Goal: Task Accomplishment & Management: Manage account settings

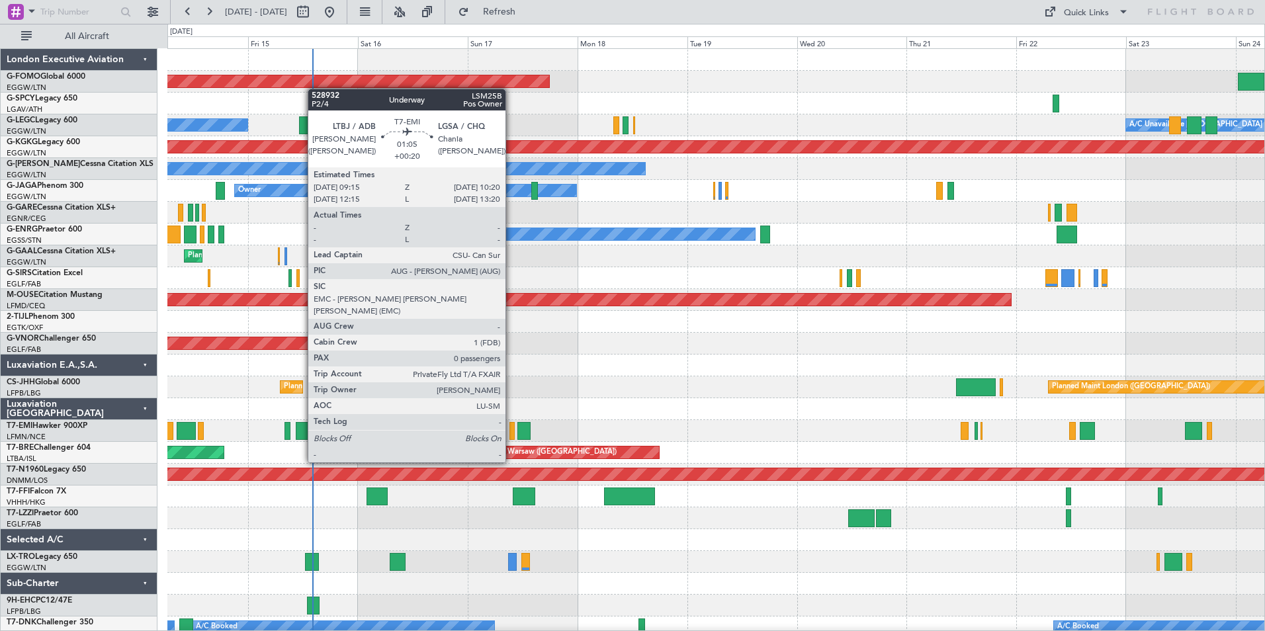
click at [511, 437] on div at bounding box center [511, 431] width 5 height 18
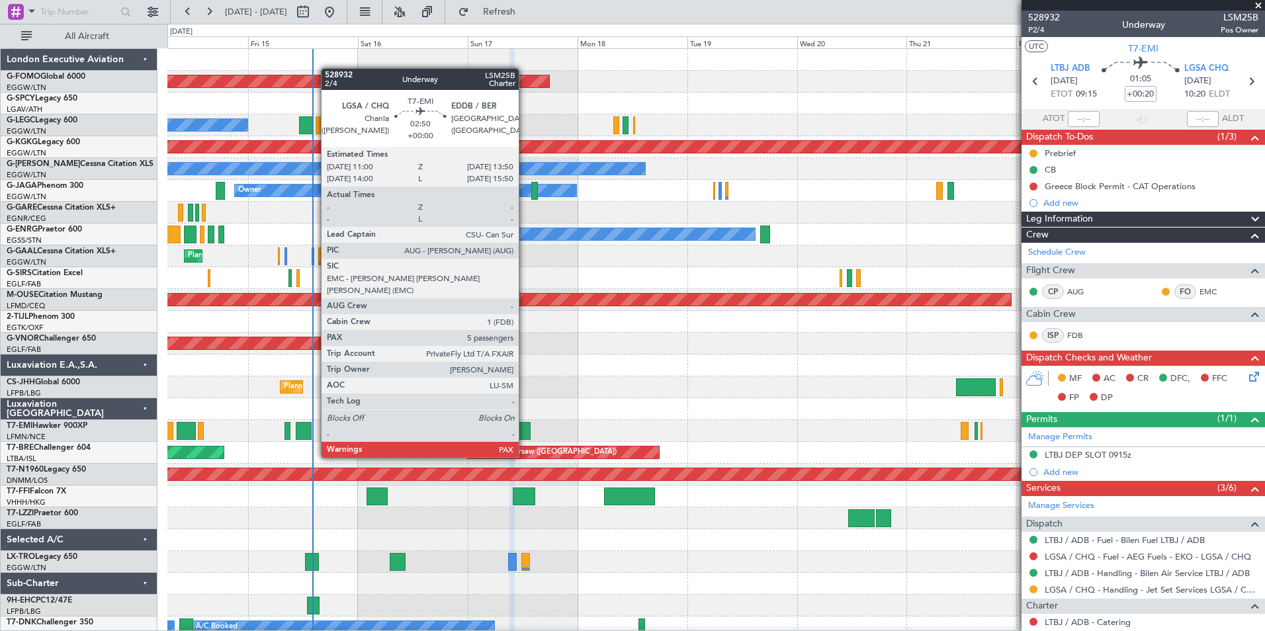
click at [525, 433] on div at bounding box center [523, 431] width 13 height 18
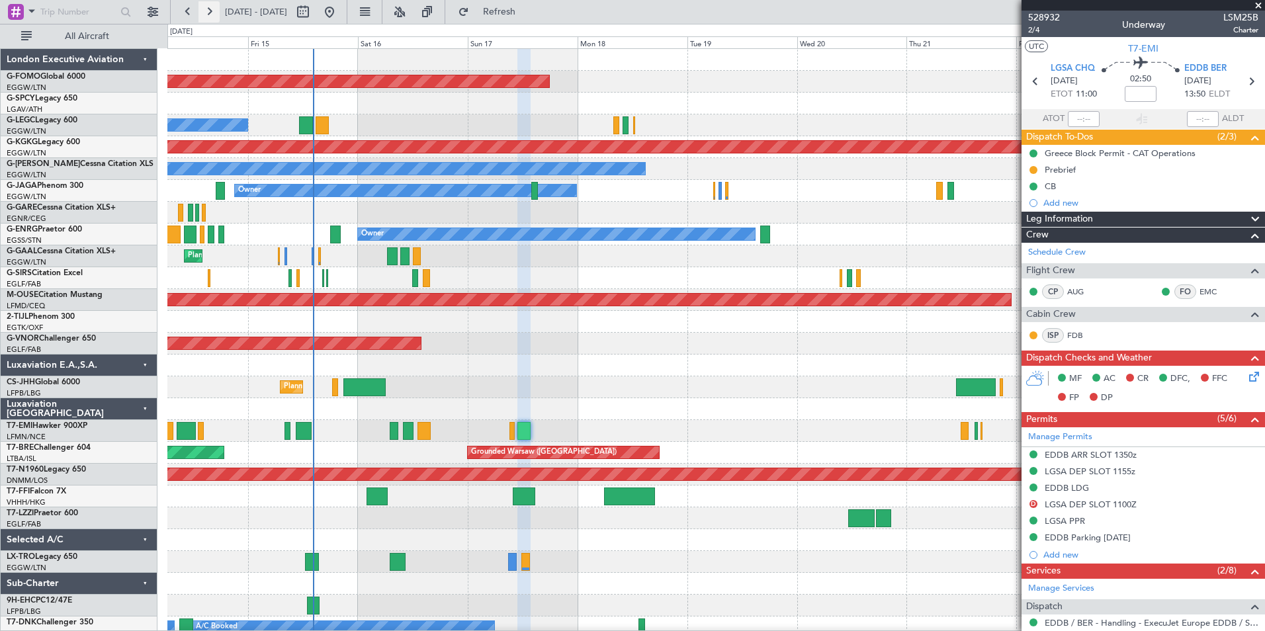
click at [207, 16] on button at bounding box center [208, 11] width 21 height 21
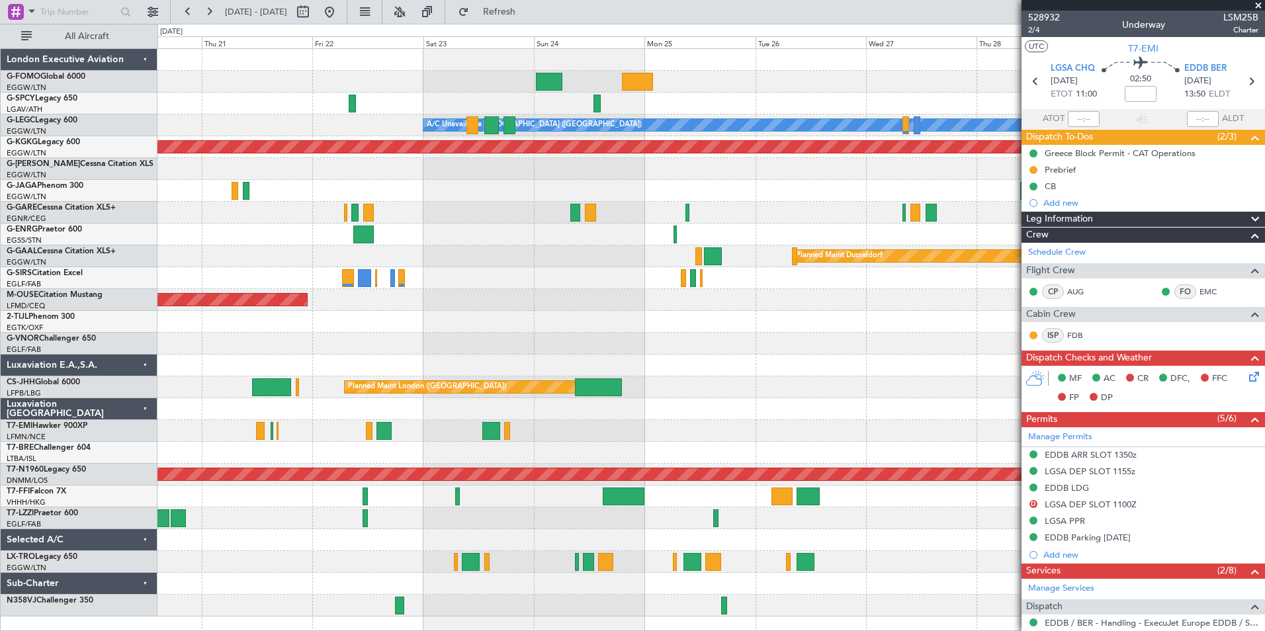
click at [671, 396] on div "A/C Unavailable [GEOGRAPHIC_DATA] ([GEOGRAPHIC_DATA]) AOG Maint [GEOGRAPHIC_DAT…" at bounding box center [710, 333] width 1107 height 568
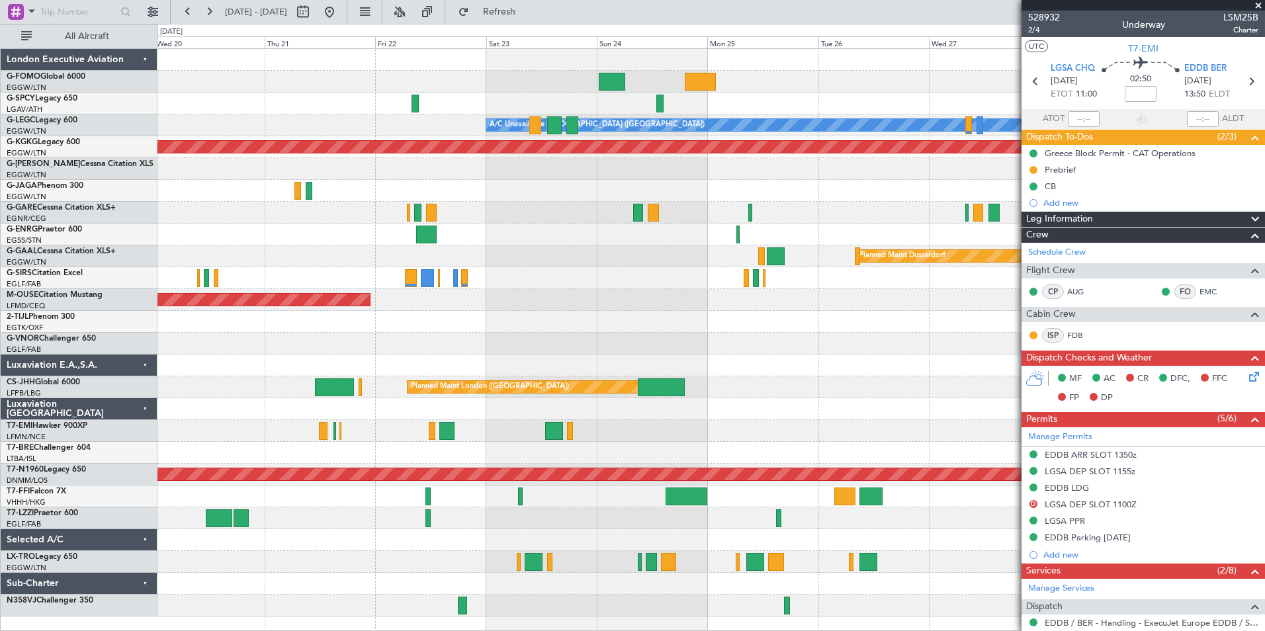
click at [241, 286] on div "Planned Maint Windsor Locks ([PERSON_NAME] Intl) A/C Unavailable [GEOGRAPHIC_DA…" at bounding box center [710, 333] width 1107 height 568
click at [176, 14] on fb-range-datepicker "[DATE] - [DATE]" at bounding box center [258, 12] width 177 height 24
click at [181, 12] on button at bounding box center [187, 11] width 21 height 21
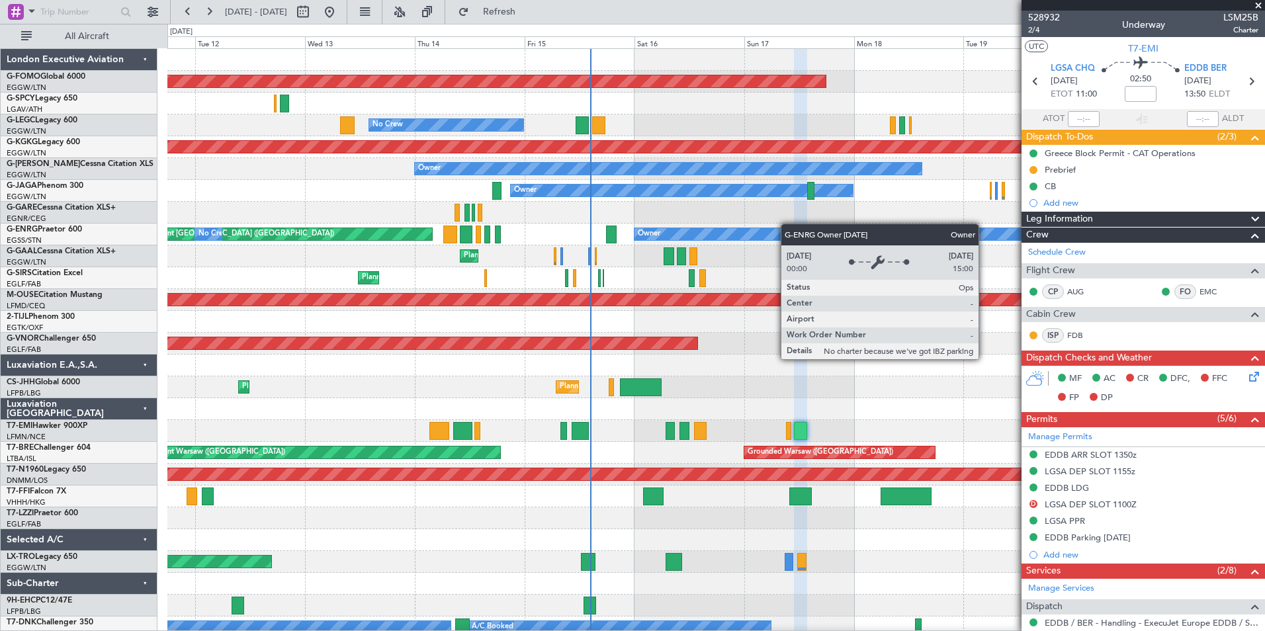
scroll to position [7, 0]
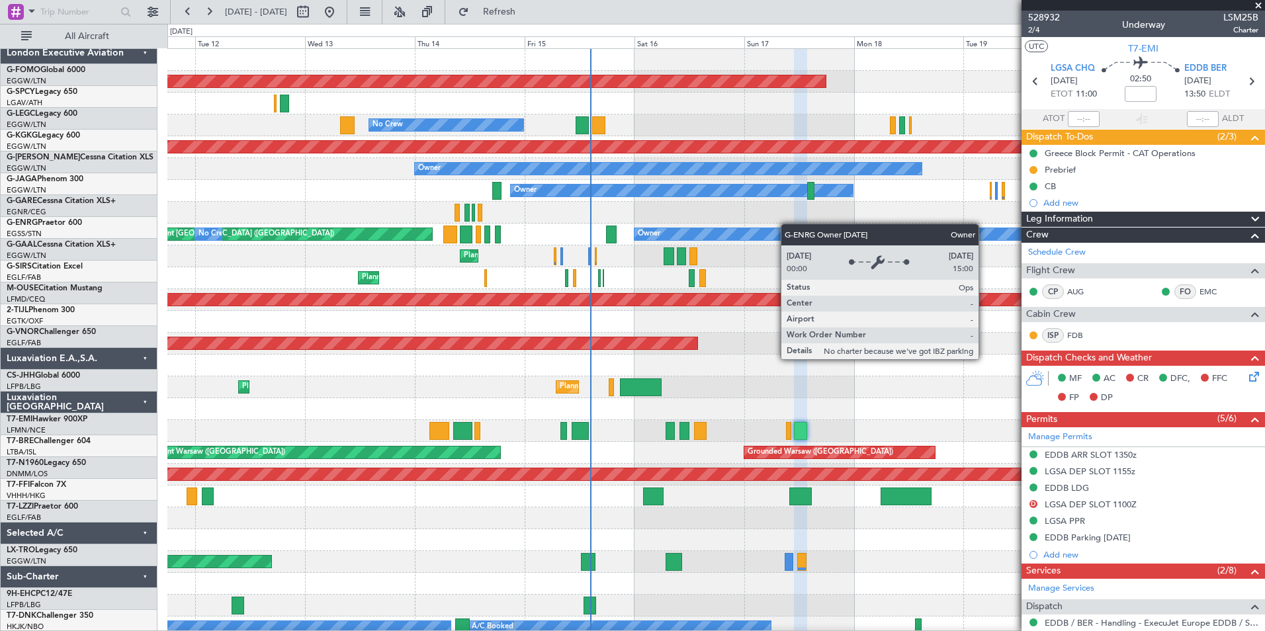
click at [575, 138] on div "Planned Maint Windsor Locks ([PERSON_NAME] Intl) No Crew A/C Unavailable [GEOGR…" at bounding box center [715, 343] width 1097 height 589
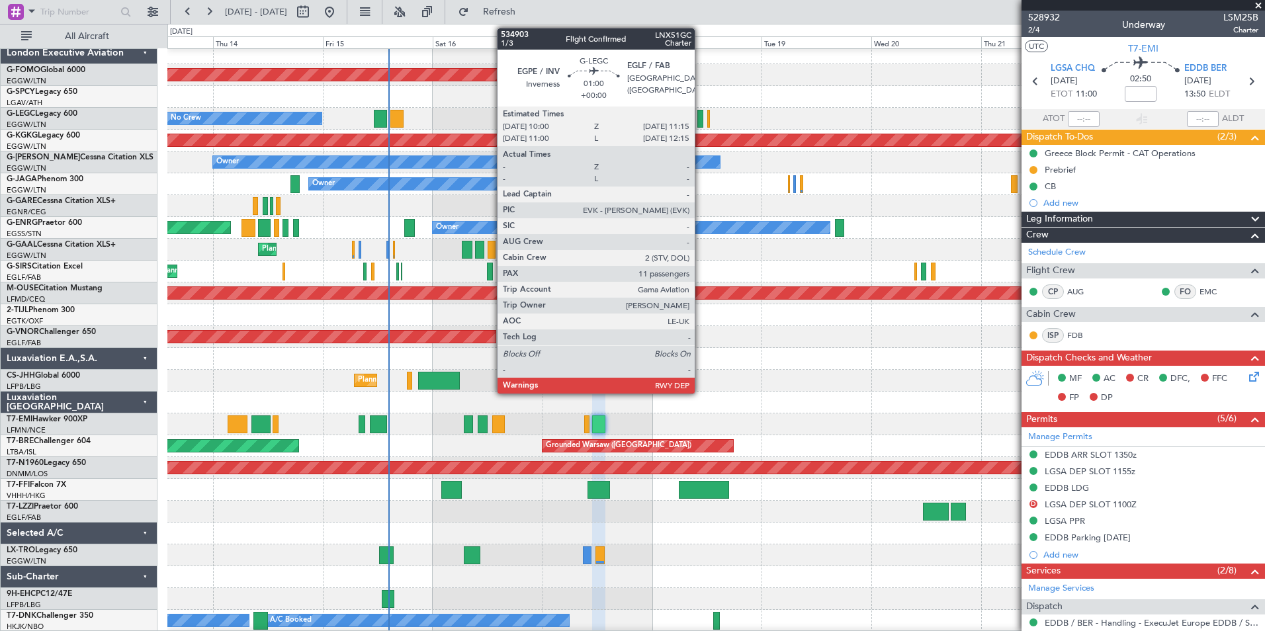
click at [701, 119] on div at bounding box center [700, 119] width 6 height 18
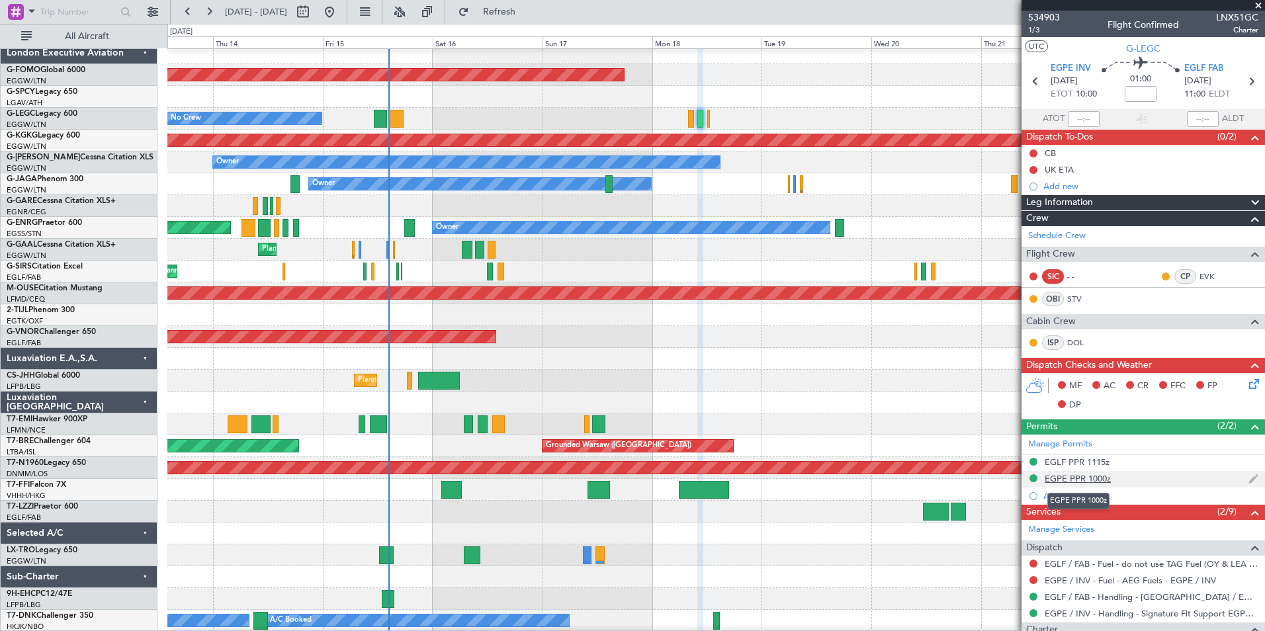
click at [1101, 478] on div "EGPE PPR 1000z" at bounding box center [1078, 478] width 66 height 11
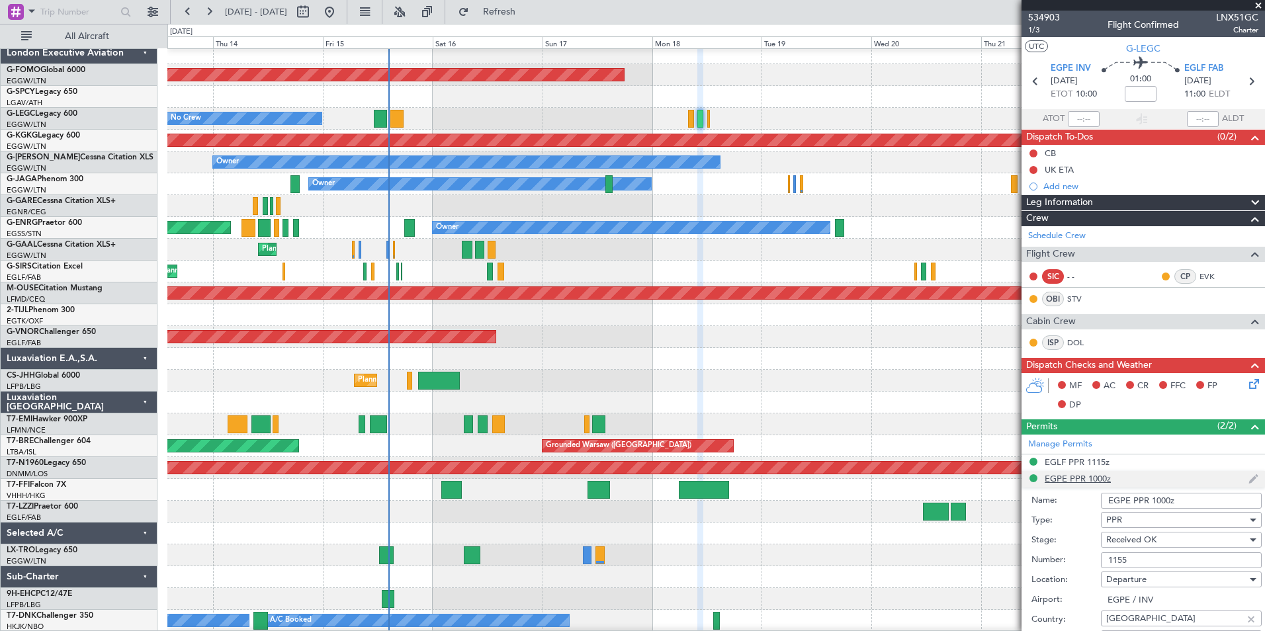
click at [1127, 458] on div "EGLF PPR 1115z" at bounding box center [1142, 462] width 243 height 17
click at [1127, 458] on li "EGLF PPR 1115z" at bounding box center [1142, 462] width 243 height 17
drag, startPoint x: 1149, startPoint y: 550, endPoint x: 1044, endPoint y: 563, distance: 106.0
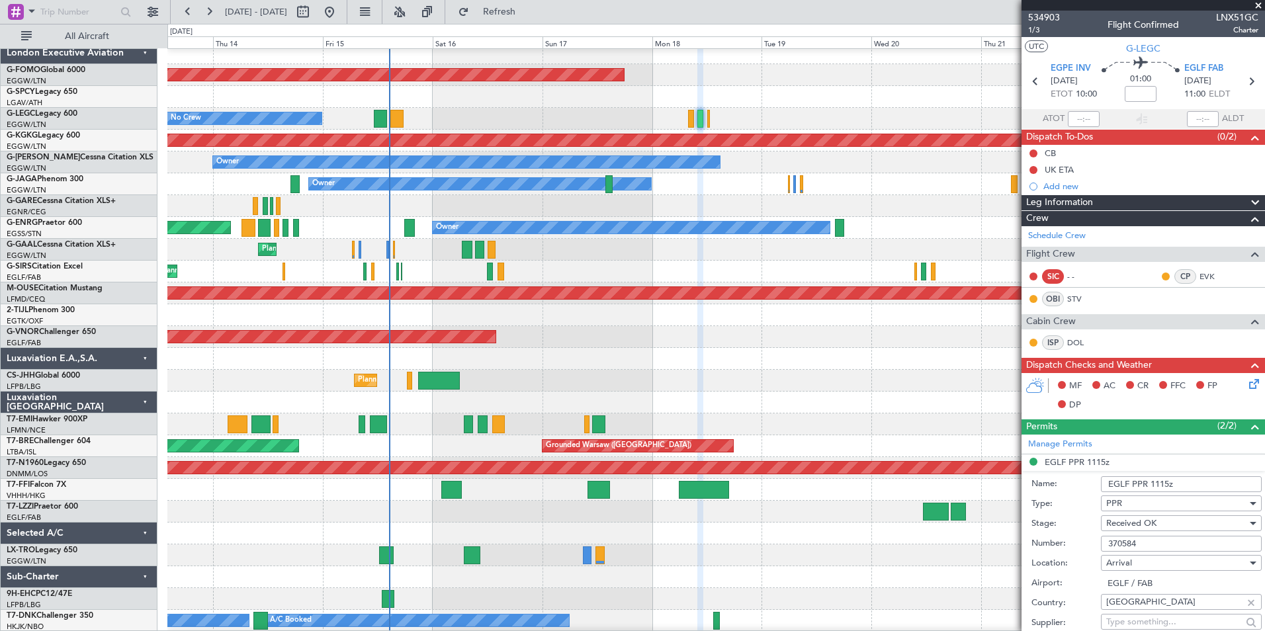
scroll to position [0, 0]
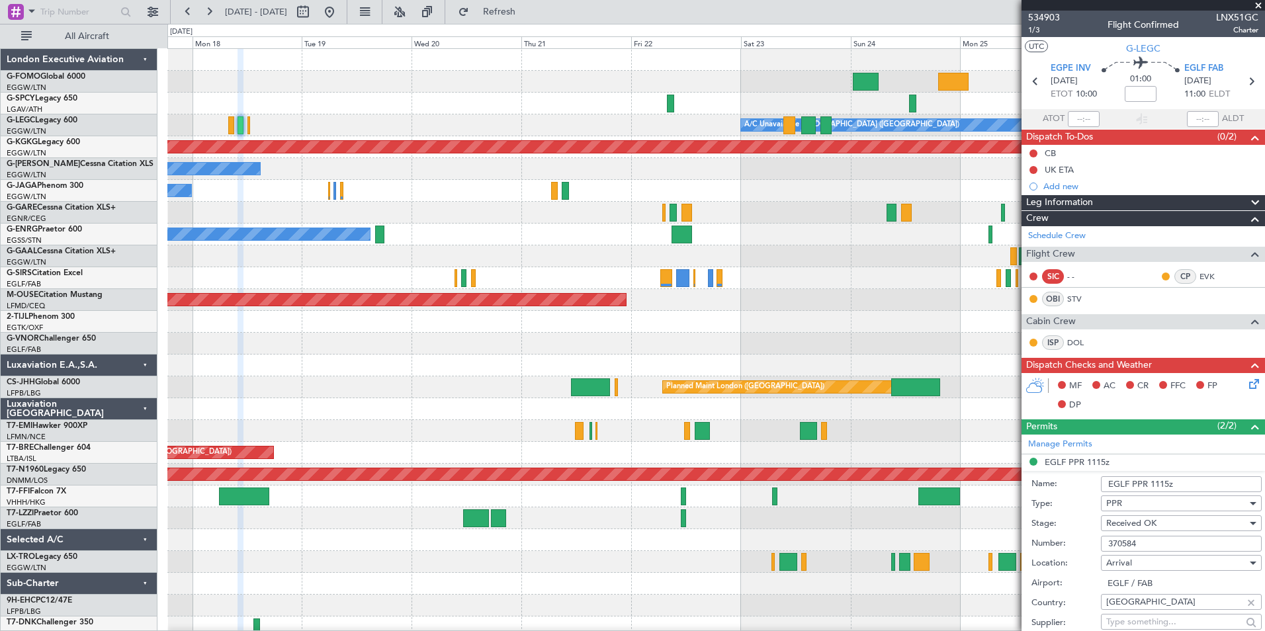
click at [261, 630] on div "Planned Maint Windsor Locks ([PERSON_NAME] Intl) A/C Unavailable [GEOGRAPHIC_DA…" at bounding box center [715, 354] width 1097 height 611
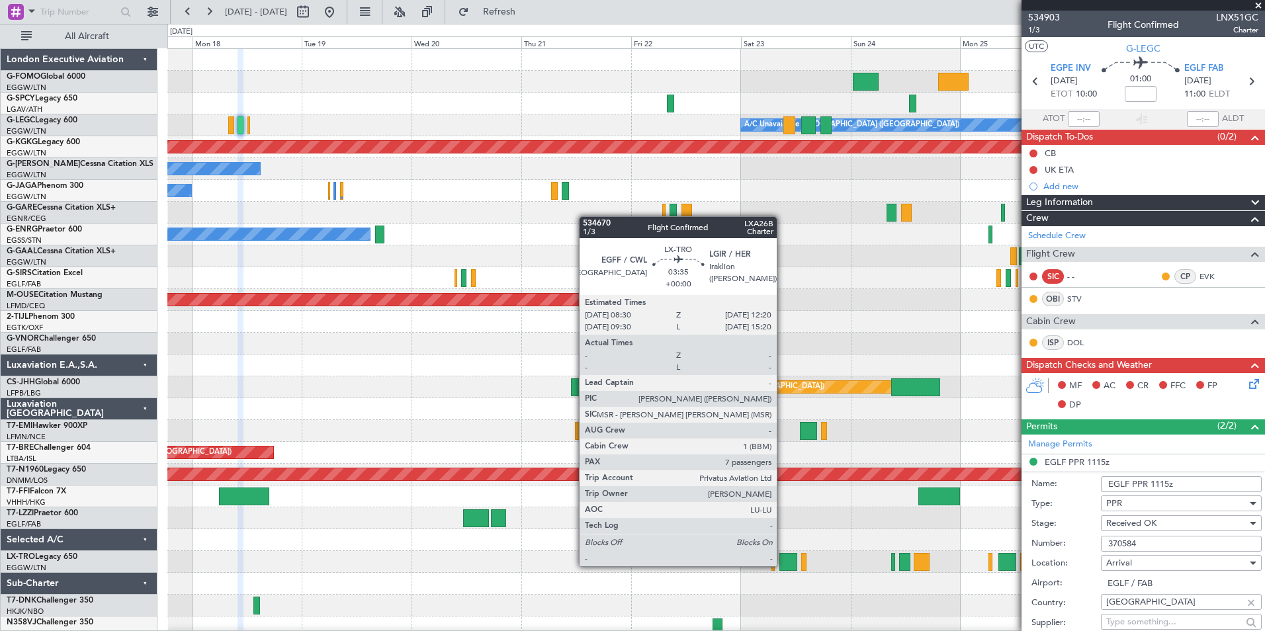
click at [783, 565] on div at bounding box center [788, 562] width 18 height 18
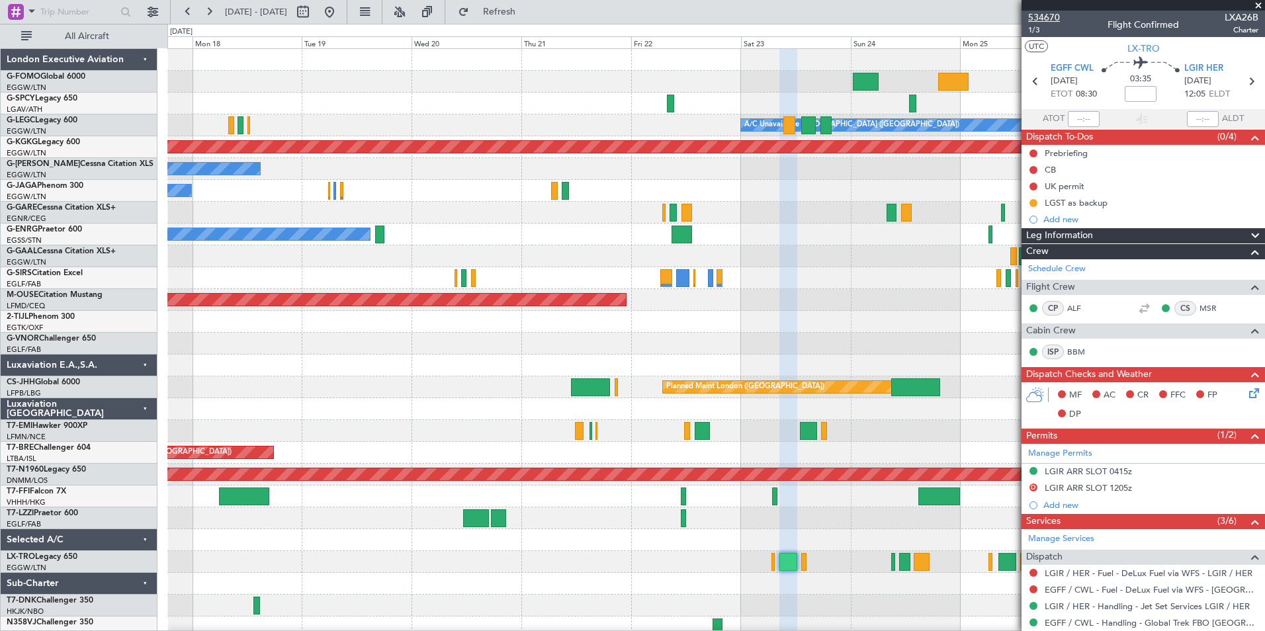
click at [1049, 17] on span "534670" at bounding box center [1044, 18] width 32 height 14
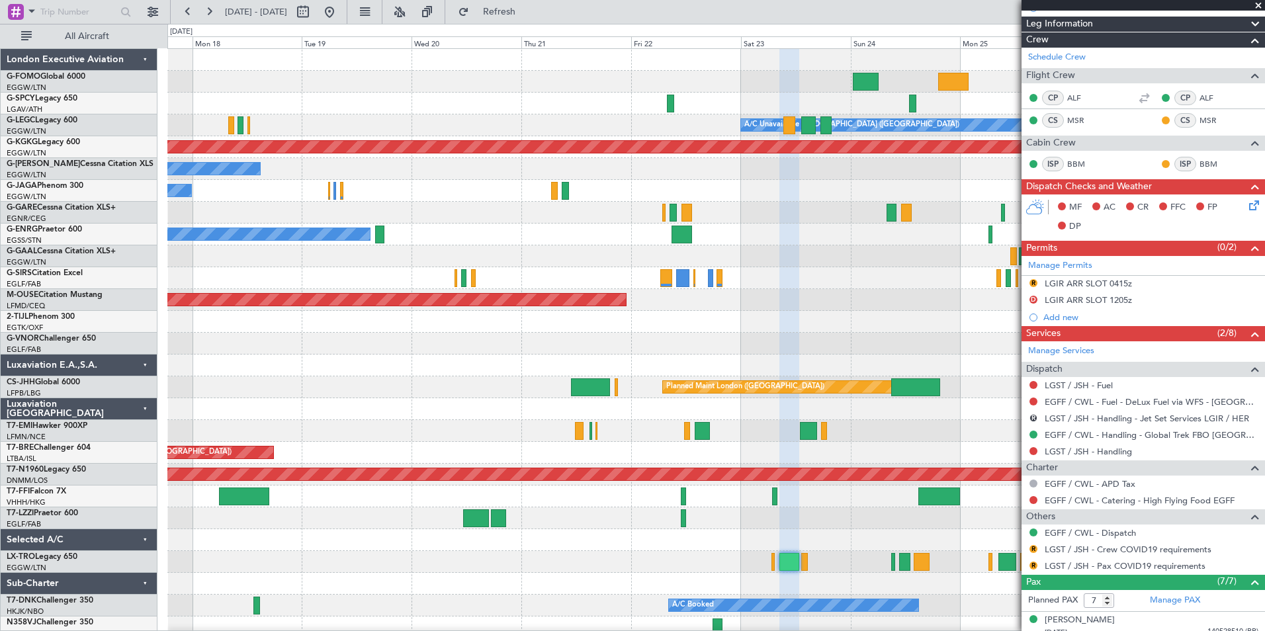
scroll to position [273, 0]
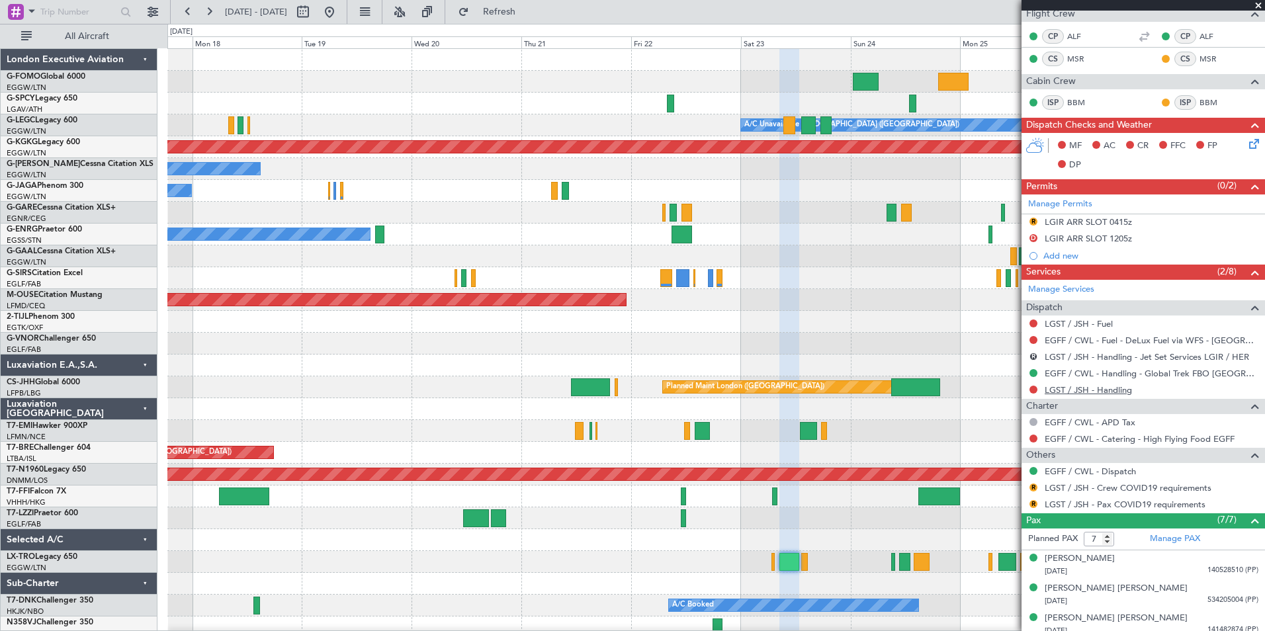
click at [1087, 392] on link "LGST / JSH - Handling" at bounding box center [1088, 389] width 87 height 11
click at [1103, 316] on div "LGST / JSH - Fuel" at bounding box center [1142, 324] width 243 height 17
click at [1106, 326] on link "LGST / JSH - Fuel" at bounding box center [1079, 323] width 68 height 11
click at [527, 15] on span "Refresh" at bounding box center [500, 11] width 56 height 9
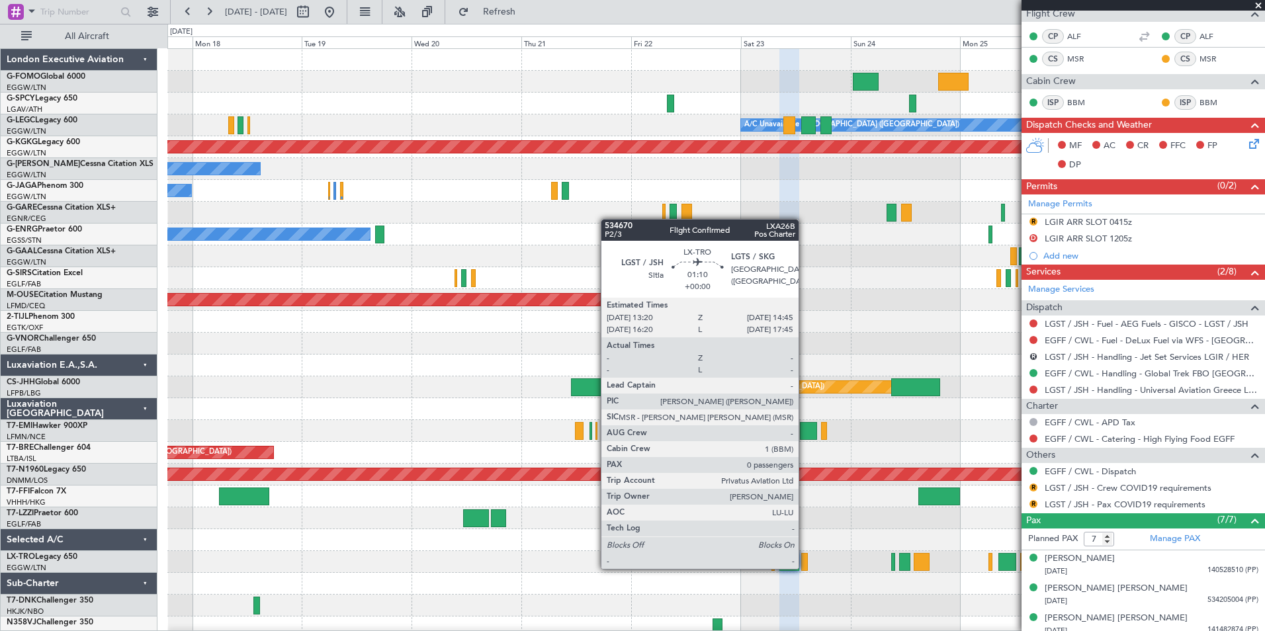
click at [804, 568] on div at bounding box center [804, 562] width 7 height 18
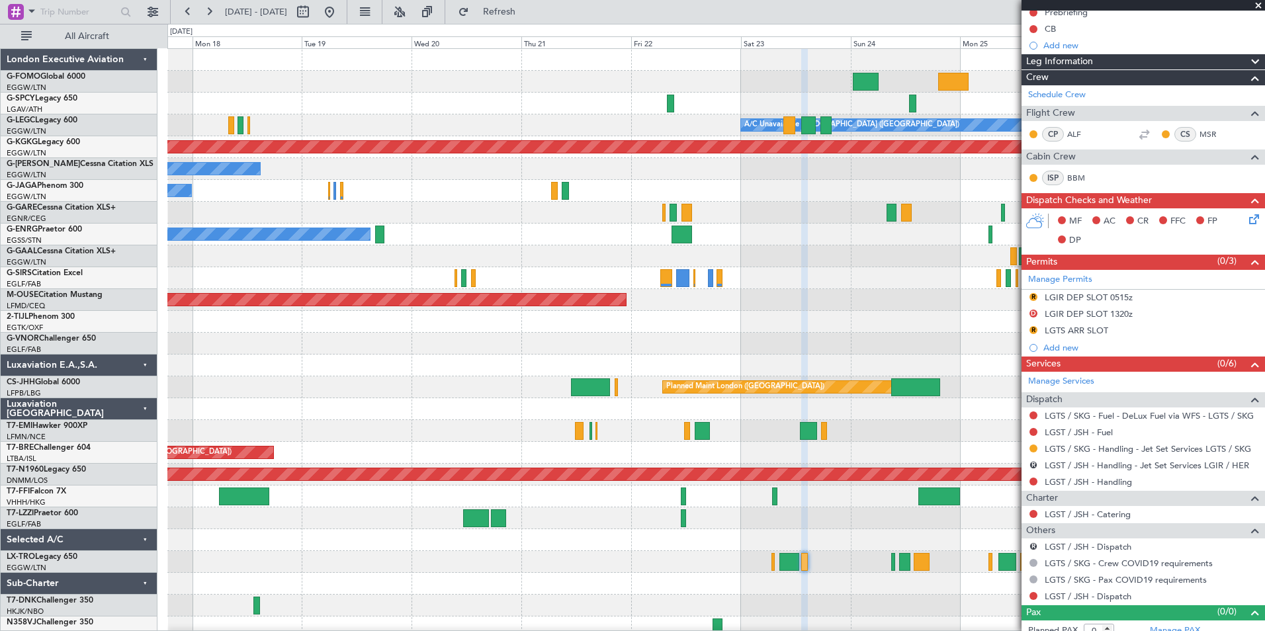
scroll to position [151, 0]
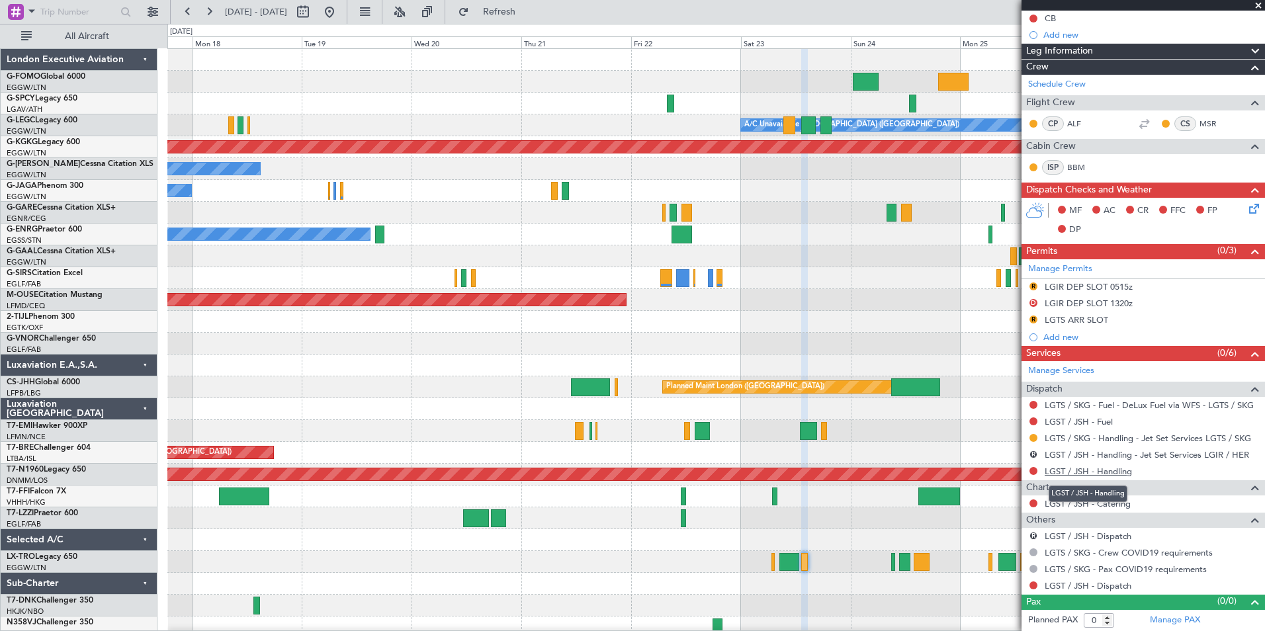
click at [1115, 470] on link "LGST / JSH - Handling" at bounding box center [1088, 471] width 87 height 11
click at [1062, 425] on link "LGST / JSH - Fuel" at bounding box center [1079, 421] width 68 height 11
click at [527, 20] on button "Refresh" at bounding box center [491, 11] width 79 height 21
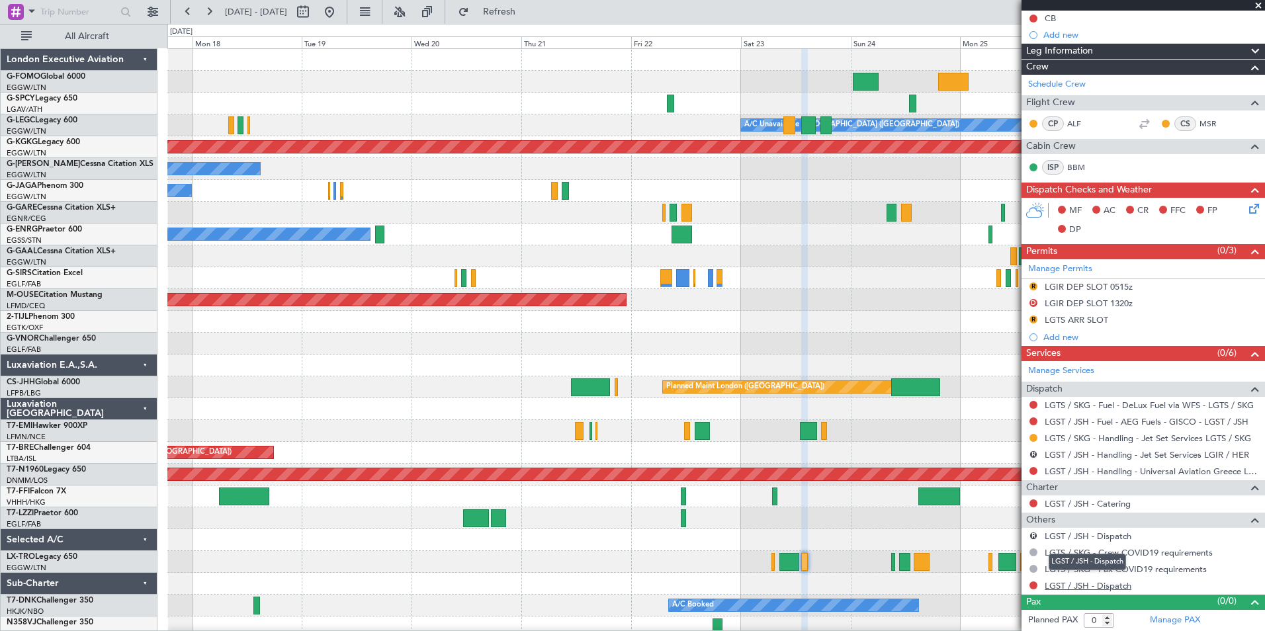
click at [1127, 585] on link "LGST / JSH - Dispatch" at bounding box center [1088, 585] width 87 height 11
click at [521, 8] on span "Refresh" at bounding box center [500, 11] width 56 height 9
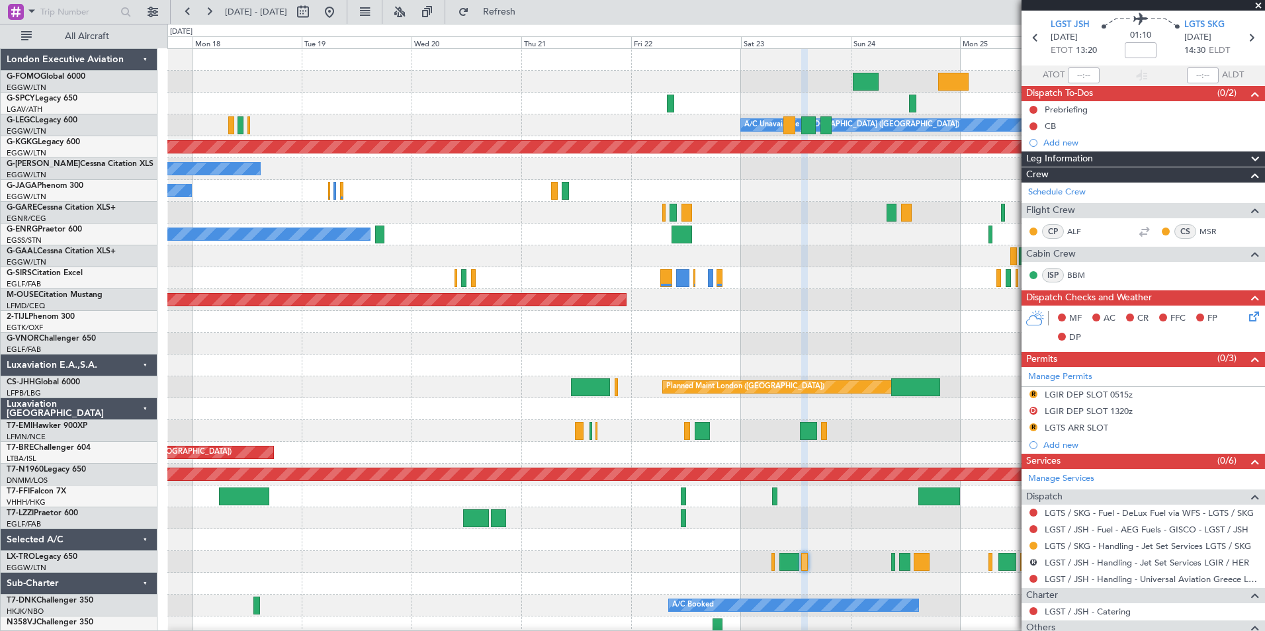
scroll to position [0, 0]
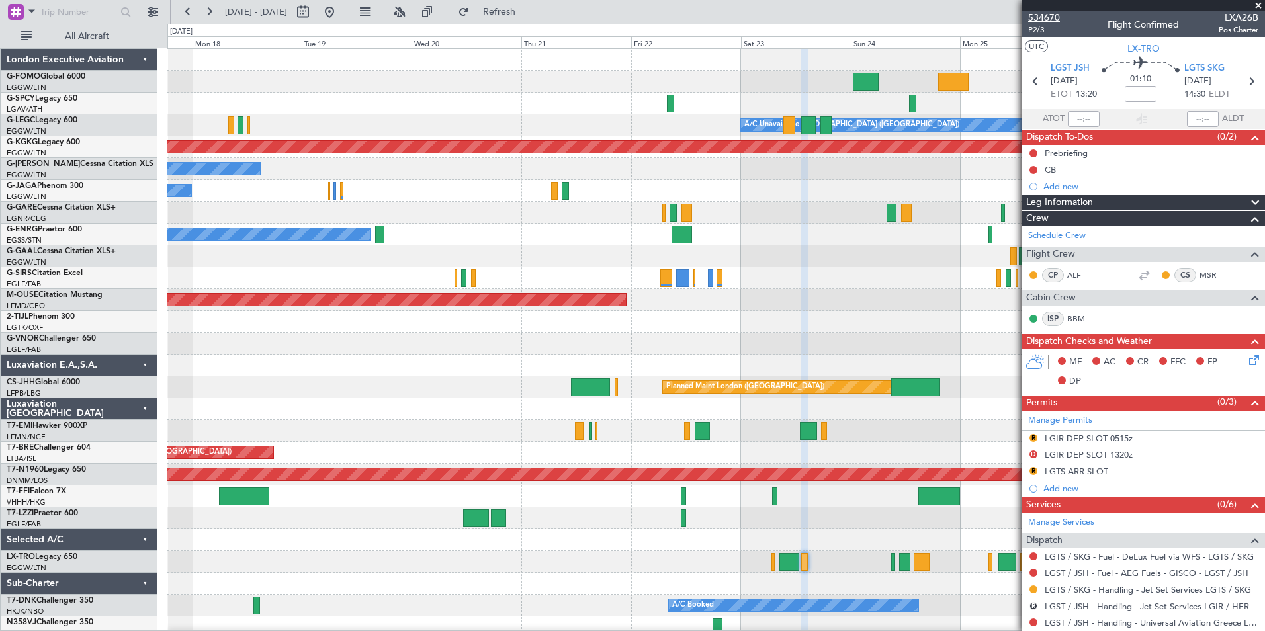
click at [1035, 11] on span "534670" at bounding box center [1044, 18] width 32 height 14
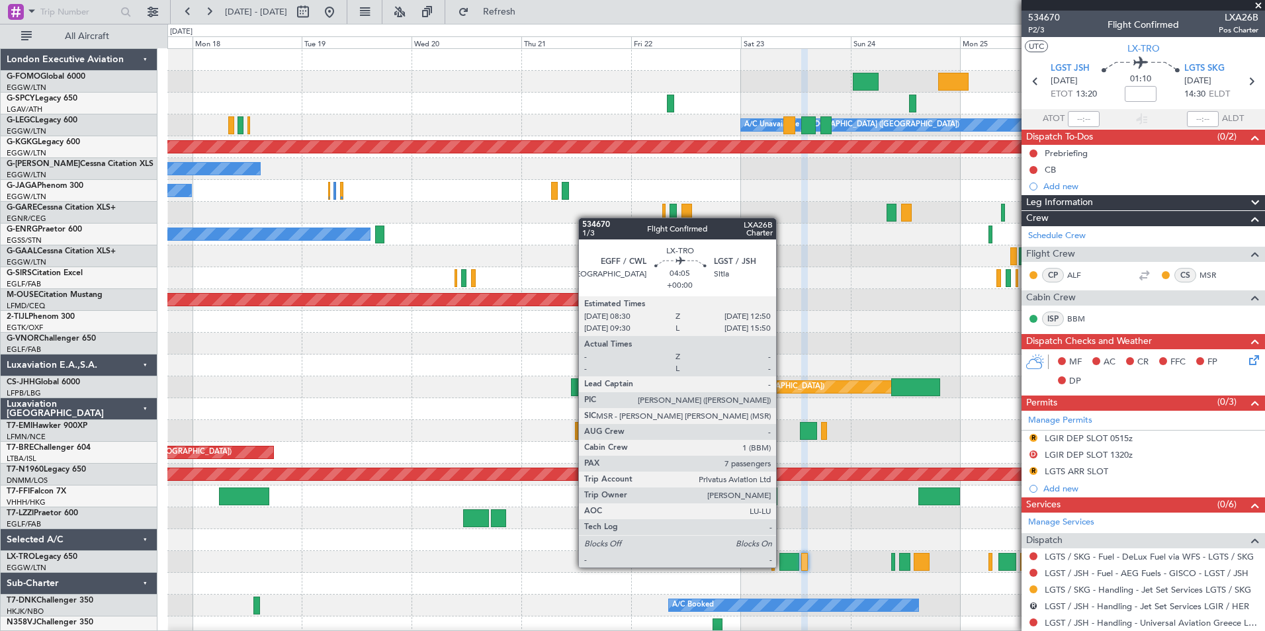
click at [782, 566] on div at bounding box center [789, 562] width 20 height 18
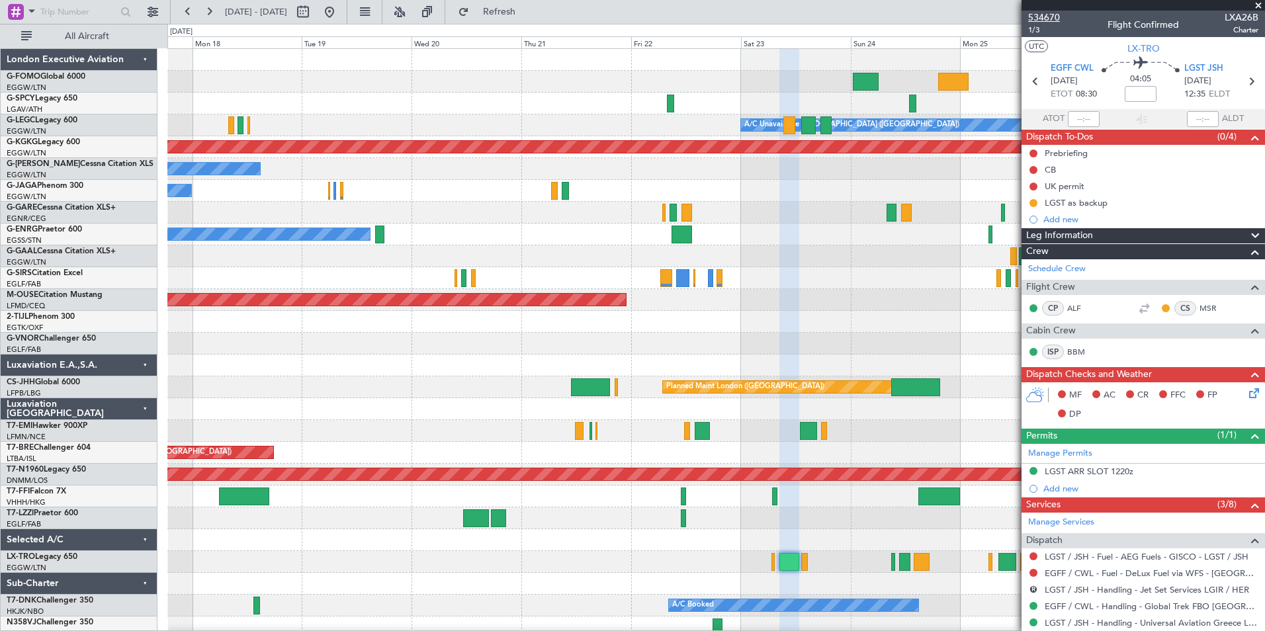
click at [1053, 21] on span "534670" at bounding box center [1044, 18] width 32 height 14
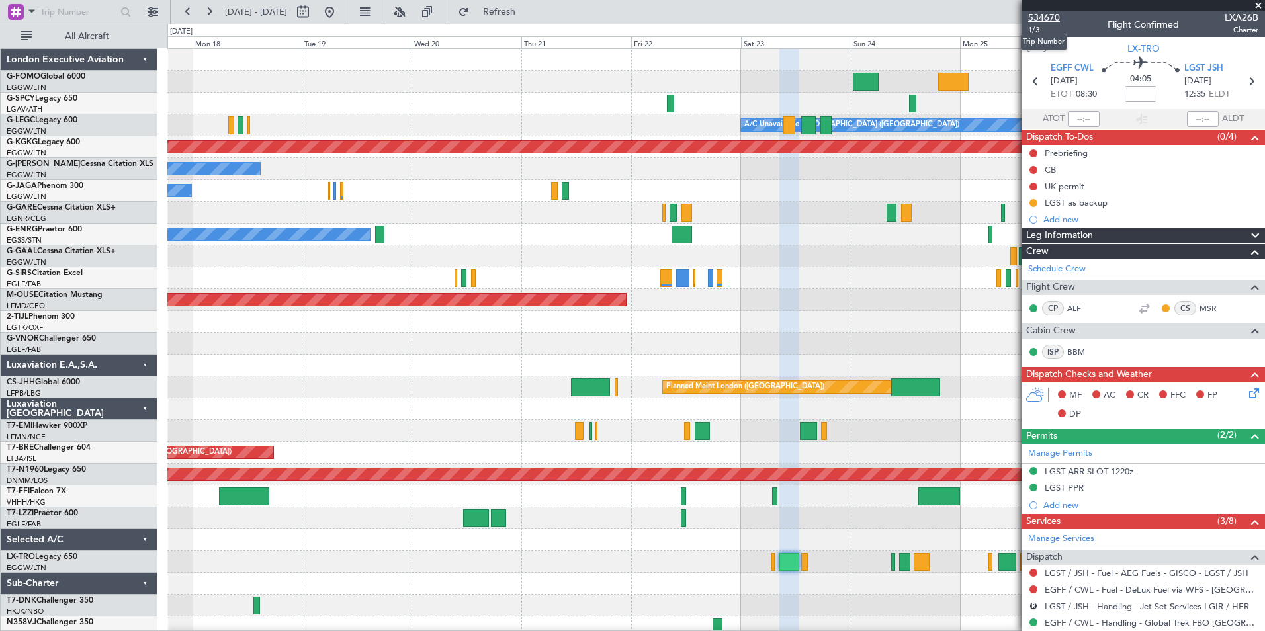
click at [1049, 18] on span "534670" at bounding box center [1044, 18] width 32 height 14
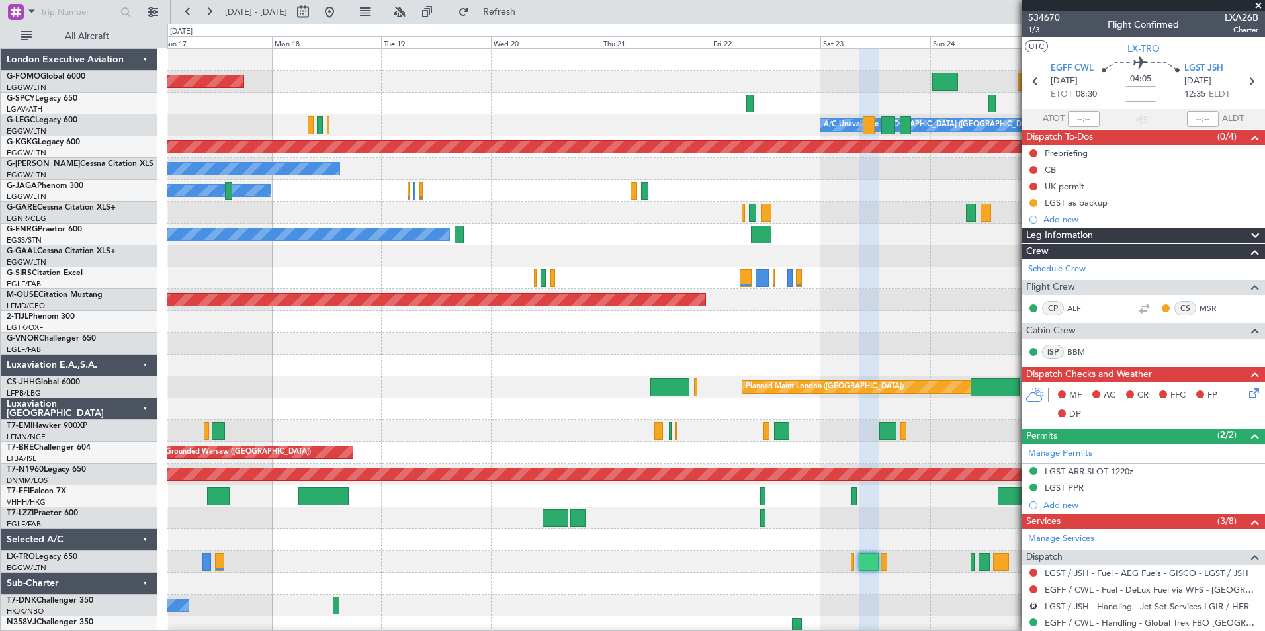
click at [431, 425] on div "Planned Maint Windsor Locks ([PERSON_NAME] Intl) A/C Unavailable [GEOGRAPHIC_DA…" at bounding box center [715, 343] width 1097 height 589
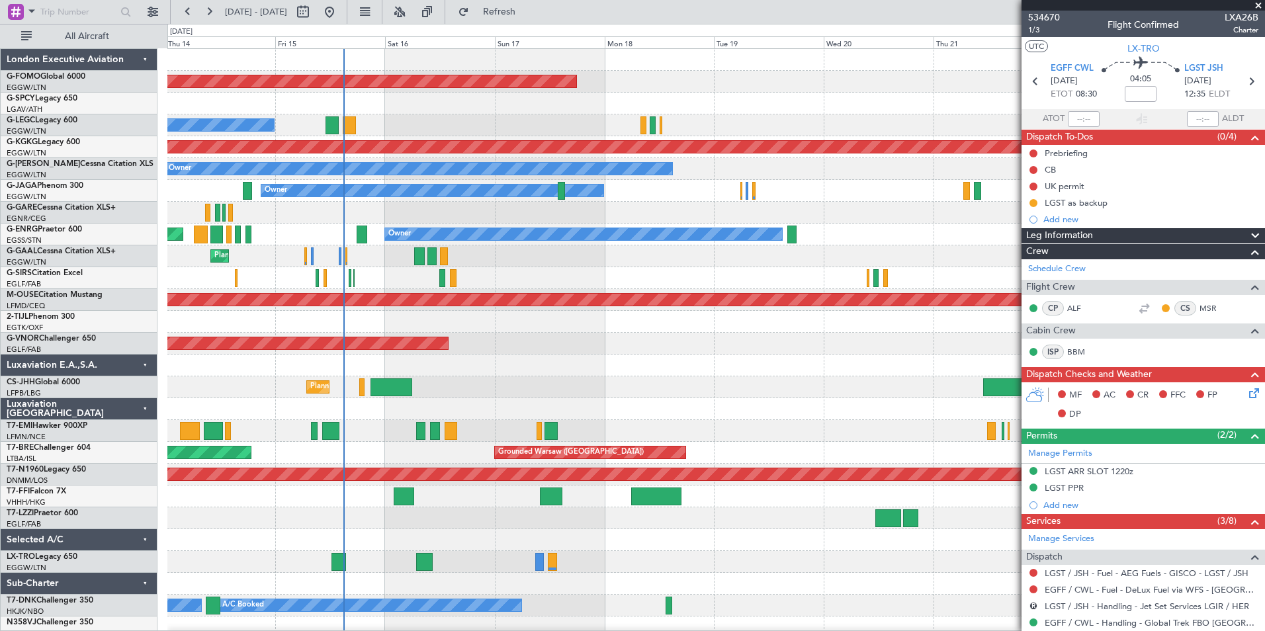
click at [693, 593] on div "Planned Maint Windsor Locks ([PERSON_NAME] Intl) A/C Unavailable [GEOGRAPHIC_DA…" at bounding box center [715, 343] width 1097 height 589
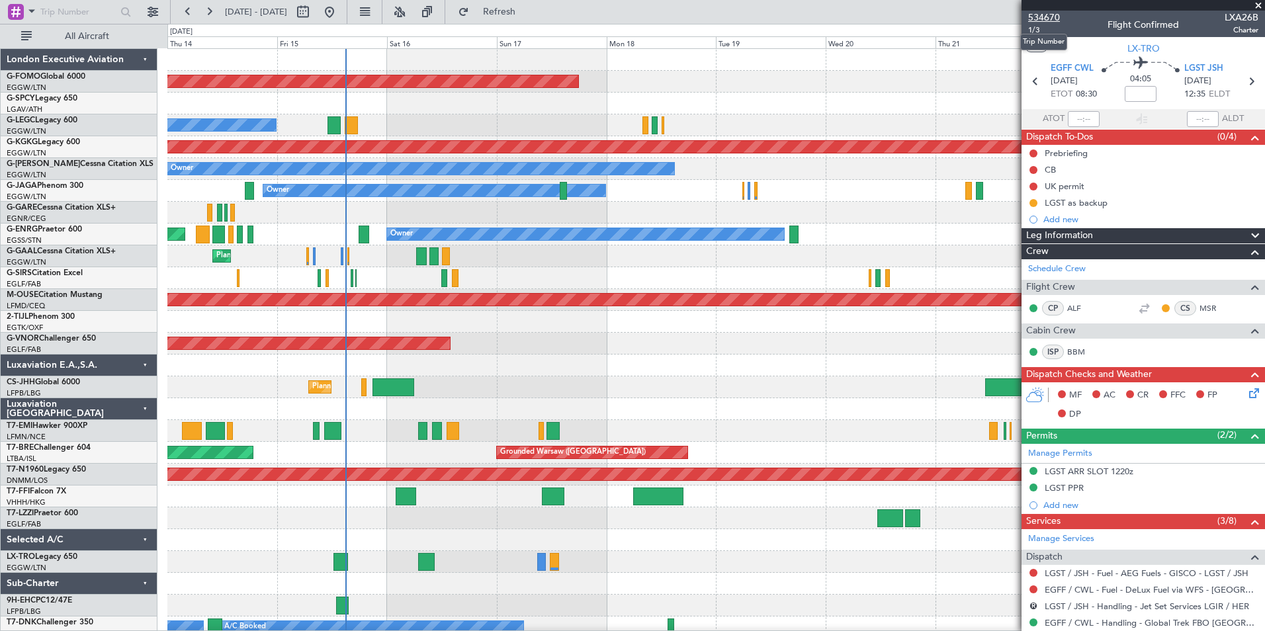
click at [1056, 23] on span "534670" at bounding box center [1044, 18] width 32 height 14
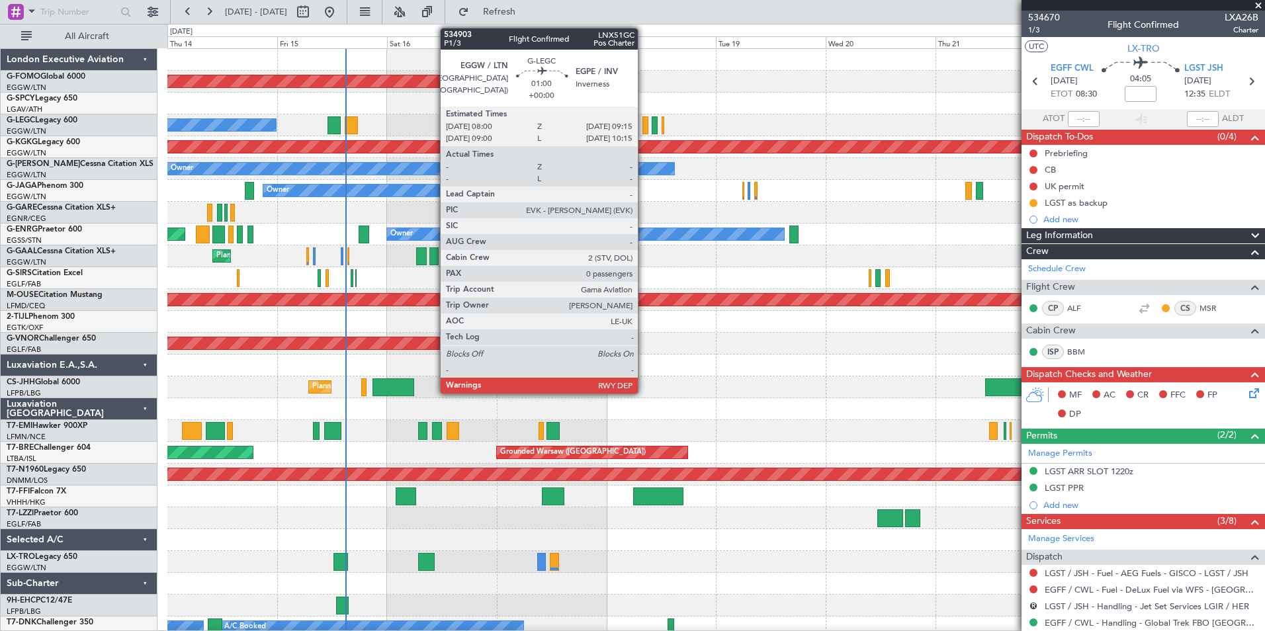
click at [644, 128] on div at bounding box center [645, 125] width 6 height 18
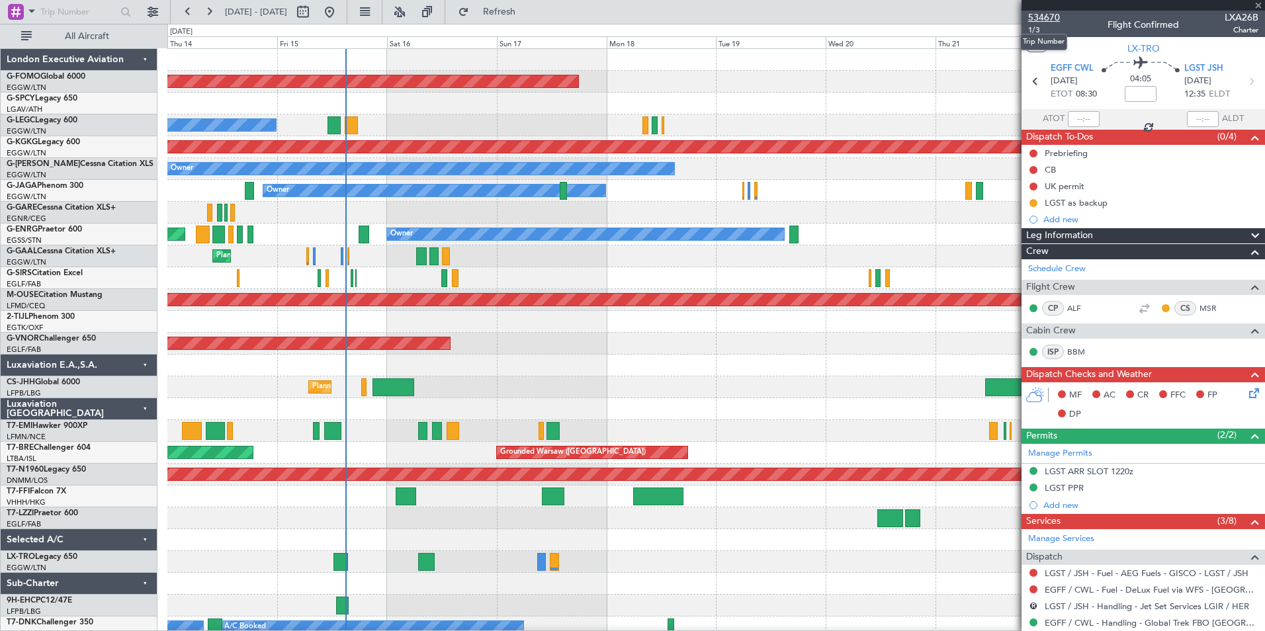
type input "0"
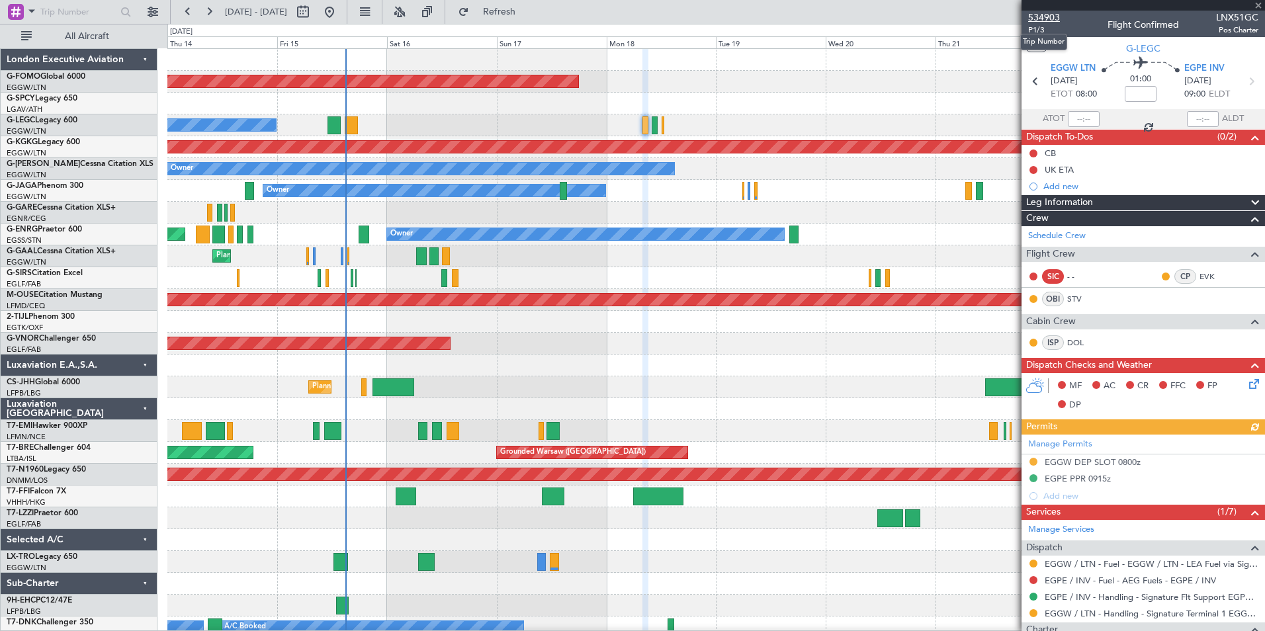
click at [1053, 17] on span "534903" at bounding box center [1044, 18] width 32 height 14
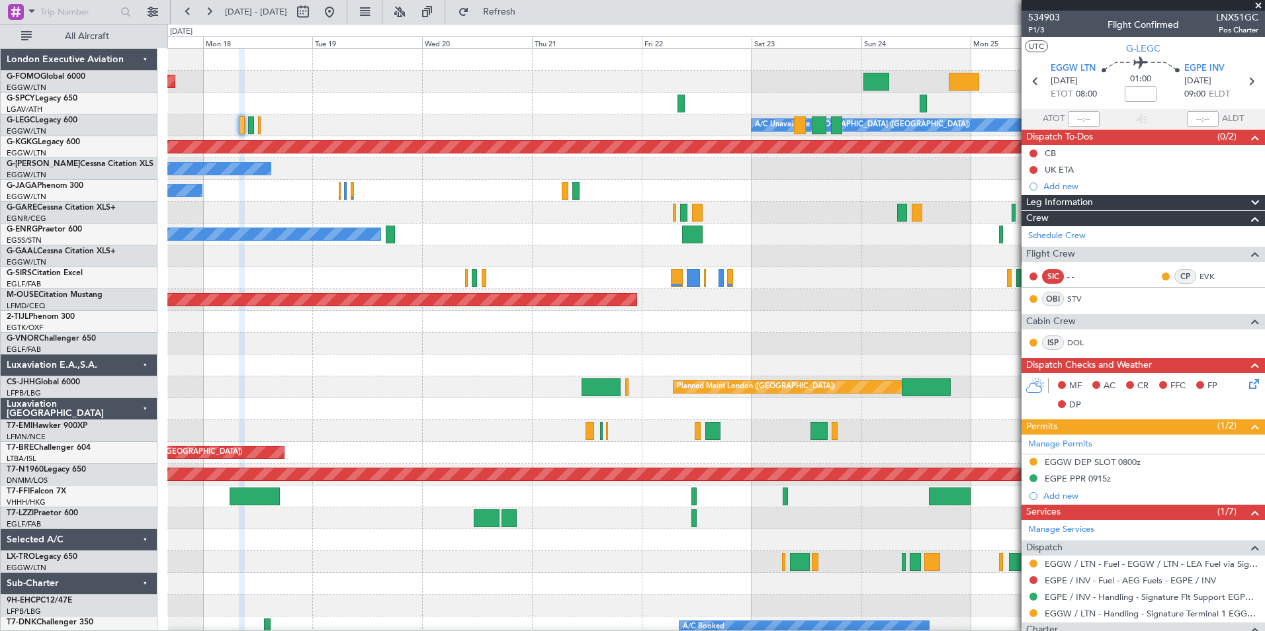
click at [356, 630] on html "[DATE] - [DATE] Refresh Quick Links All Aircraft Planned Maint Windsor Locks ([…" at bounding box center [632, 315] width 1265 height 631
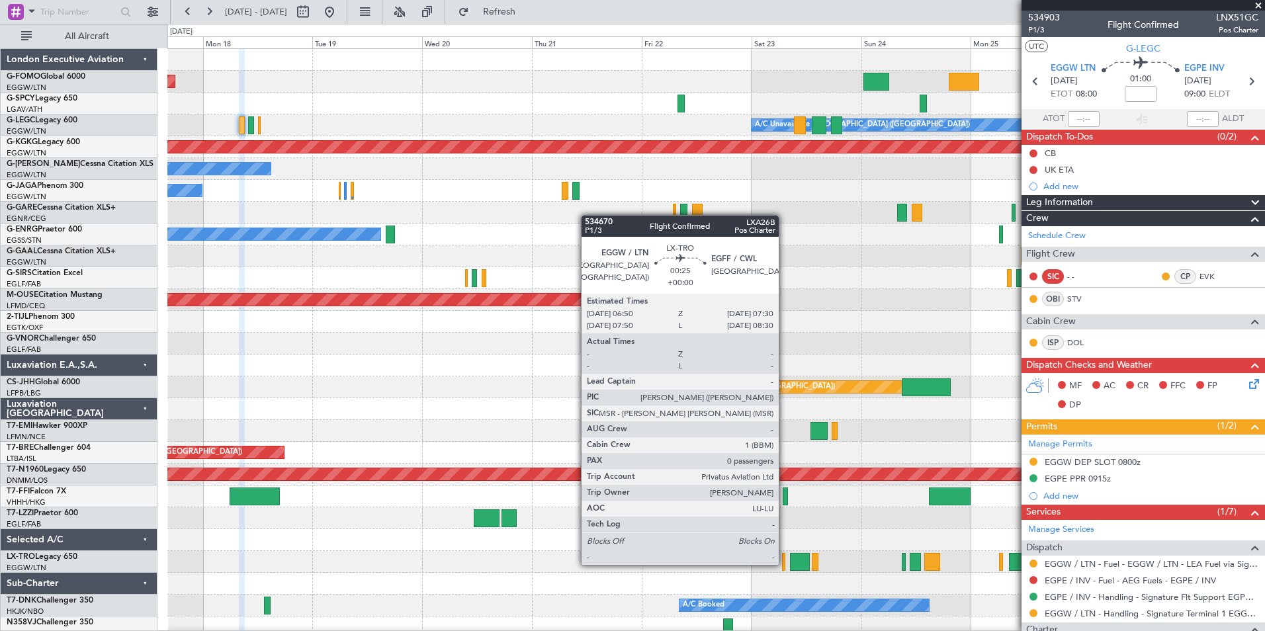
click at [785, 564] on div at bounding box center [783, 562] width 3 height 18
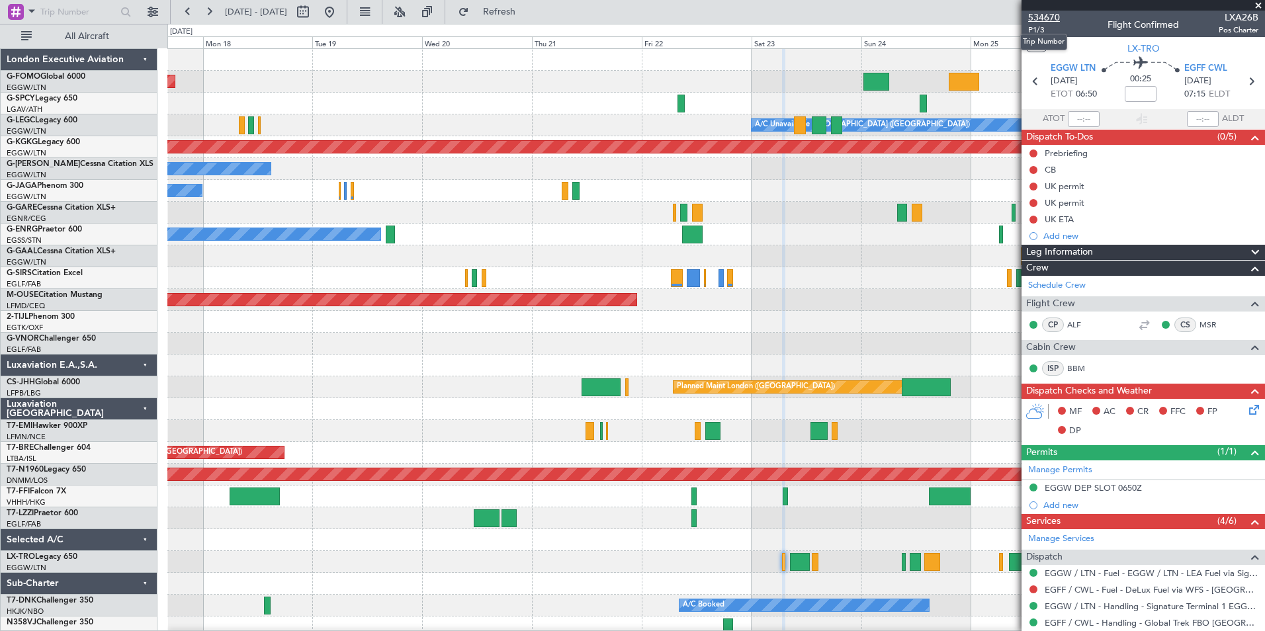
click at [1031, 22] on span "534670" at bounding box center [1044, 18] width 32 height 14
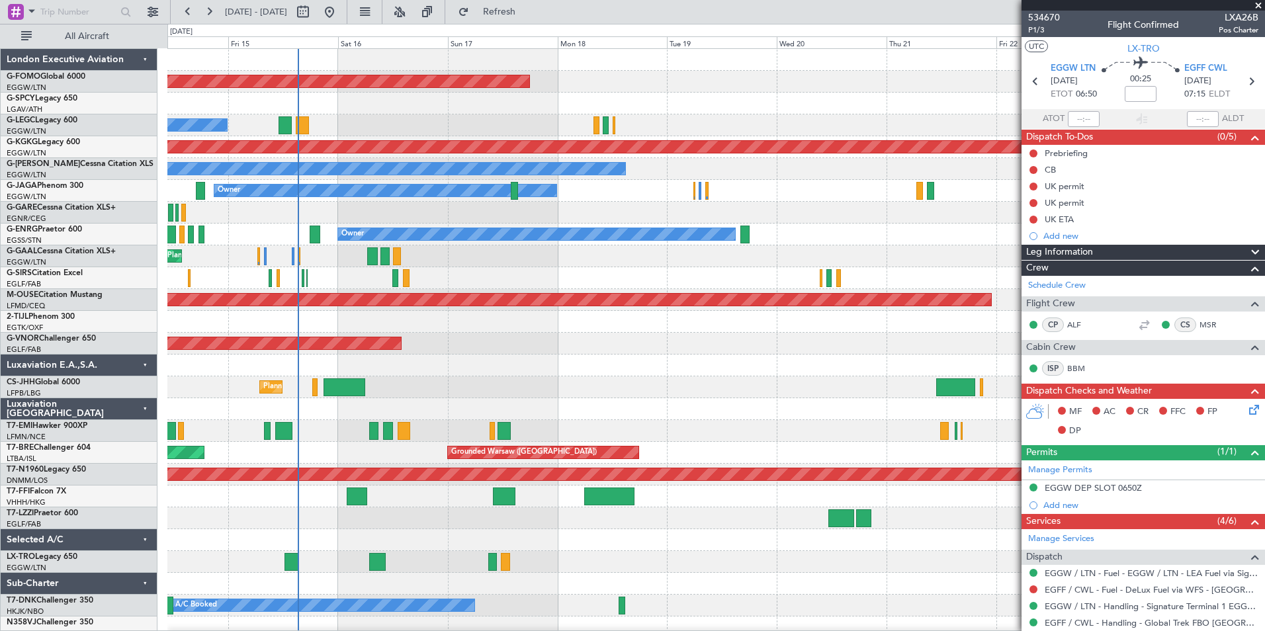
click at [775, 630] on div "Planned Maint Windsor Locks ([PERSON_NAME] Intl) A/C Unavailable [GEOGRAPHIC_DA…" at bounding box center [632, 327] width 1265 height 607
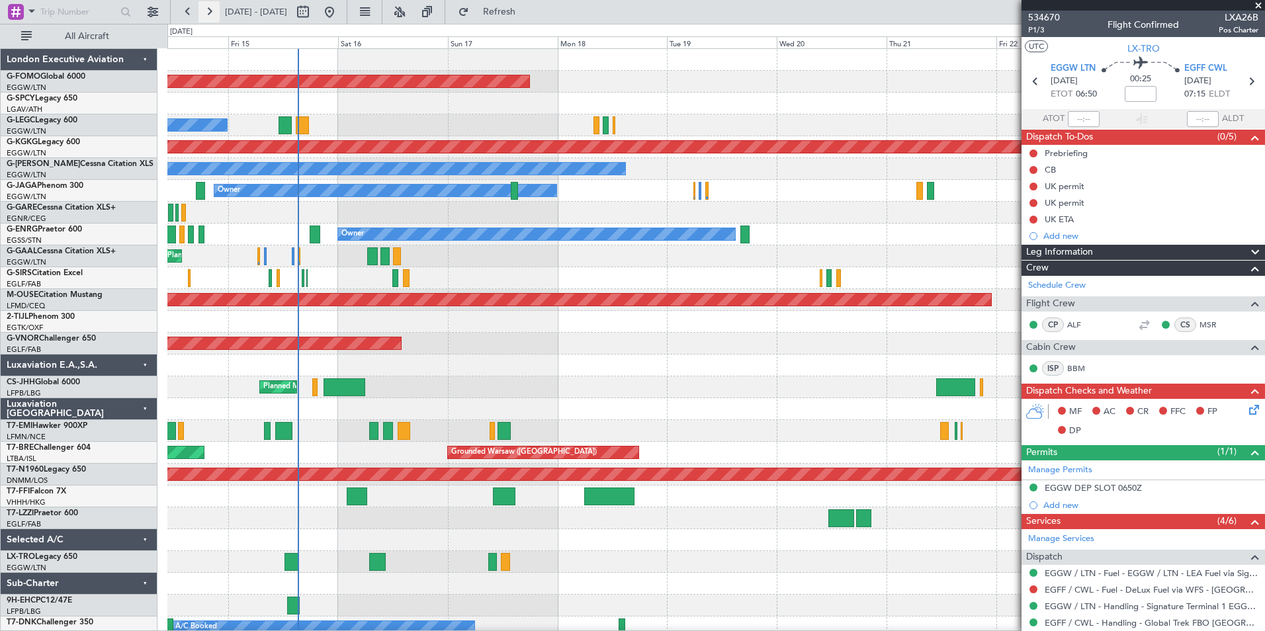
click at [206, 9] on button at bounding box center [208, 11] width 21 height 21
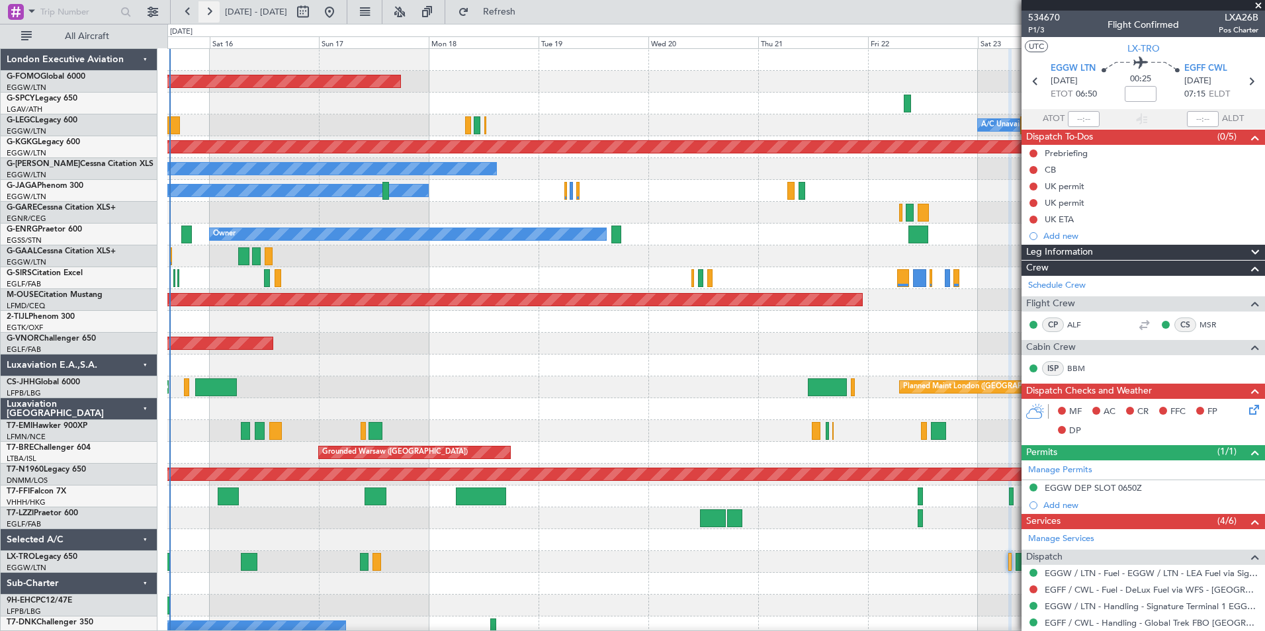
click at [206, 9] on button at bounding box center [208, 11] width 21 height 21
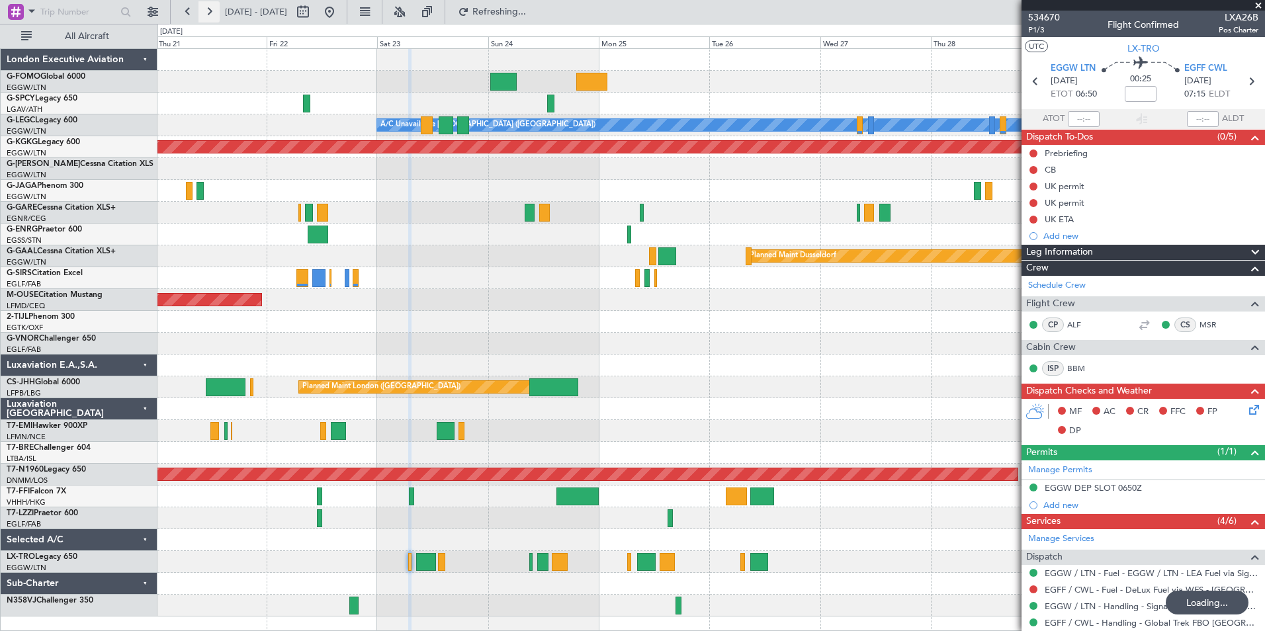
click at [206, 9] on button at bounding box center [208, 11] width 21 height 21
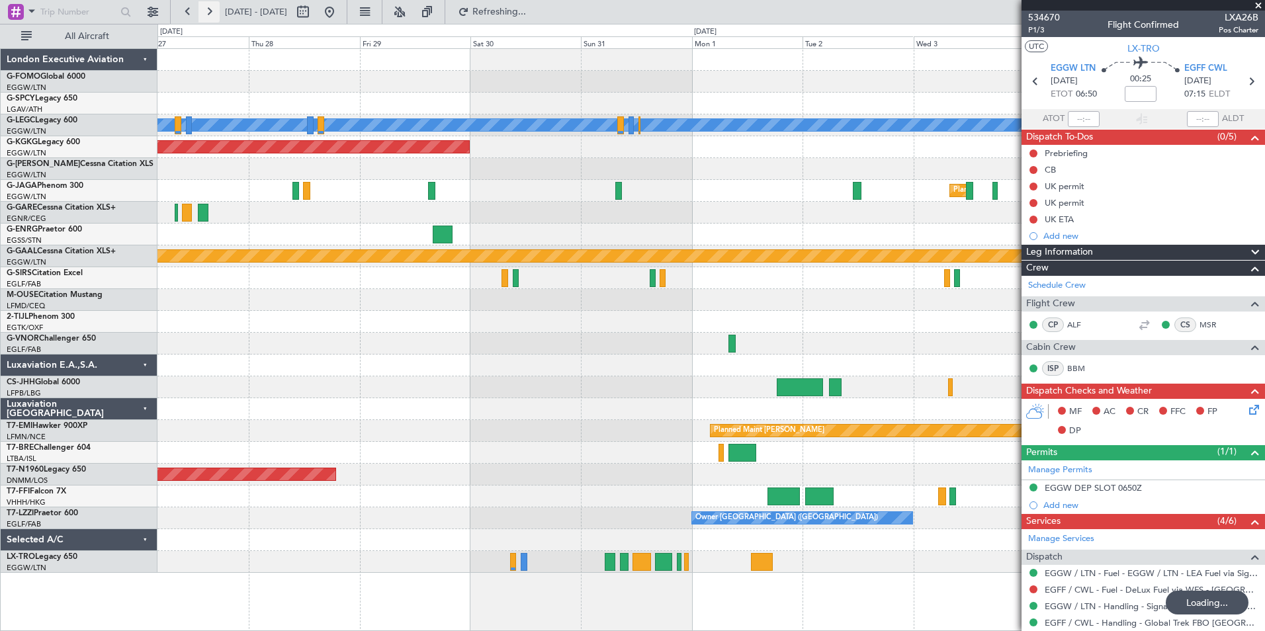
click at [206, 9] on button at bounding box center [208, 11] width 21 height 21
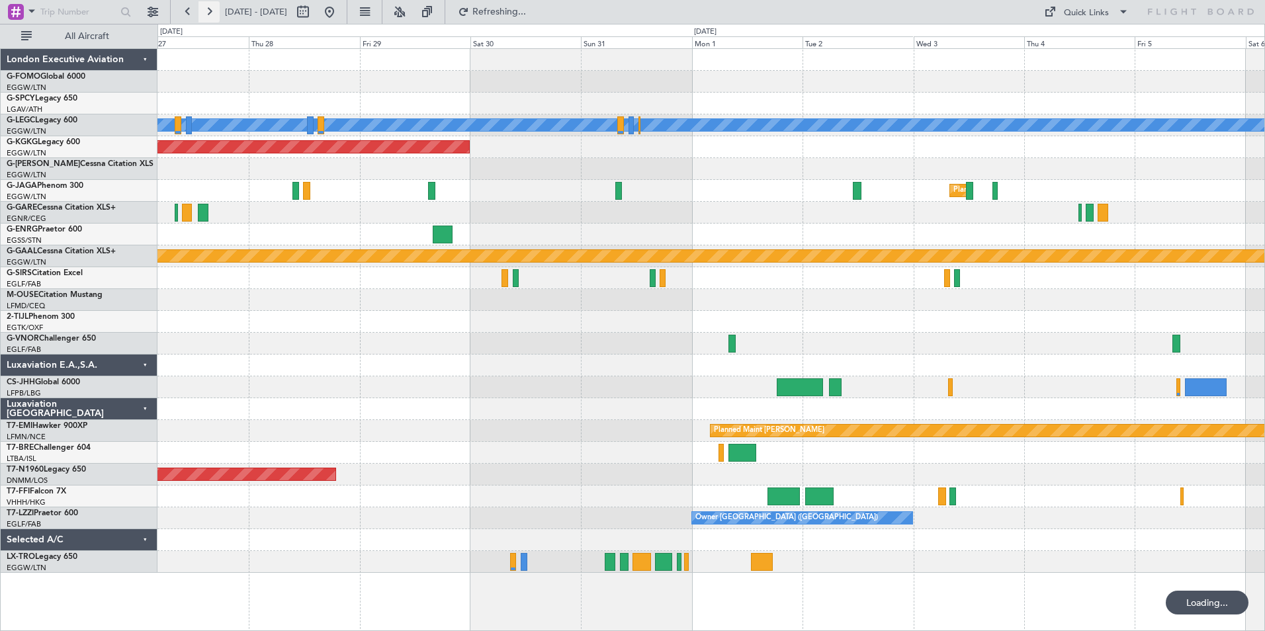
click at [206, 9] on button at bounding box center [208, 11] width 21 height 21
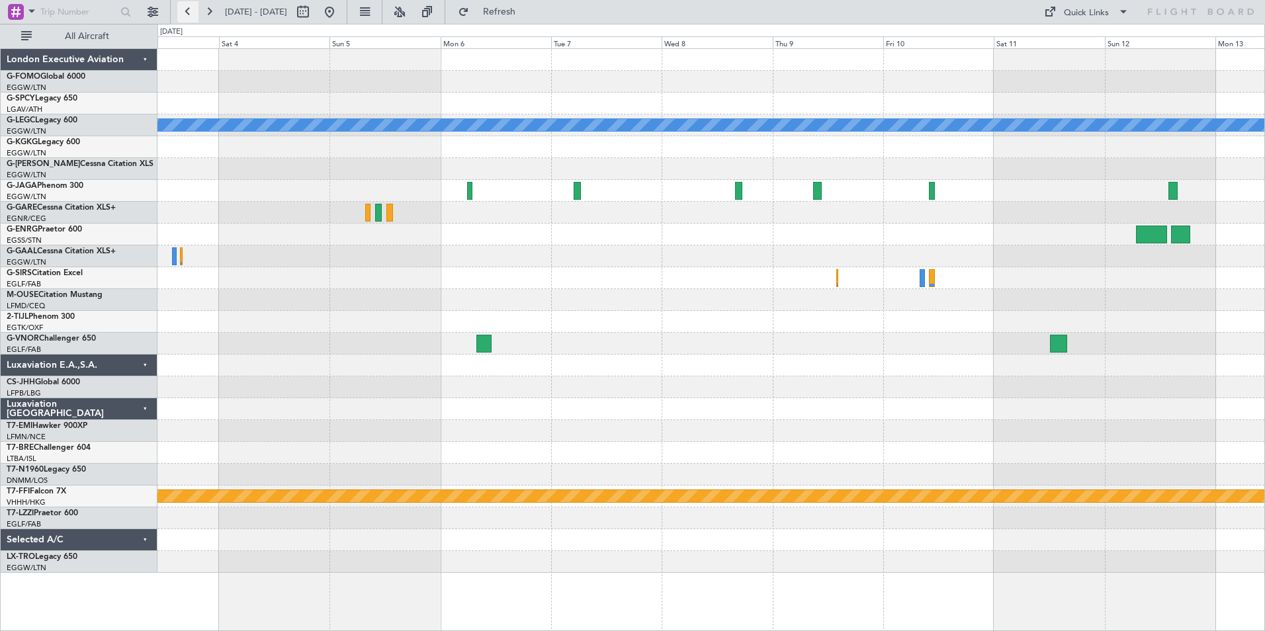
click at [180, 8] on button at bounding box center [187, 11] width 21 height 21
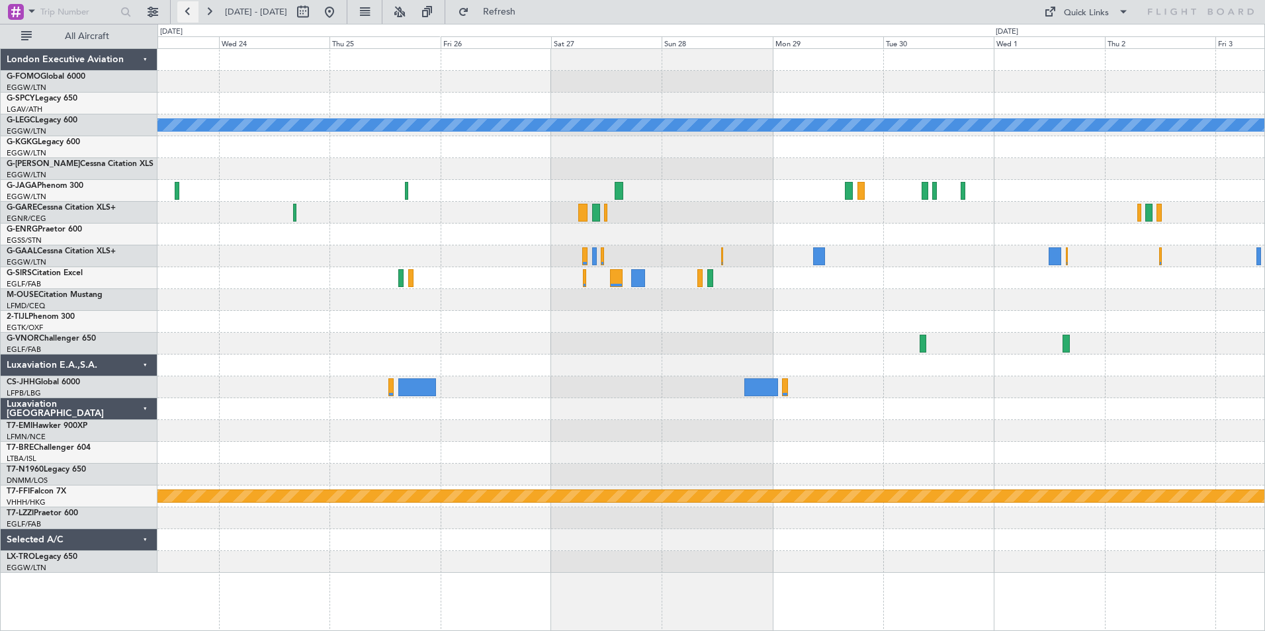
click at [180, 8] on button at bounding box center [187, 11] width 21 height 21
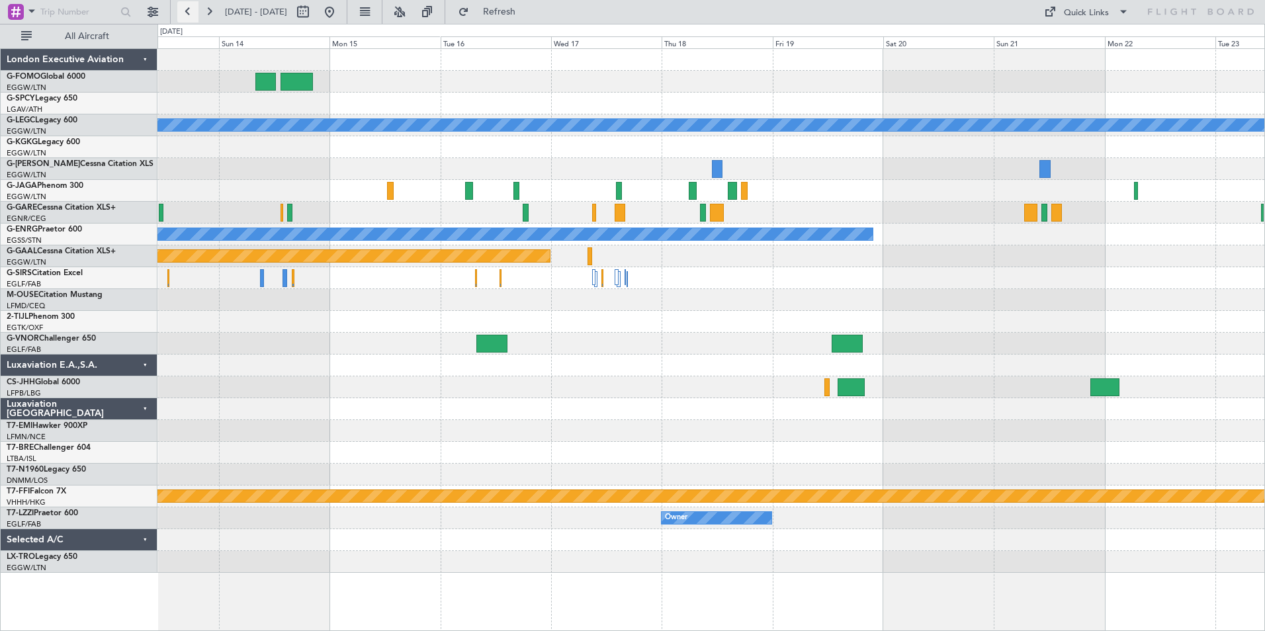
click at [180, 8] on button at bounding box center [187, 11] width 21 height 21
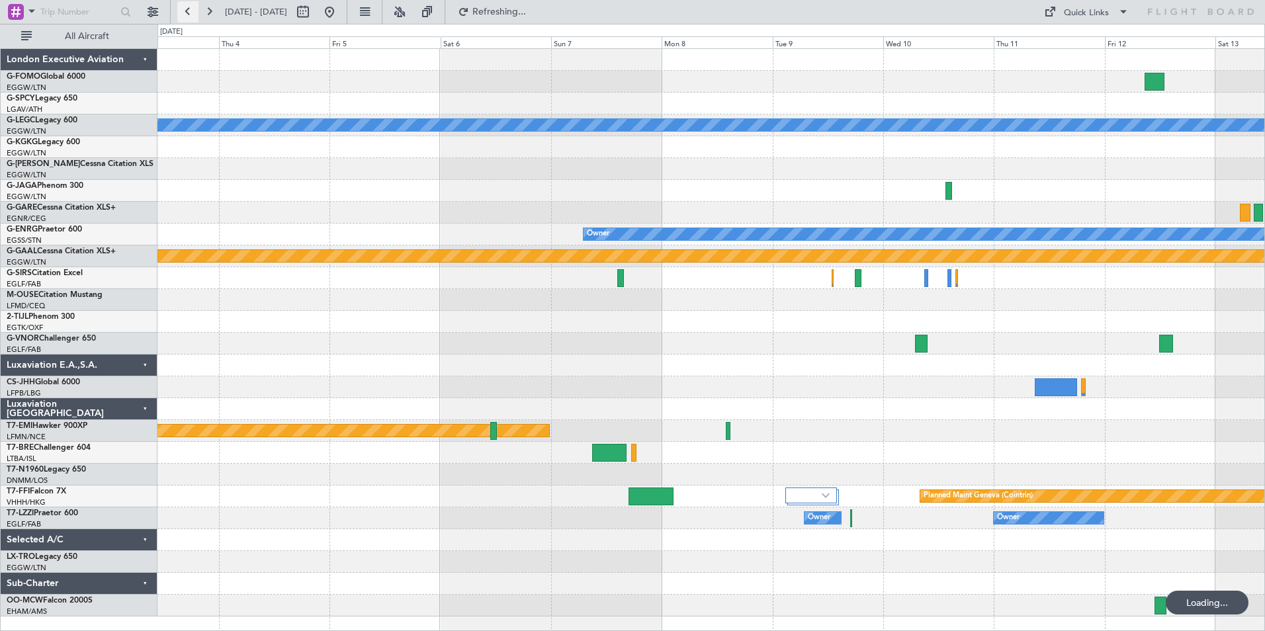
click at [180, 15] on button at bounding box center [187, 11] width 21 height 21
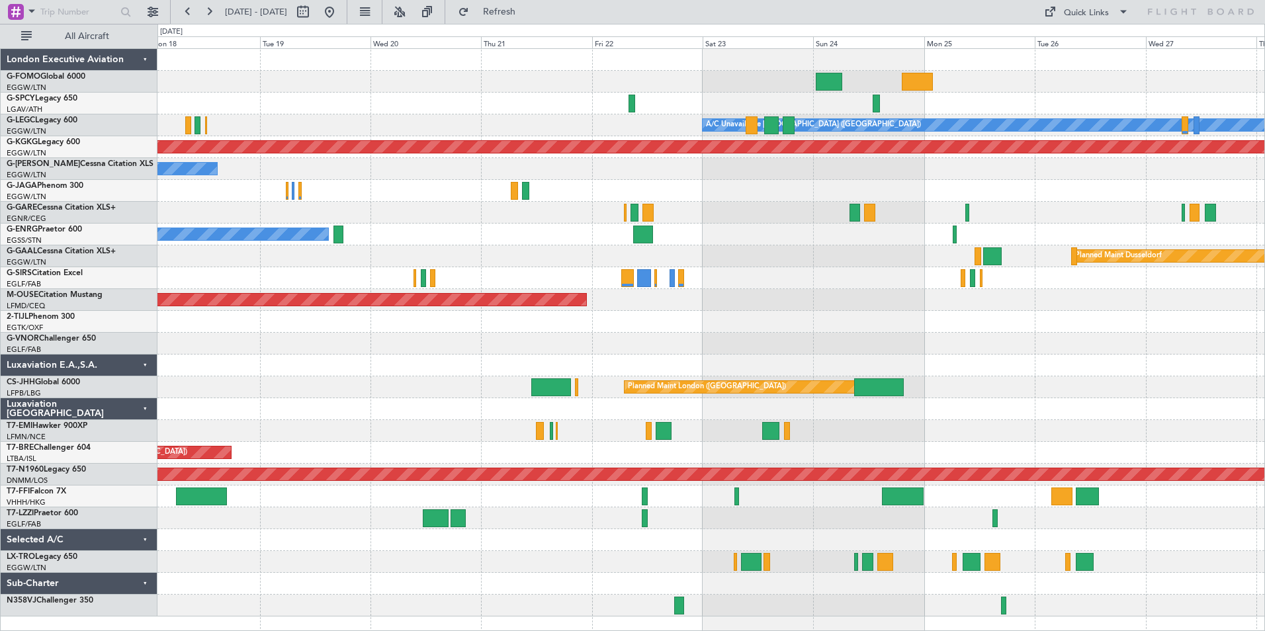
click at [1000, 96] on div "Planned Maint Windsor Locks ([PERSON_NAME] Intl) A/C Unavailable [GEOGRAPHIC_DA…" at bounding box center [710, 333] width 1107 height 568
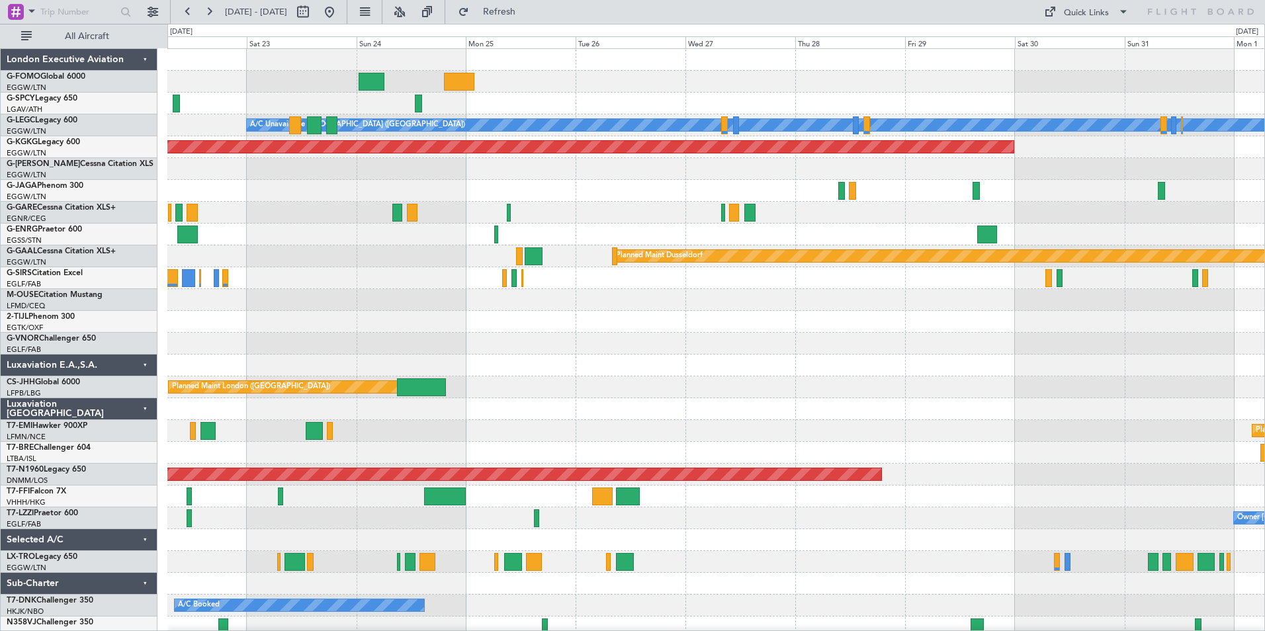
click at [582, 630] on html "[DATE] - [DATE] Refresh Quick Links All Aircraft A/C Unavailable [GEOGRAPHIC_DA…" at bounding box center [632, 315] width 1265 height 631
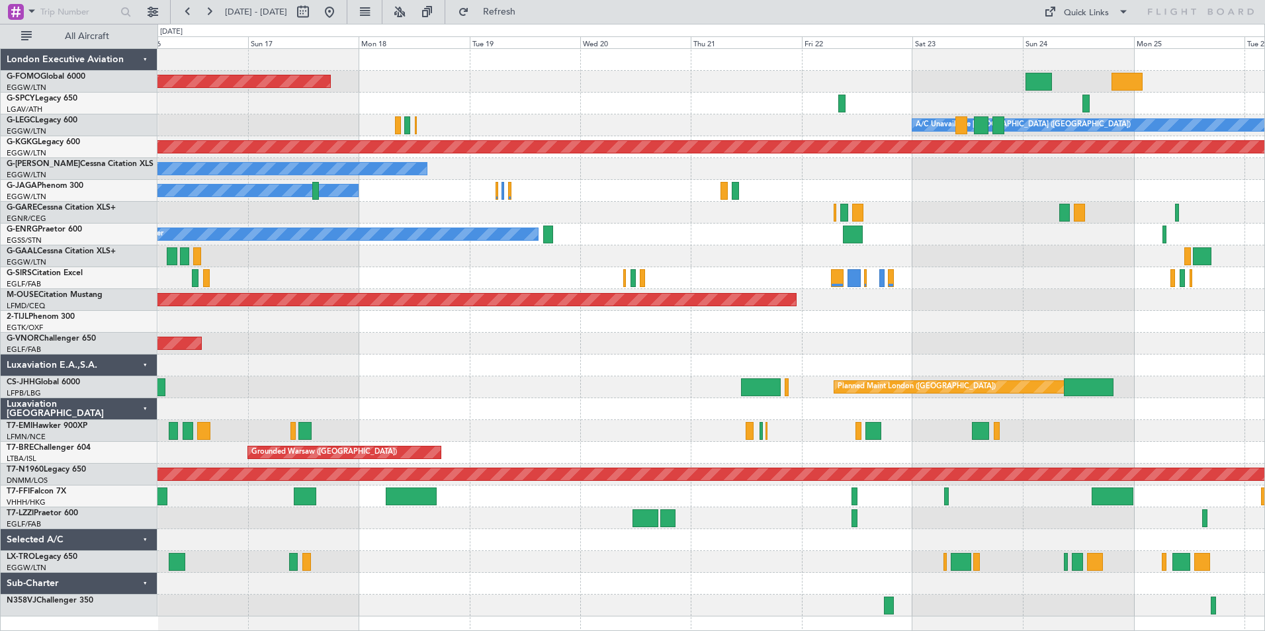
click at [919, 345] on div "Planned Maint Windsor Locks ([PERSON_NAME] Intl) A/C Unavailable [GEOGRAPHIC_DA…" at bounding box center [710, 333] width 1107 height 568
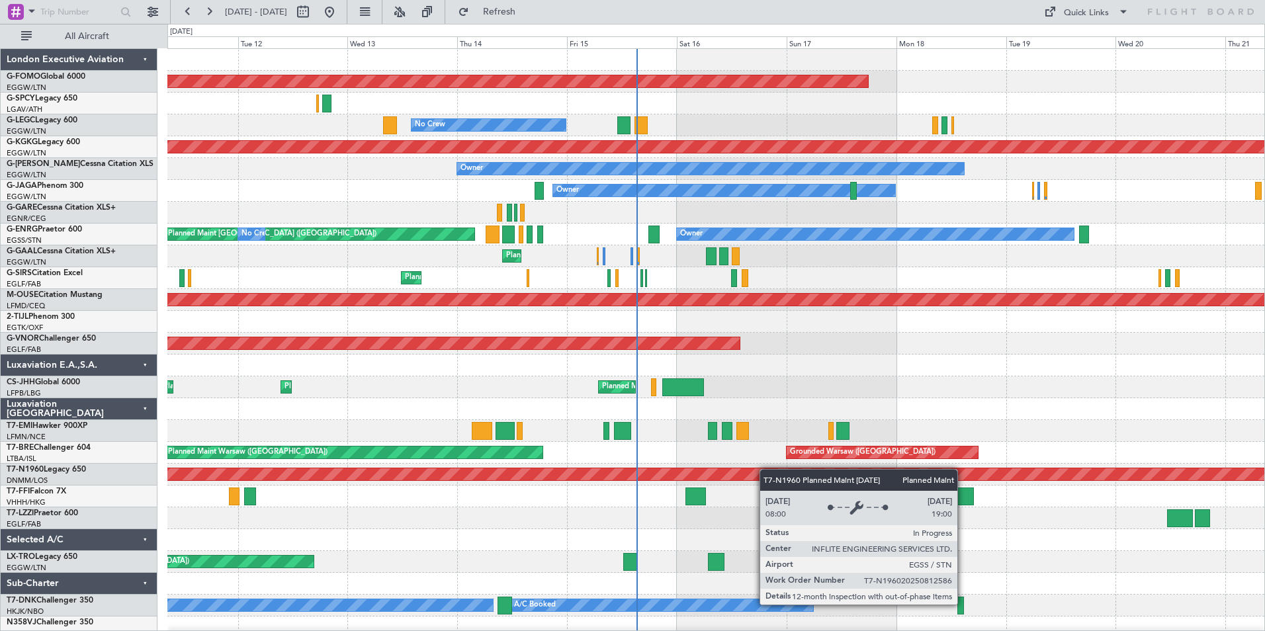
click at [779, 474] on div "Planned Maint Windsor Locks ([PERSON_NAME] Intl) No Crew A/C Unavailable [GEOGR…" at bounding box center [715, 343] width 1097 height 589
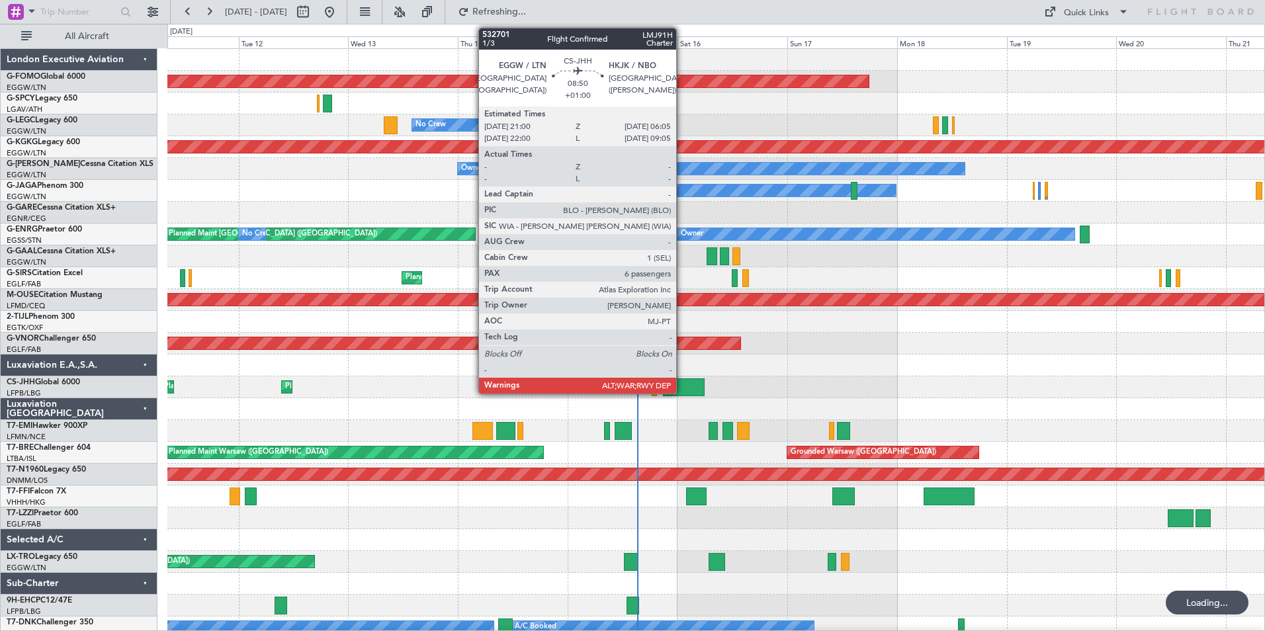
click at [682, 382] on div at bounding box center [684, 387] width 42 height 18
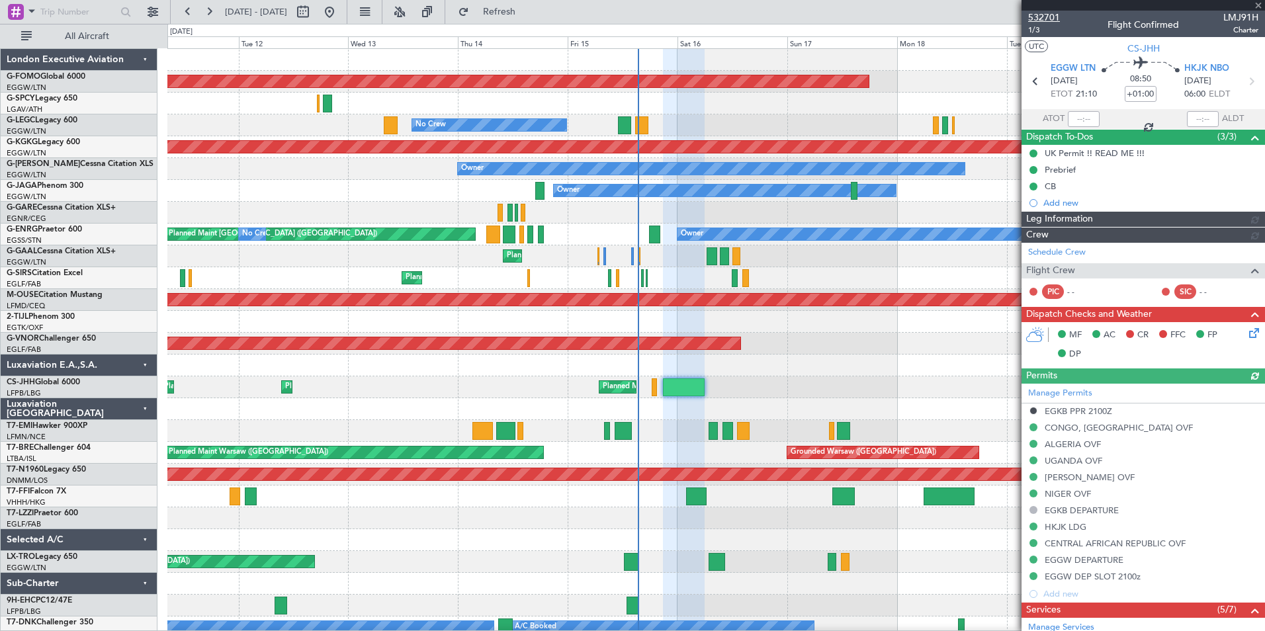
click at [1050, 16] on span "532701" at bounding box center [1044, 18] width 32 height 14
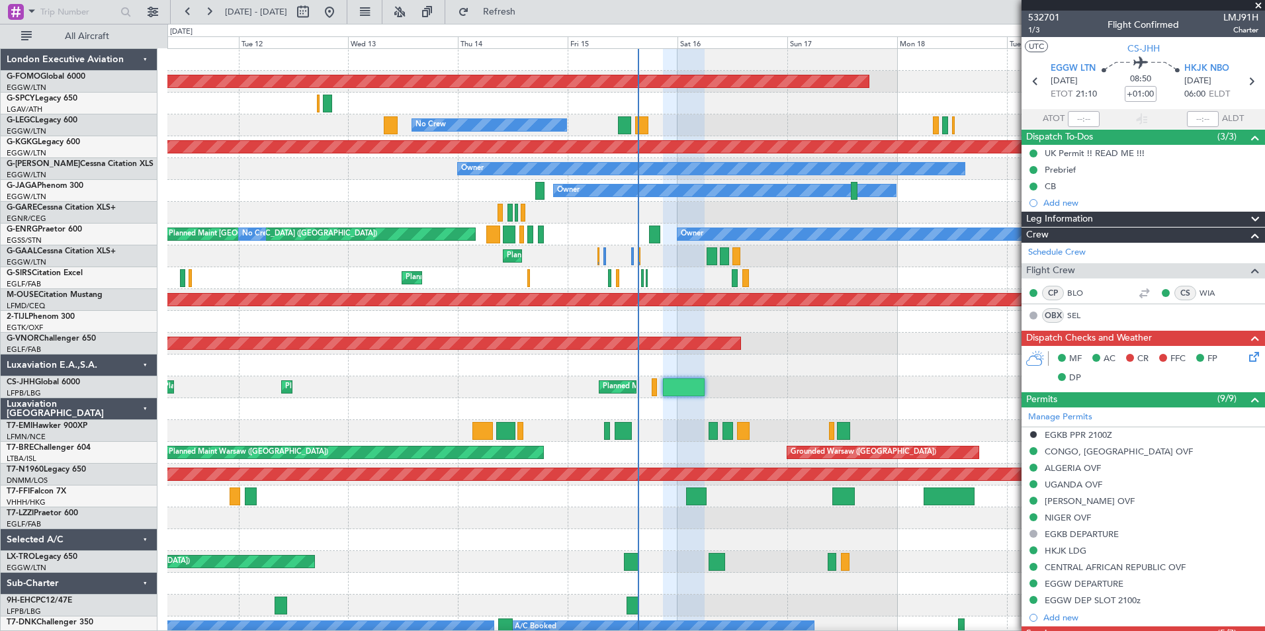
click at [639, 563] on div "Unplanned Maint [GEOGRAPHIC_DATA] ([GEOGRAPHIC_DATA])" at bounding box center [715, 562] width 1097 height 22
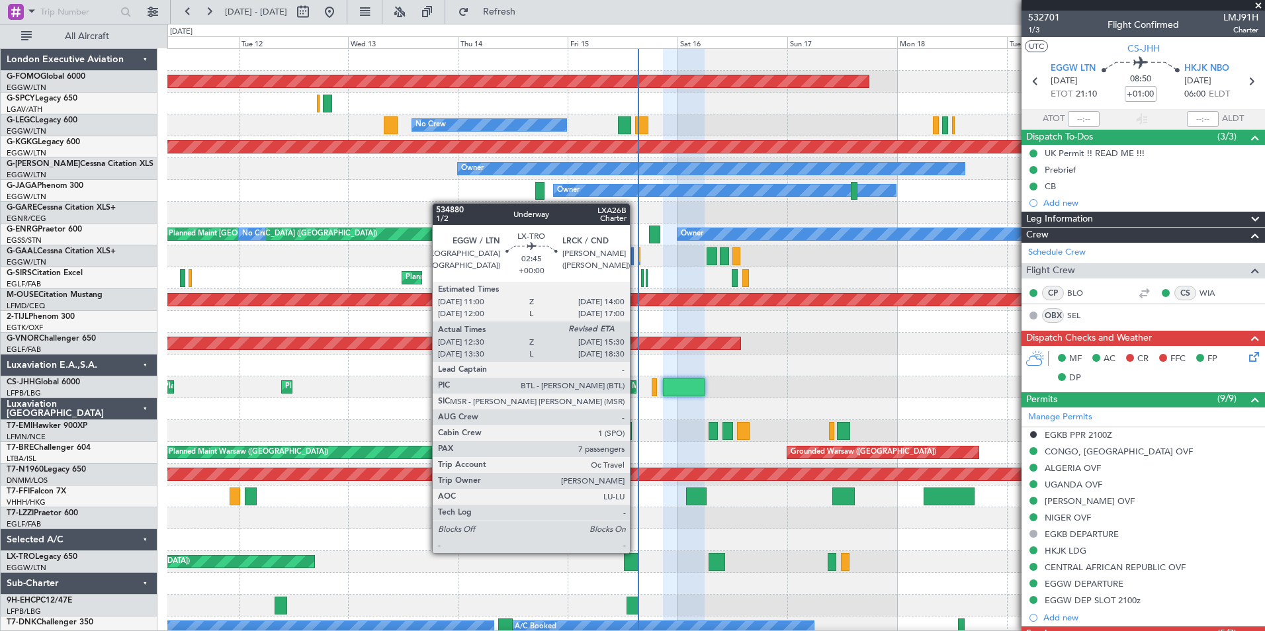
click at [636, 565] on div at bounding box center [631, 562] width 14 height 18
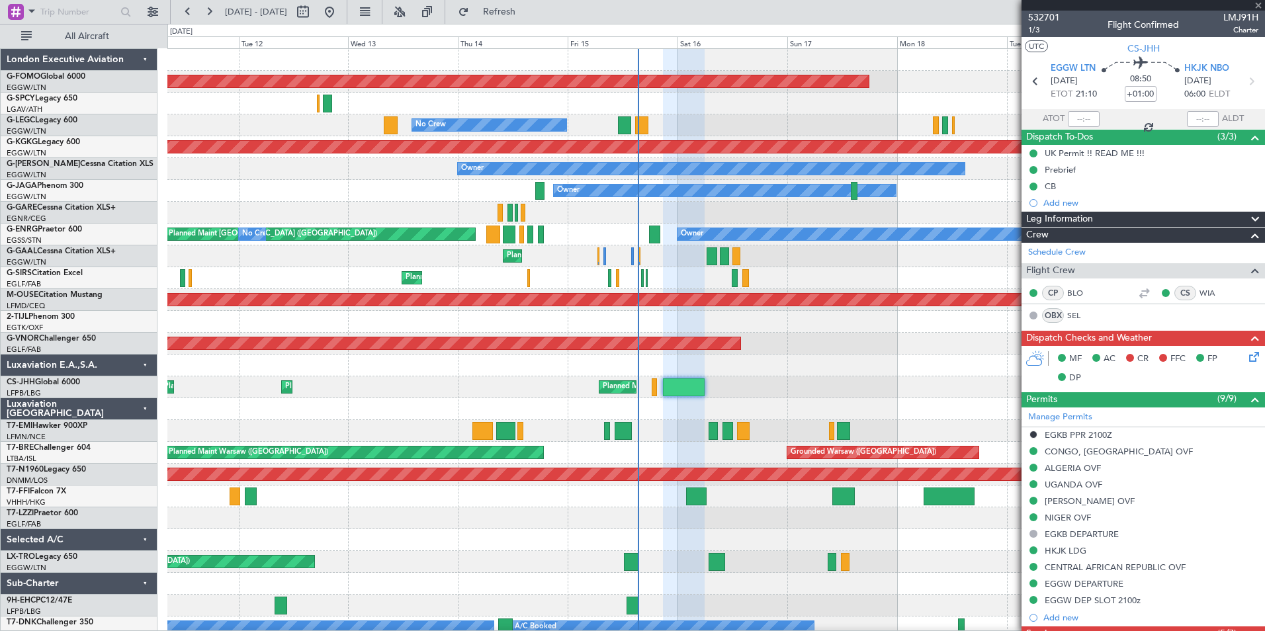
type input "12:30"
type input "7"
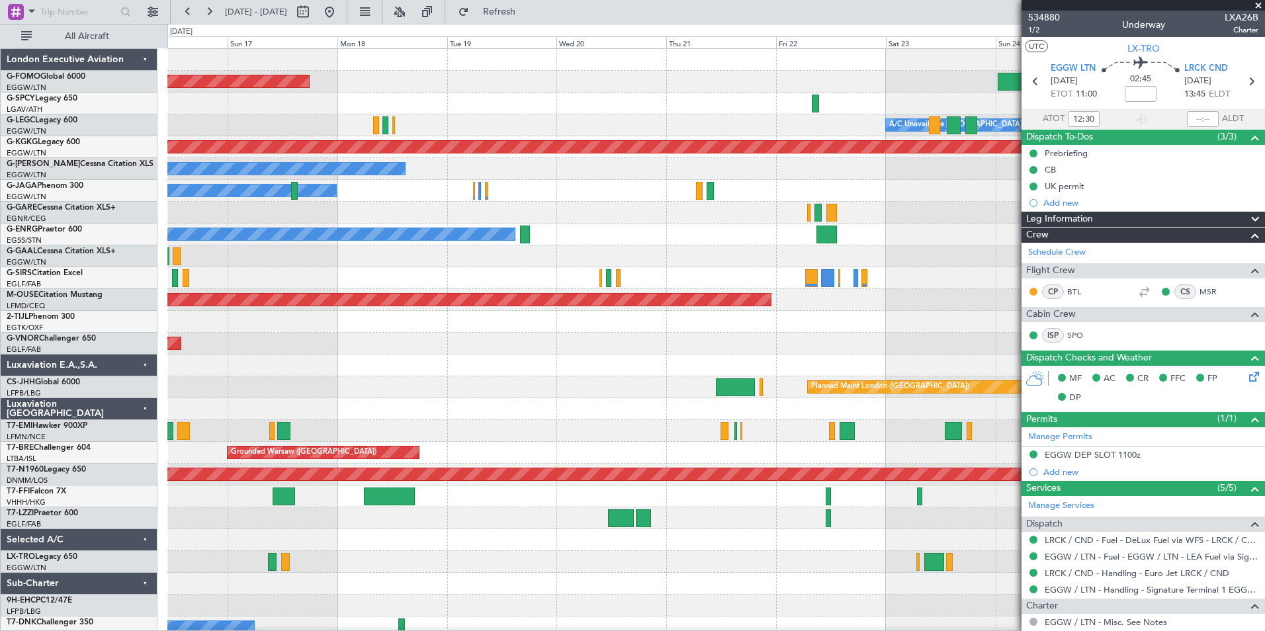
click at [327, 415] on div "Planned Maint Windsor Locks ([PERSON_NAME] Intl) A/C Unavailable [GEOGRAPHIC_DA…" at bounding box center [715, 343] width 1097 height 589
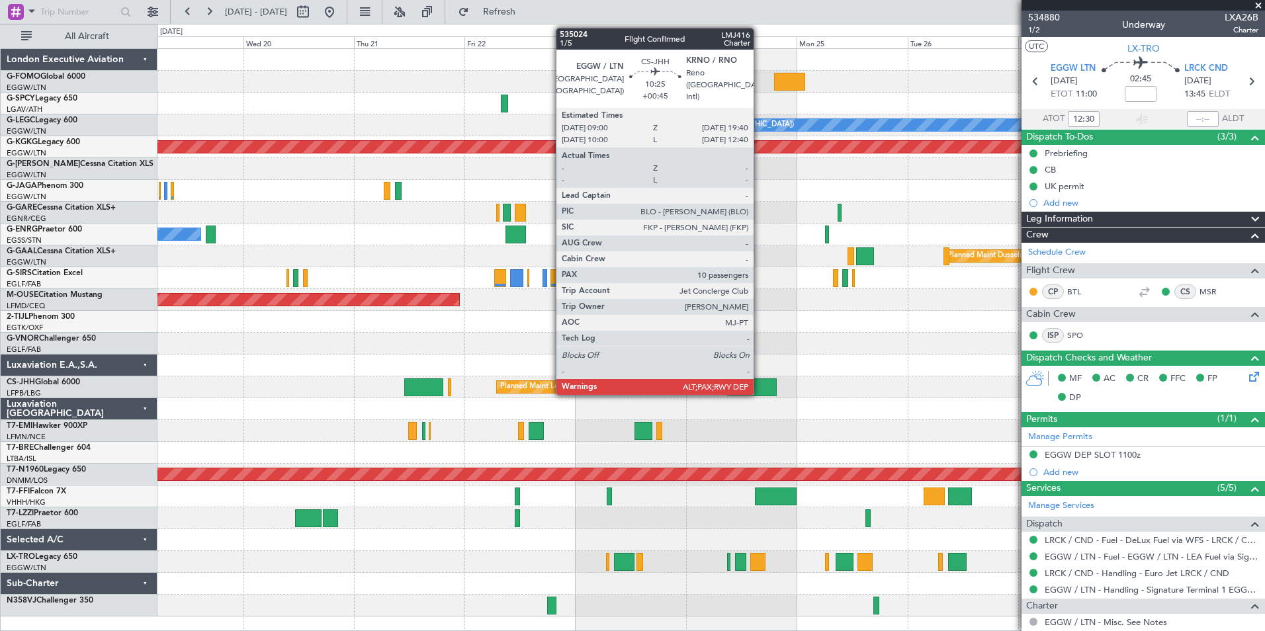
click at [759, 386] on div at bounding box center [752, 387] width 50 height 18
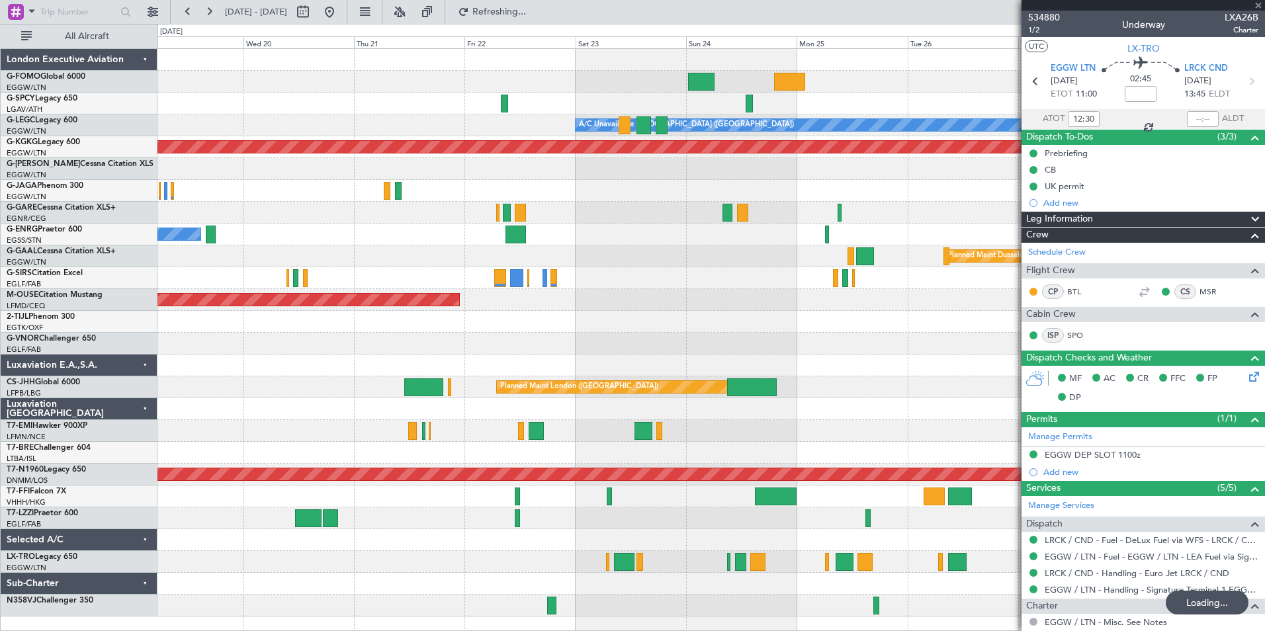
type input "+00:45"
type input "10"
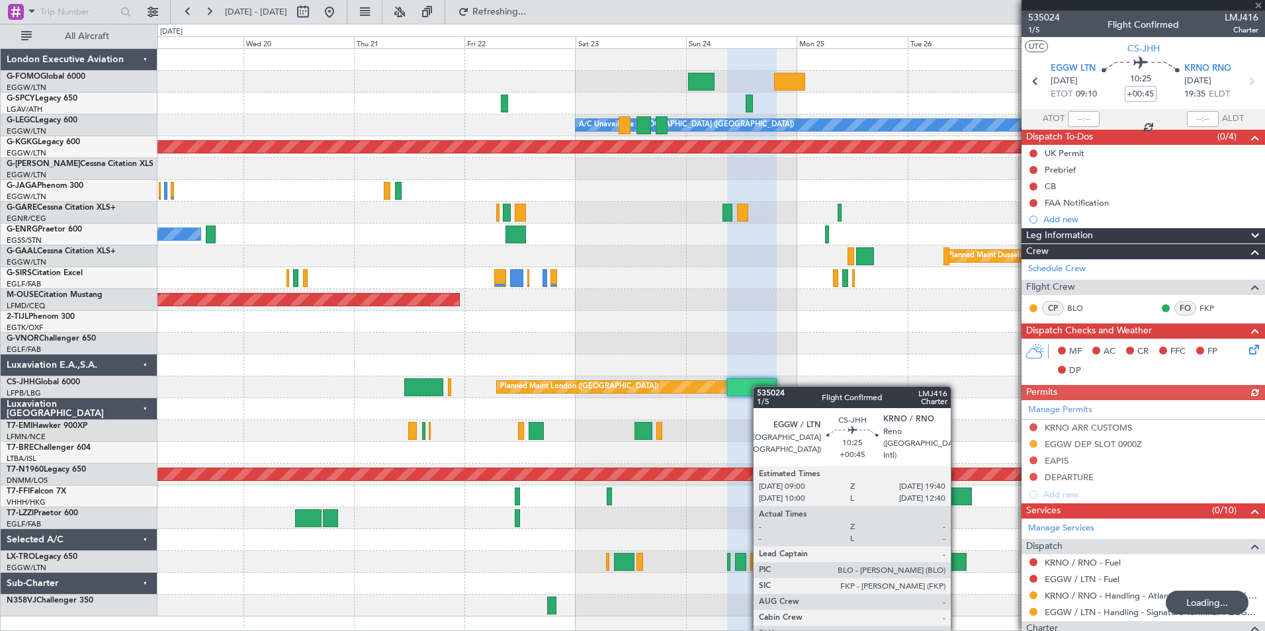
type input "12:30"
type input "7"
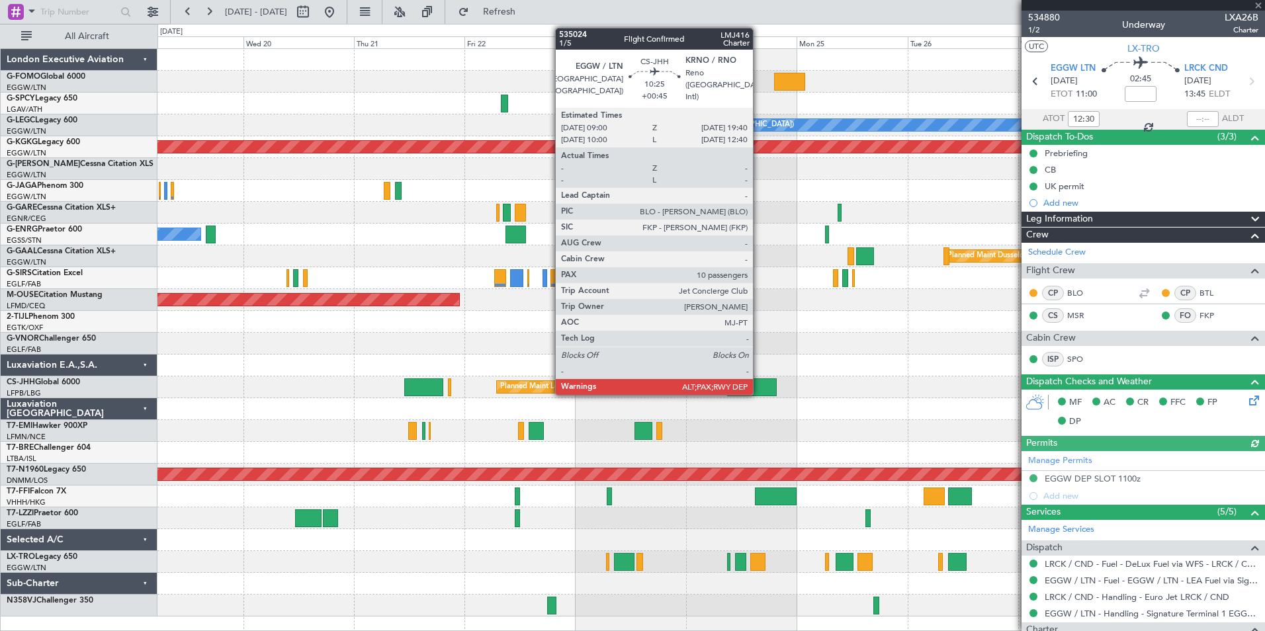
click at [760, 384] on div at bounding box center [752, 387] width 50 height 18
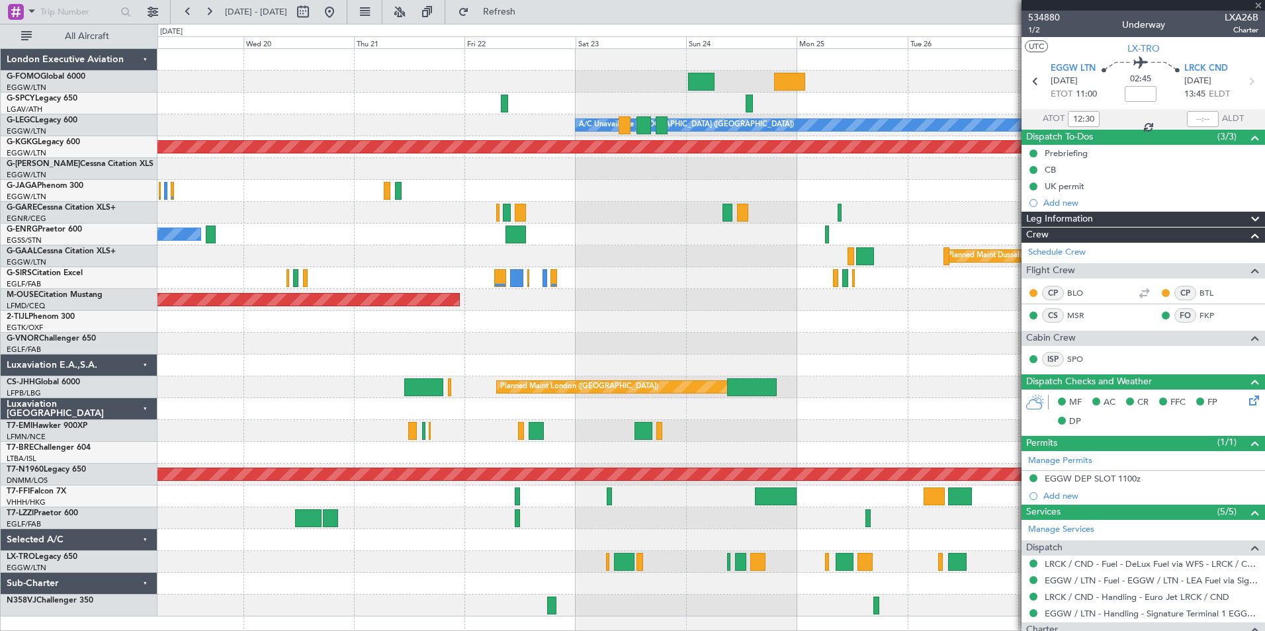
type input "+00:45"
type input "10"
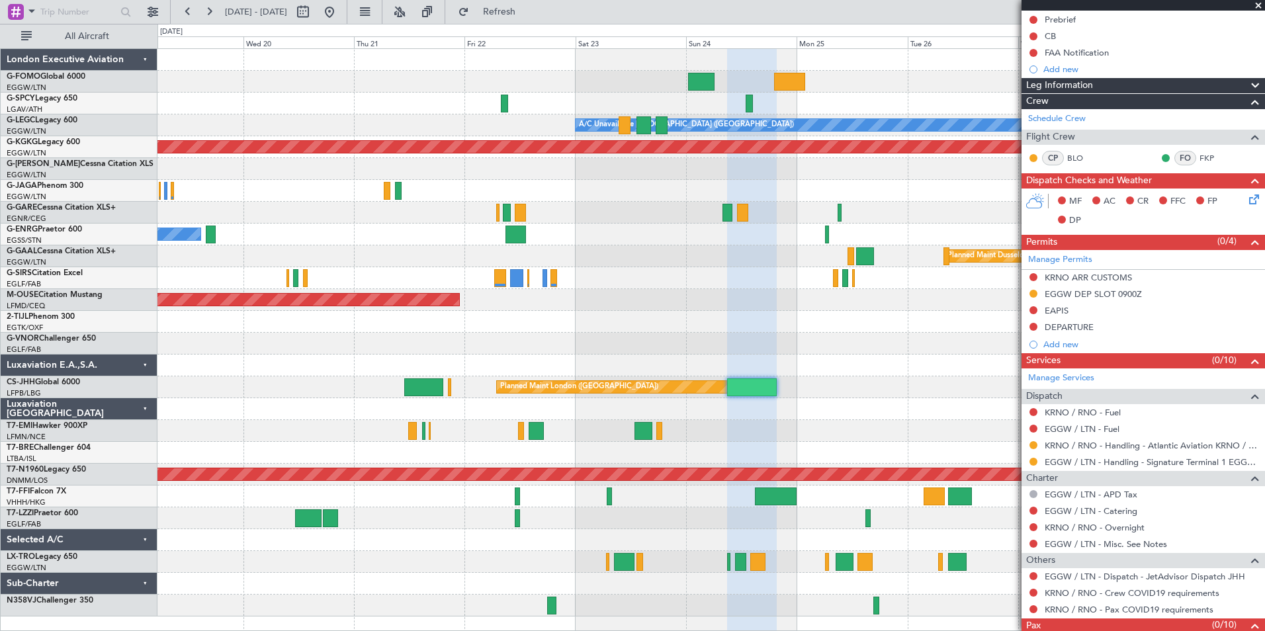
scroll to position [191, 0]
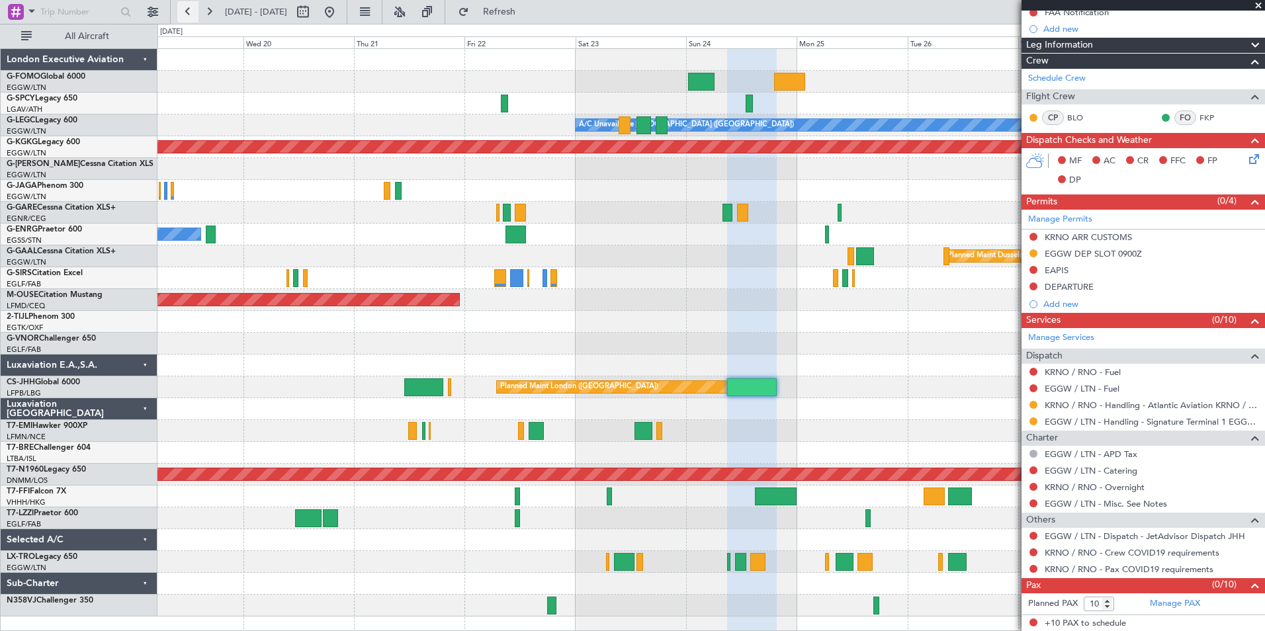
click at [187, 7] on button at bounding box center [187, 11] width 21 height 21
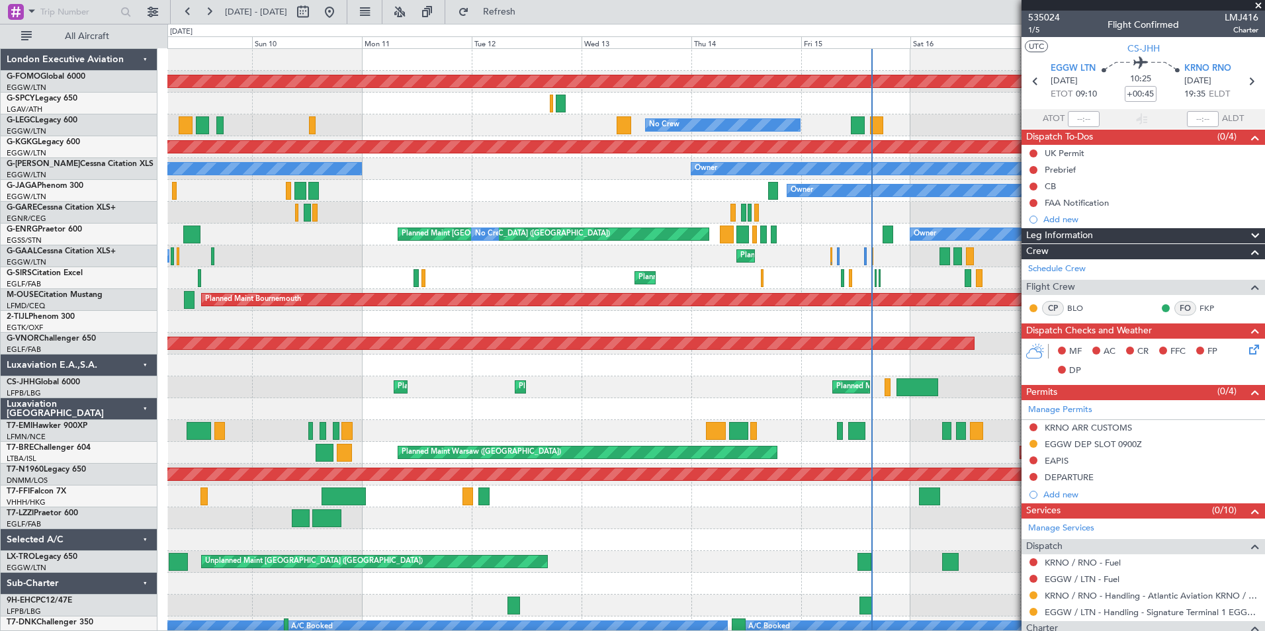
scroll to position [191, 0]
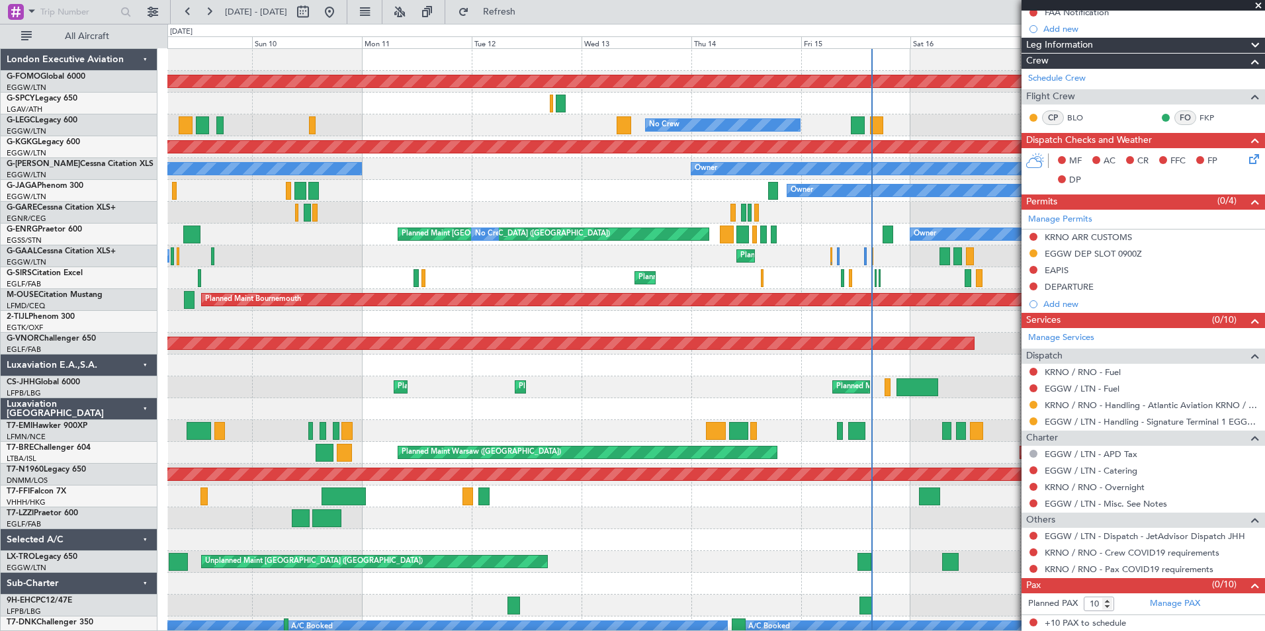
click at [271, 523] on div at bounding box center [715, 518] width 1097 height 22
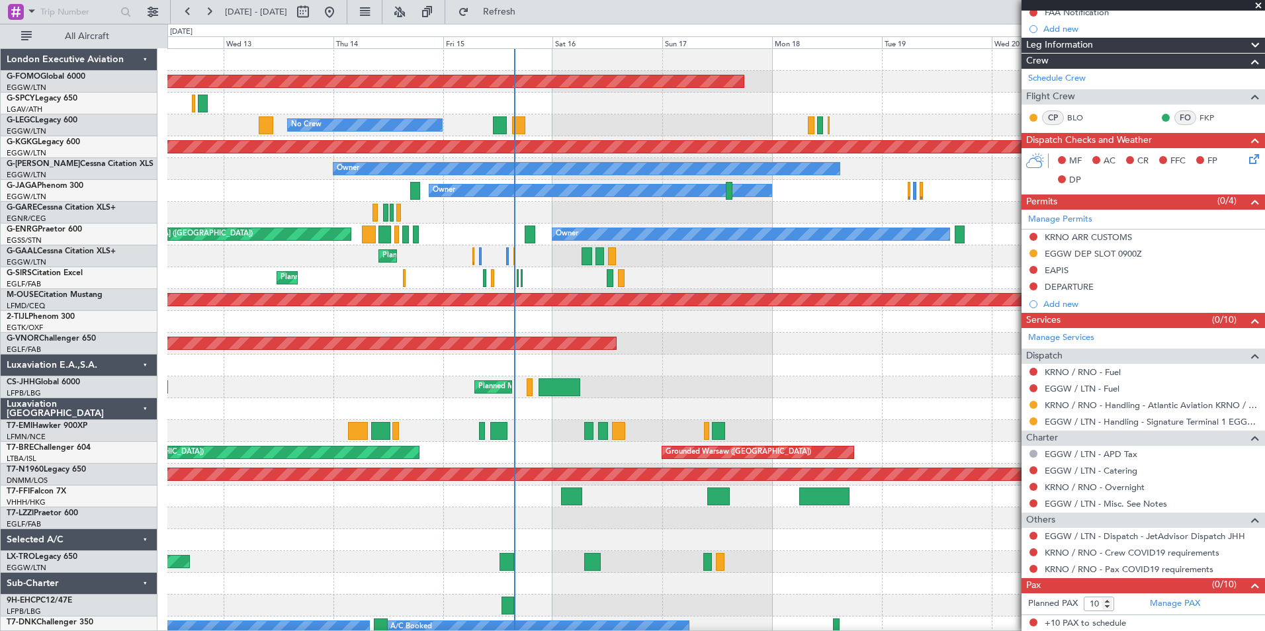
click at [476, 600] on div "Planned Maint Windsor Locks (Bradley Intl) No Crew A/C Unavailable London (Luto…" at bounding box center [715, 343] width 1097 height 589
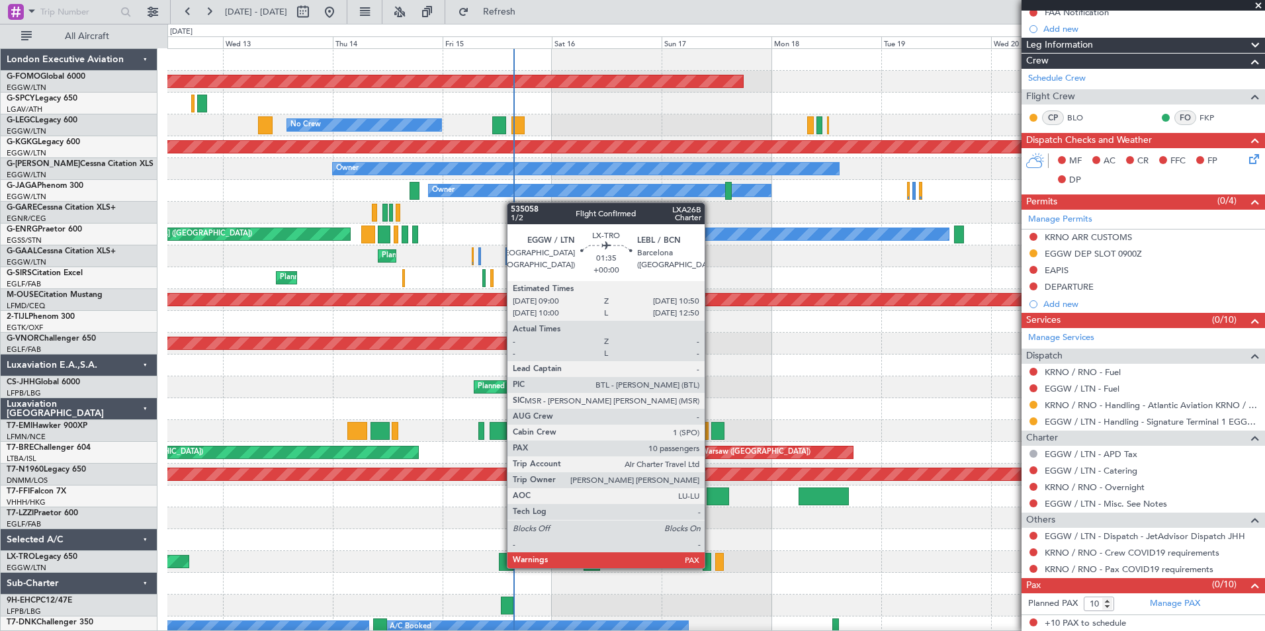
click at [710, 567] on div at bounding box center [707, 562] width 9 height 18
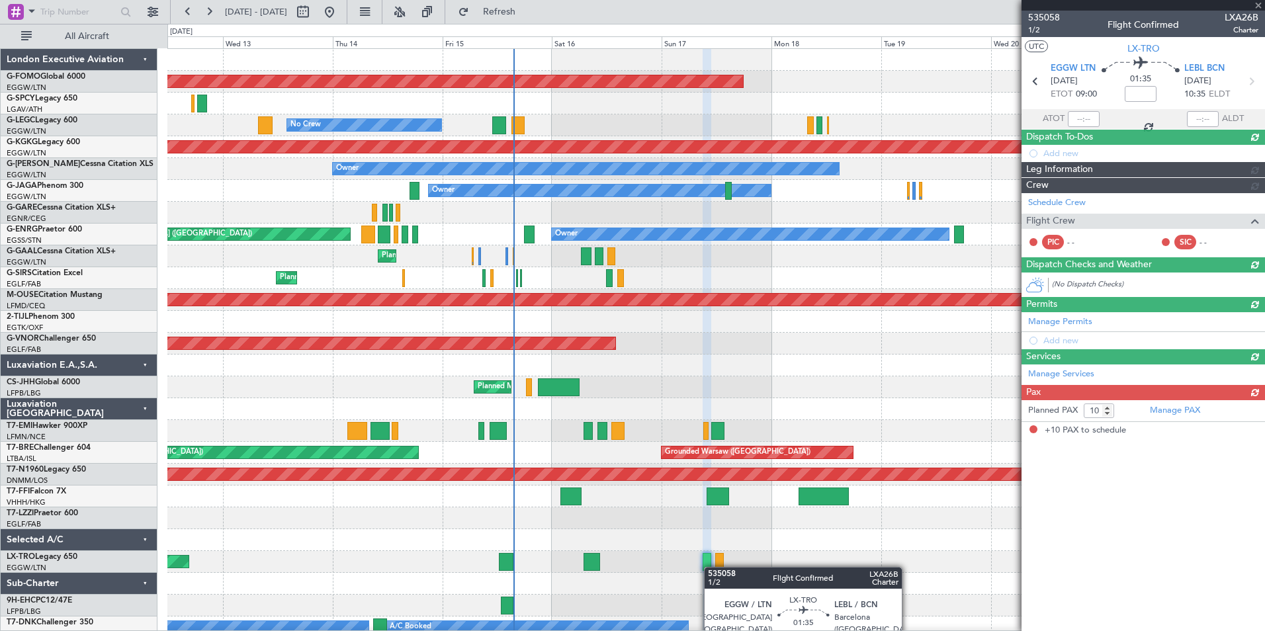
scroll to position [0, 0]
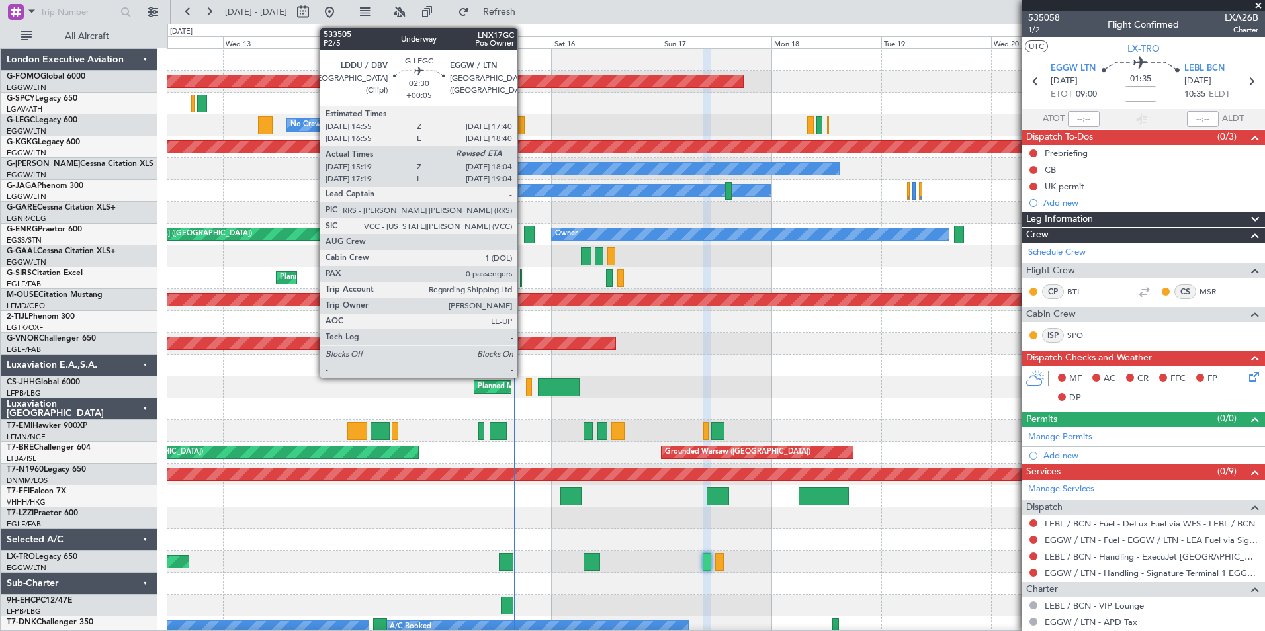
click at [523, 130] on div at bounding box center [517, 125] width 13 height 18
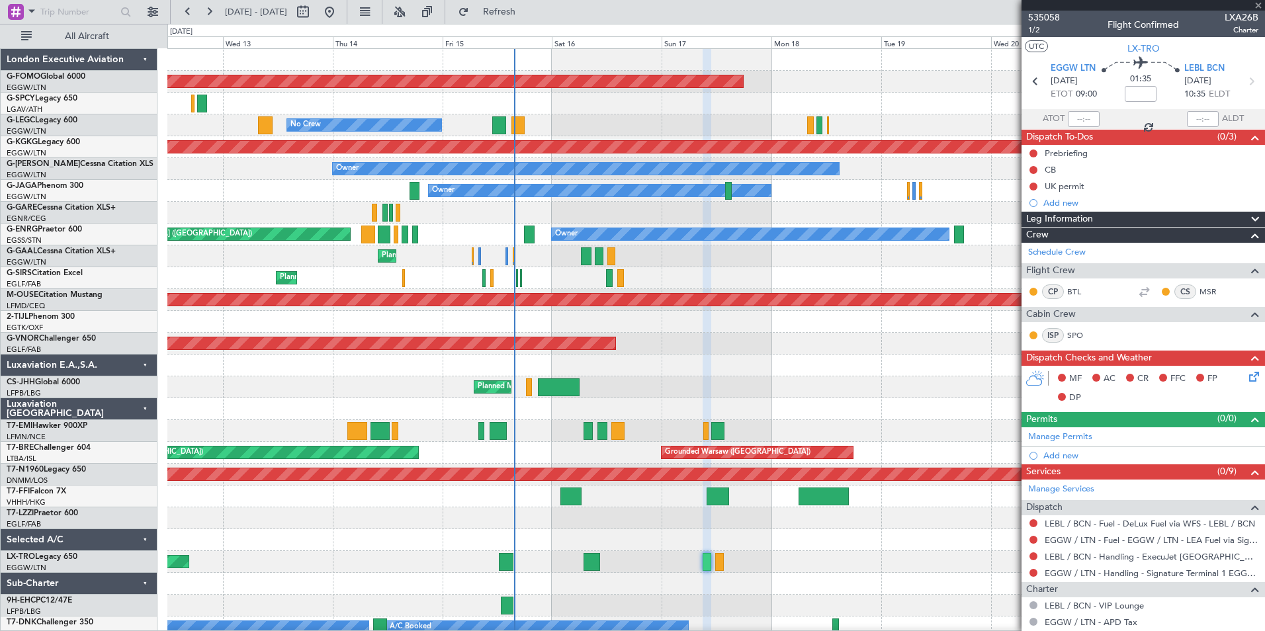
type input "+00:05"
type input "15:19"
type input "0"
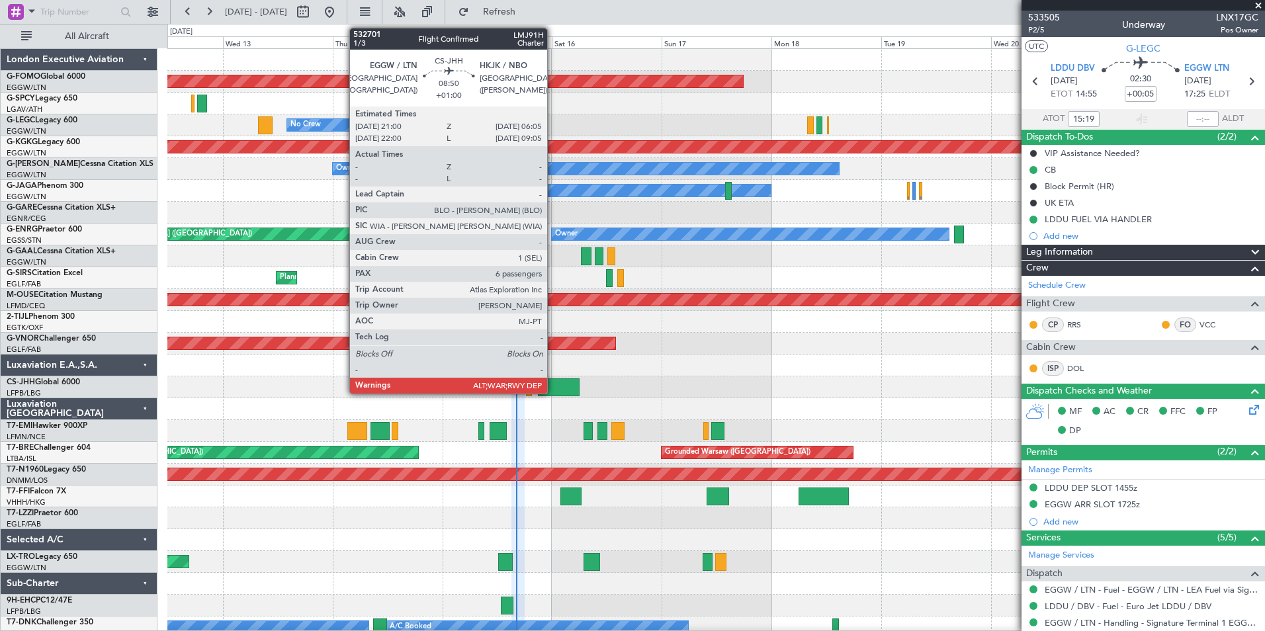
click at [553, 384] on div at bounding box center [559, 387] width 42 height 18
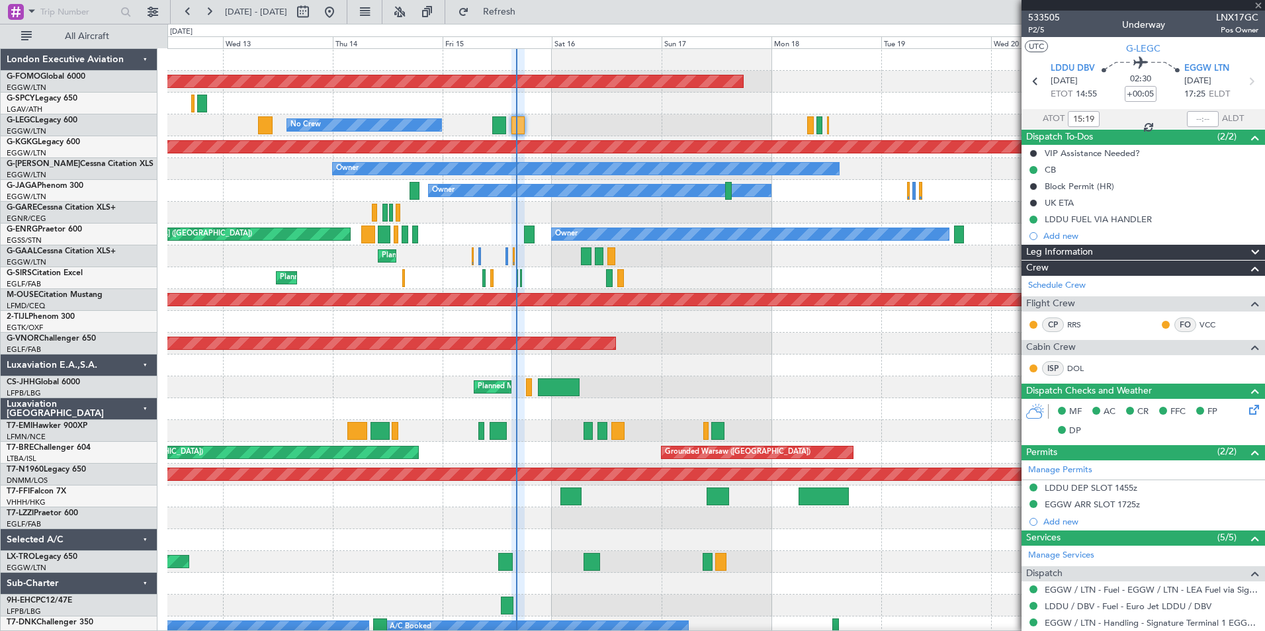
type input "+01:00"
type input "6"
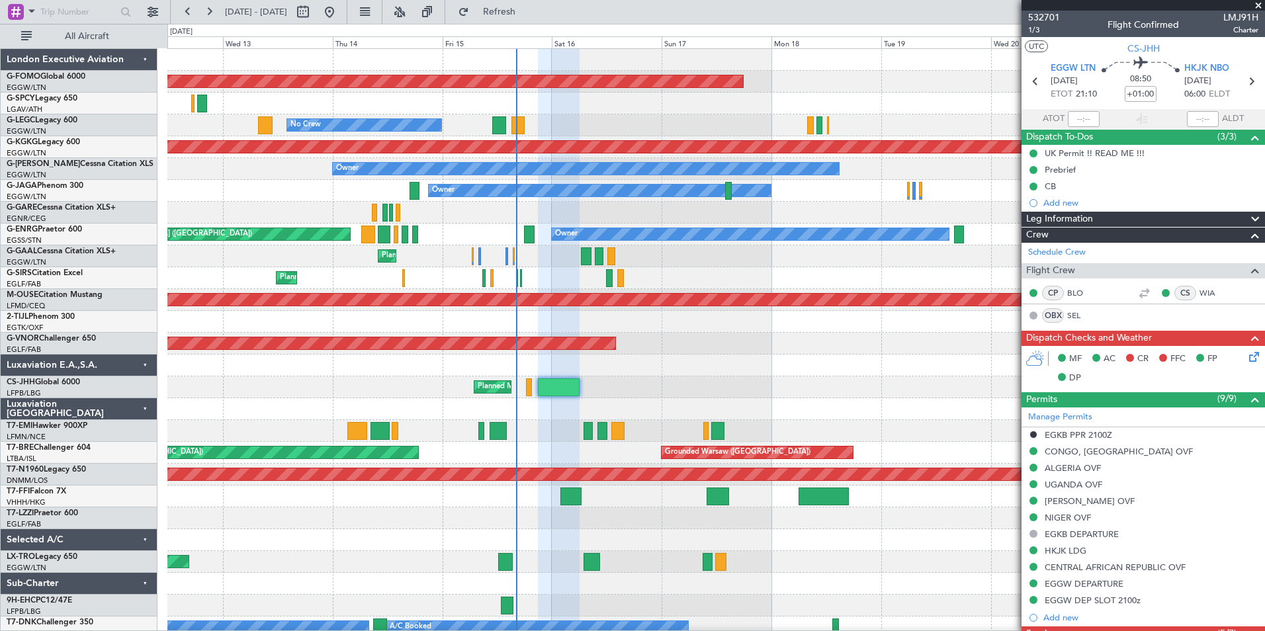
scroll to position [509, 0]
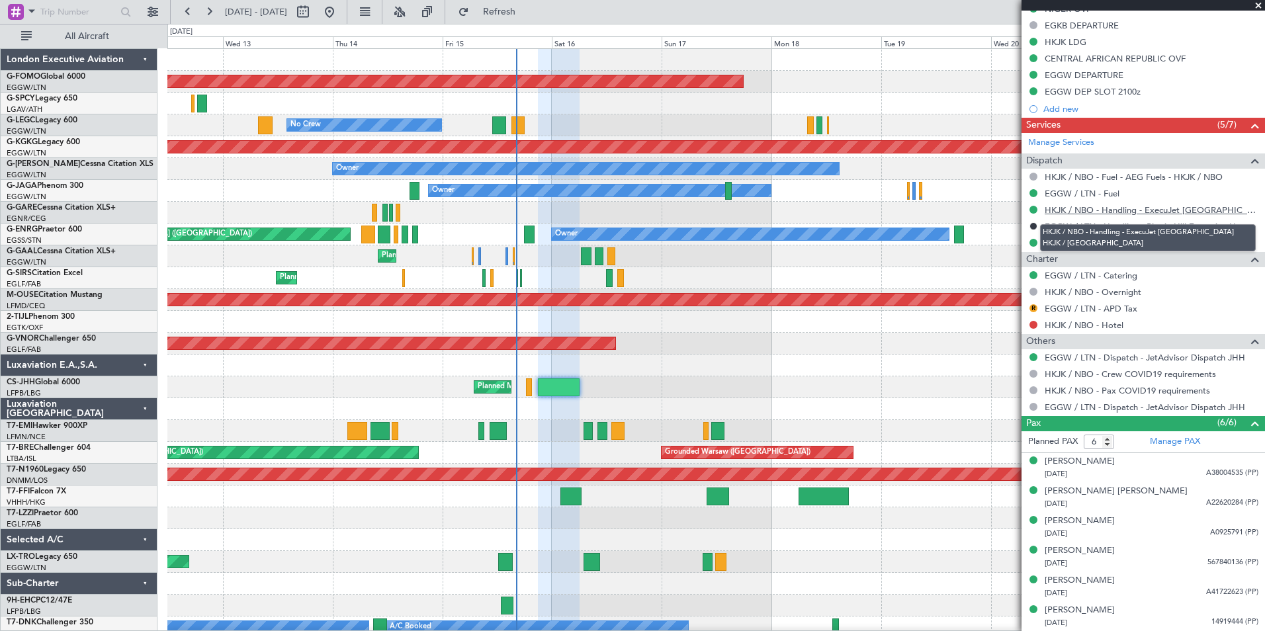
click at [1156, 210] on link "HKJK / NBO - Handling - ExecuJet [GEOGRAPHIC_DATA] HKJK / [GEOGRAPHIC_DATA]" at bounding box center [1152, 209] width 214 height 11
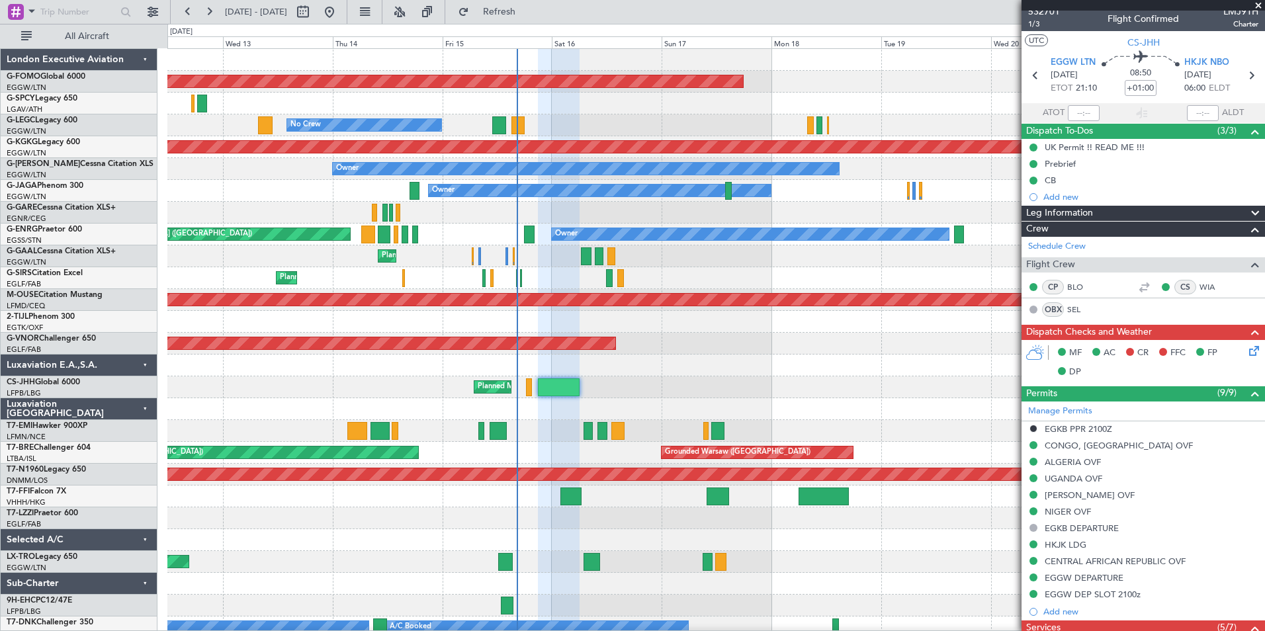
scroll to position [0, 0]
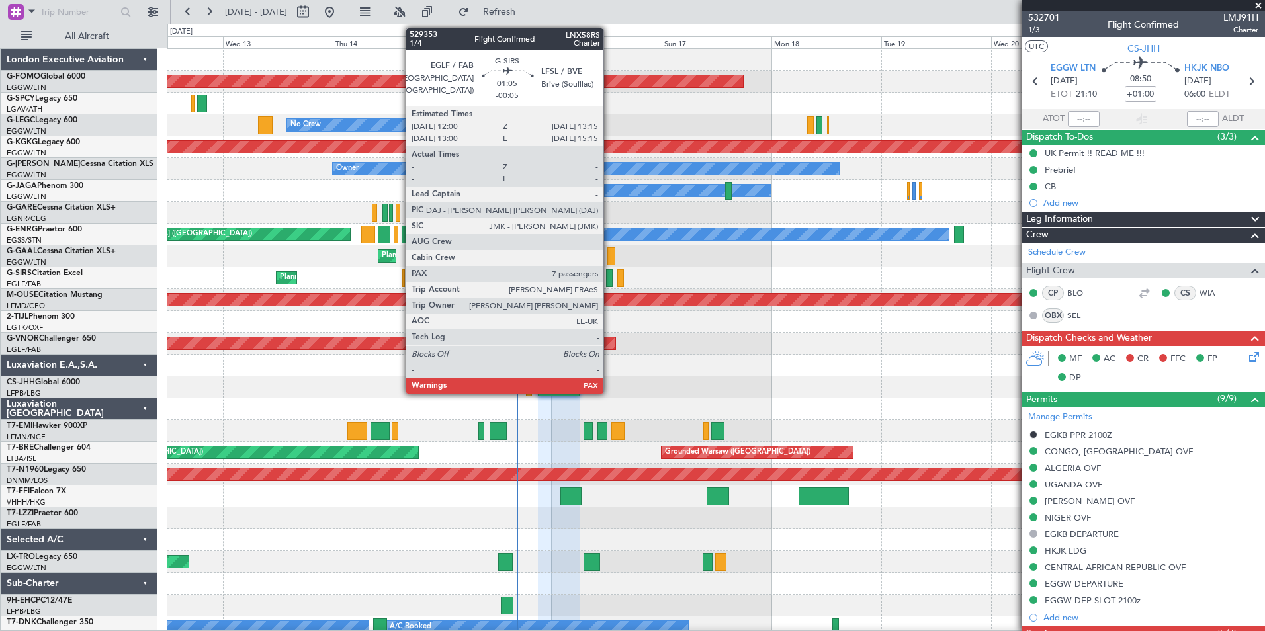
click at [609, 280] on div at bounding box center [609, 278] width 6 height 18
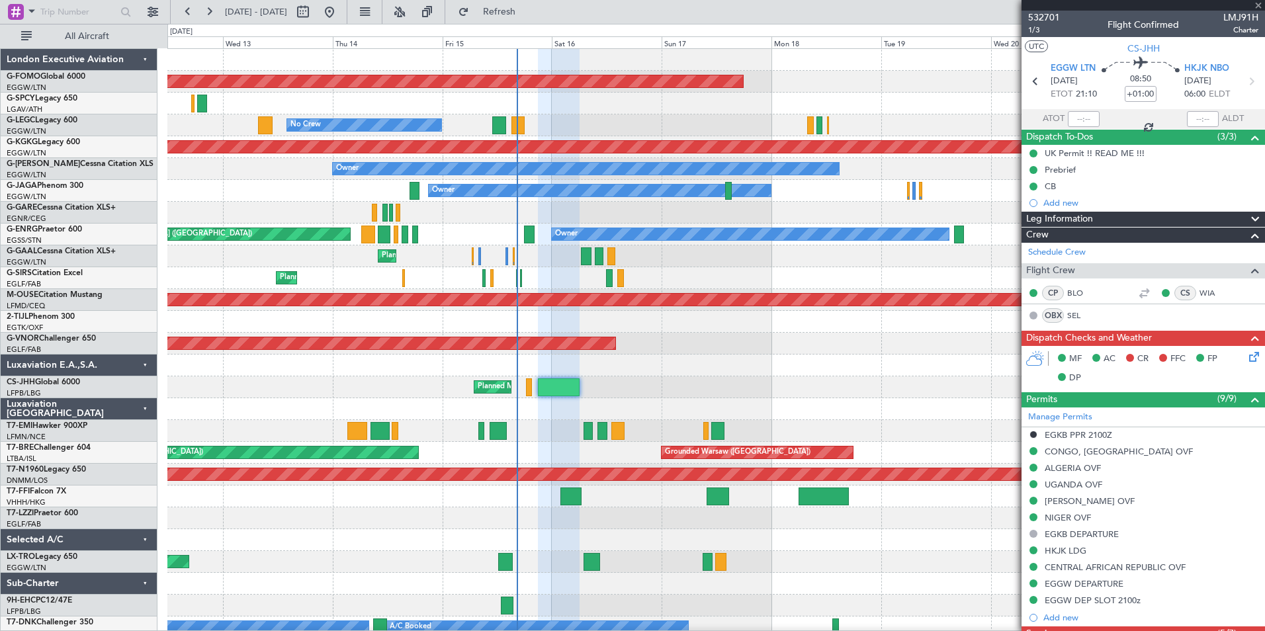
type input "-00:05"
type input "7"
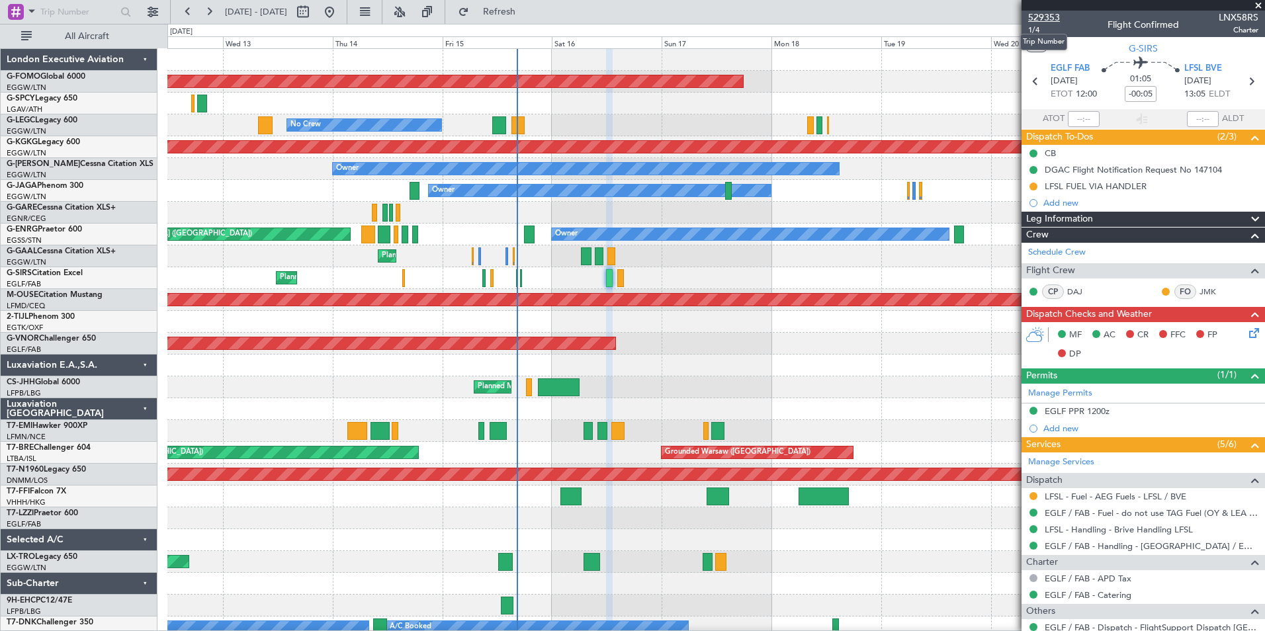
click at [1054, 21] on span "529353" at bounding box center [1044, 18] width 32 height 14
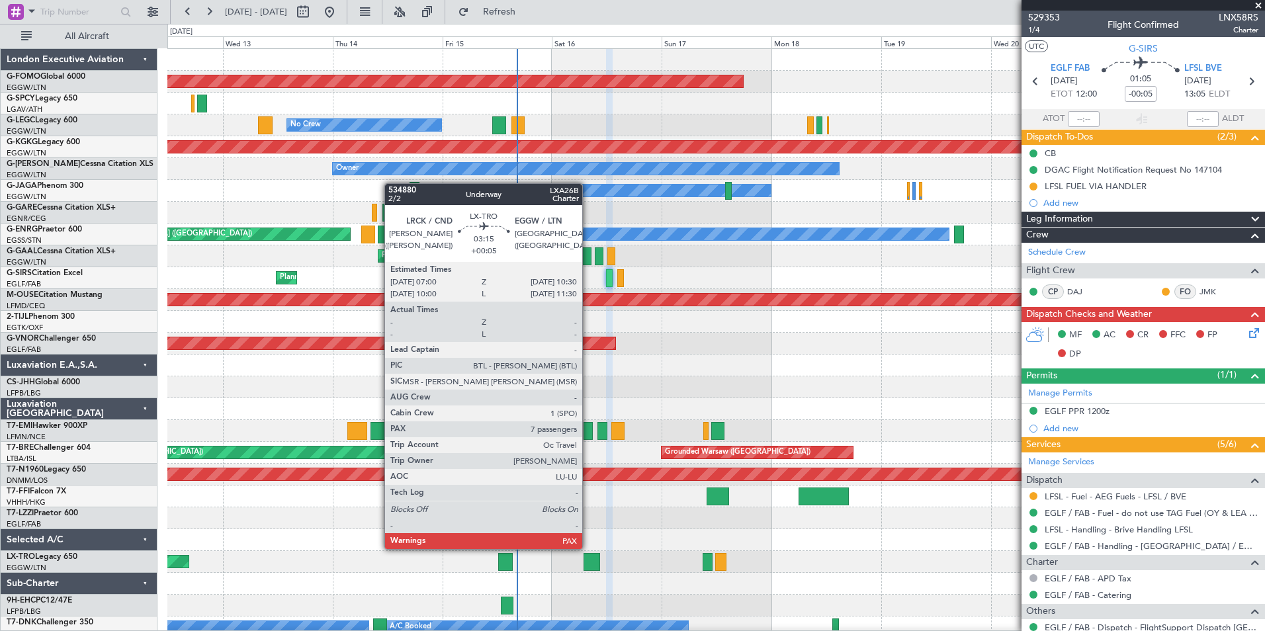
click at [588, 561] on div at bounding box center [591, 562] width 17 height 18
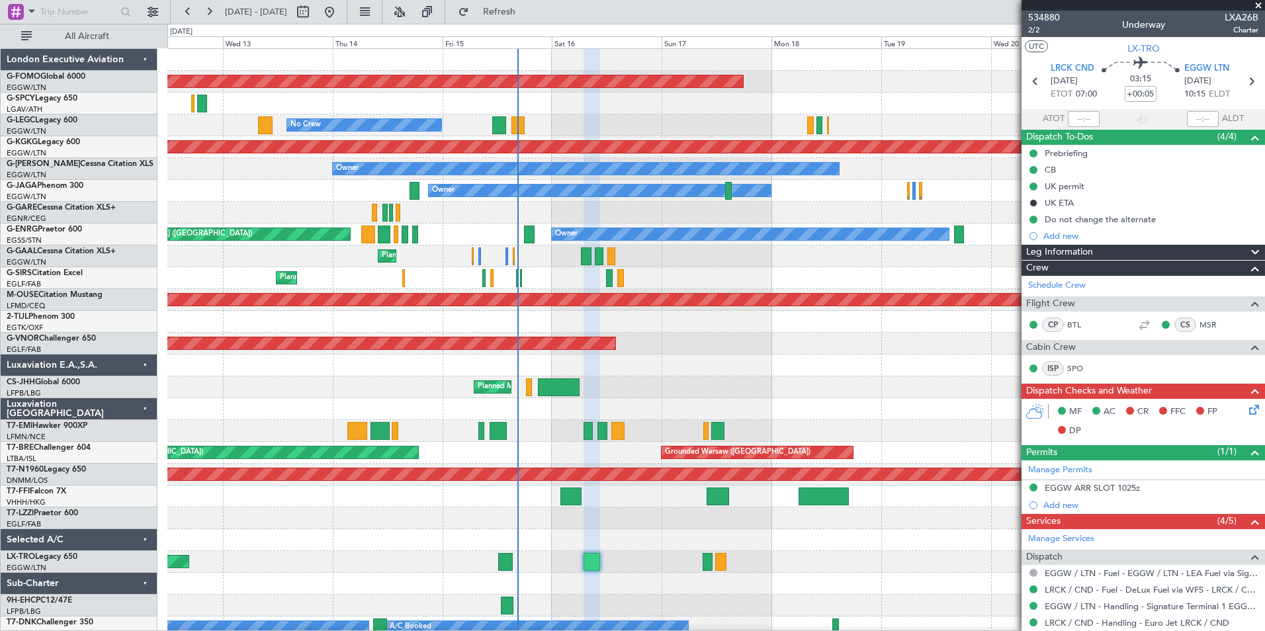
scroll to position [360, 0]
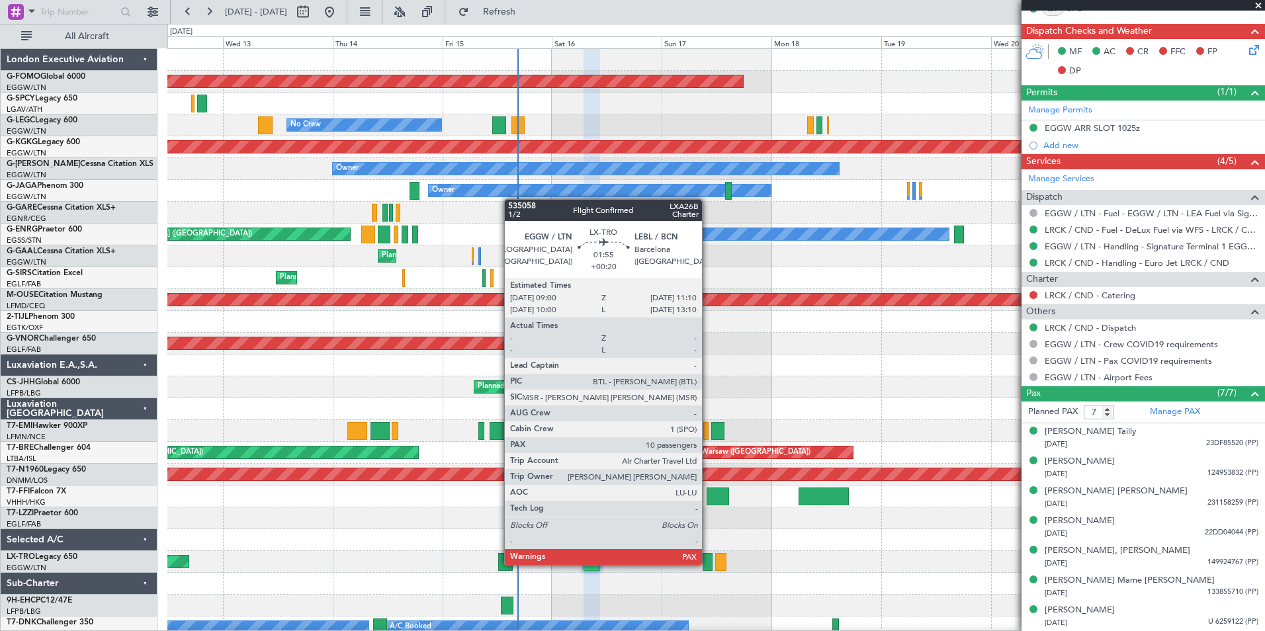
click at [708, 564] on div at bounding box center [708, 562] width 10 height 18
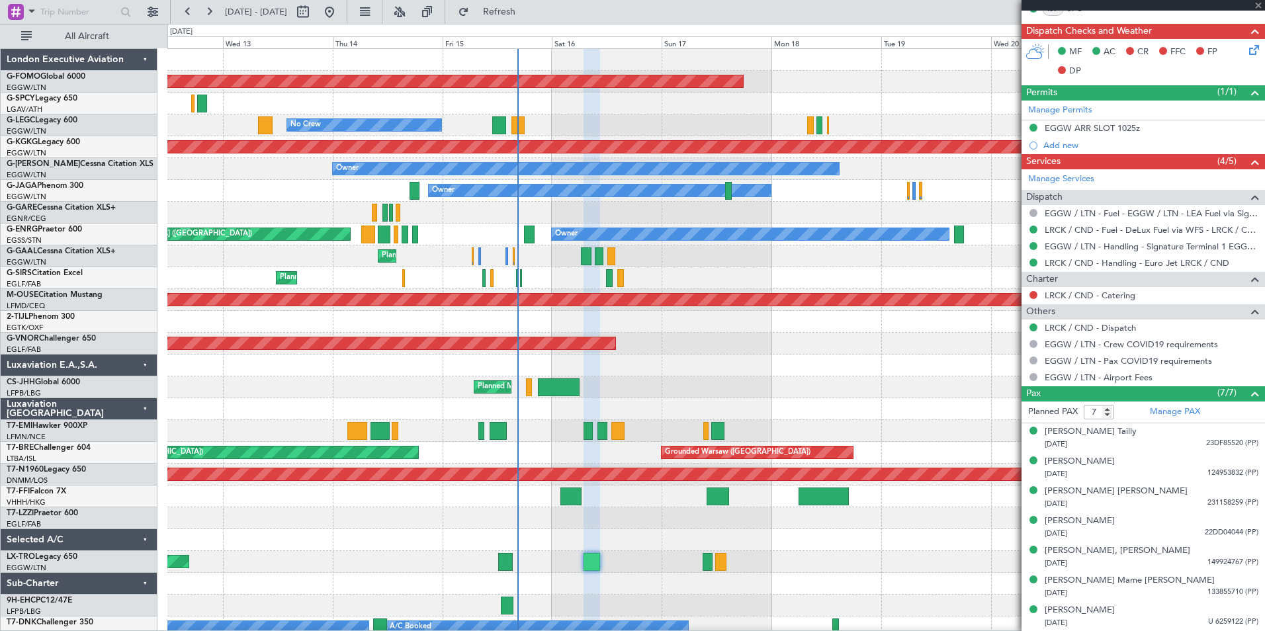
type input "+00:20"
type input "10"
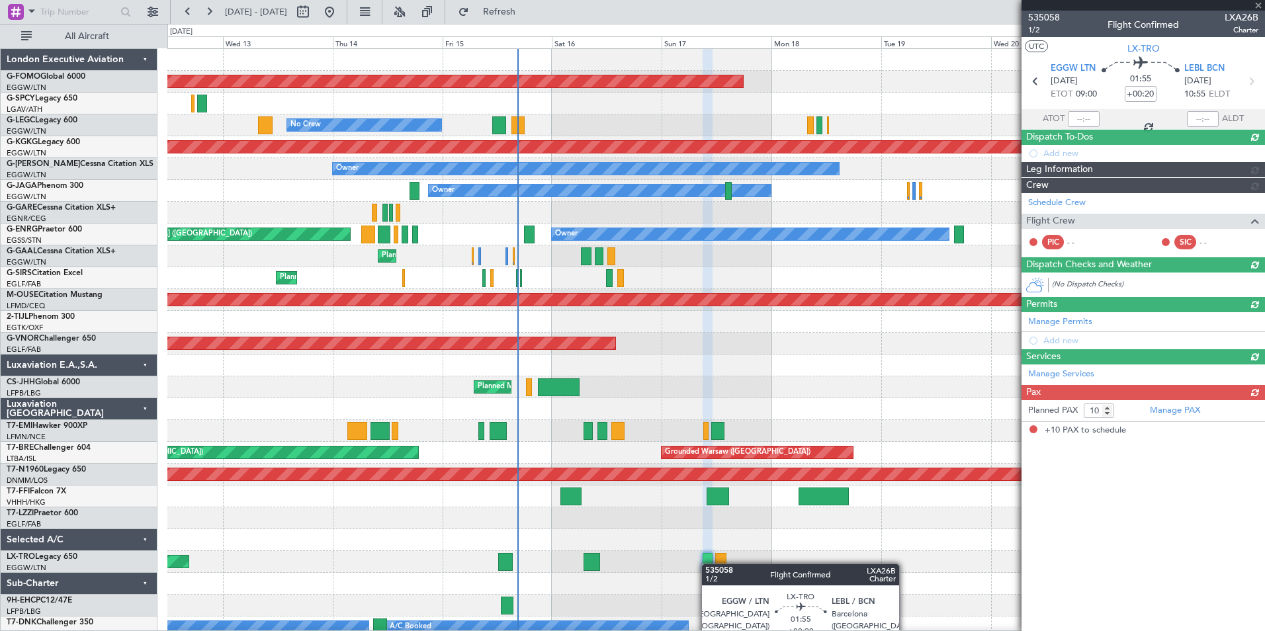
scroll to position [0, 0]
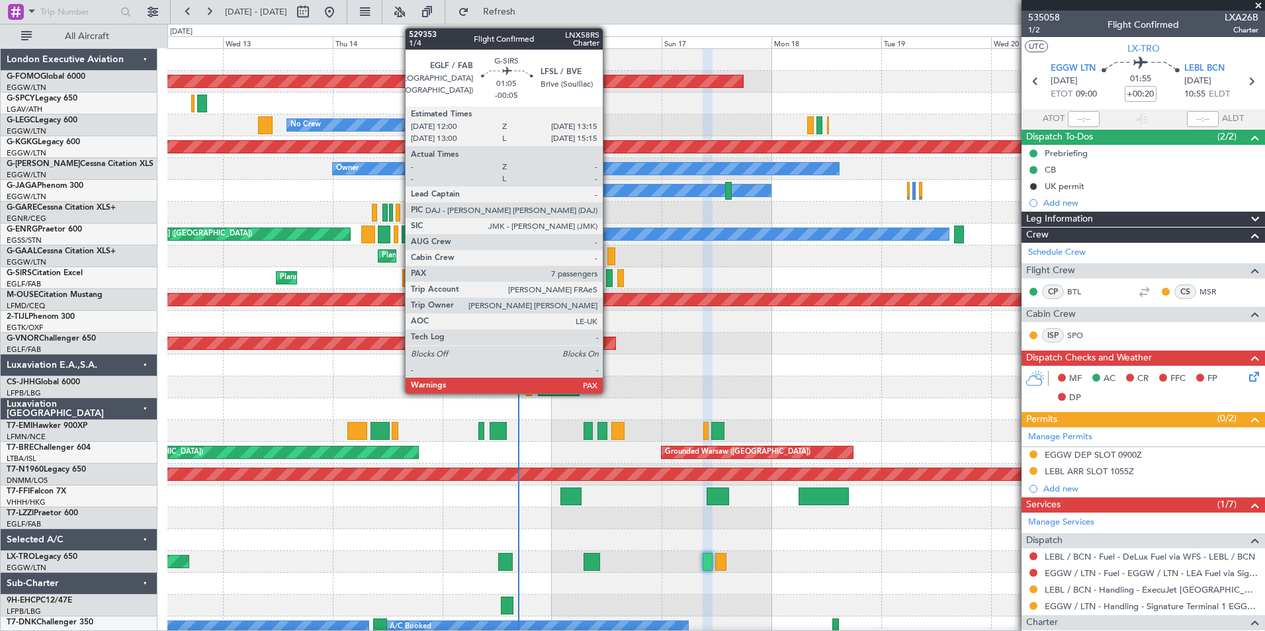
click at [609, 284] on div at bounding box center [609, 278] width 6 height 18
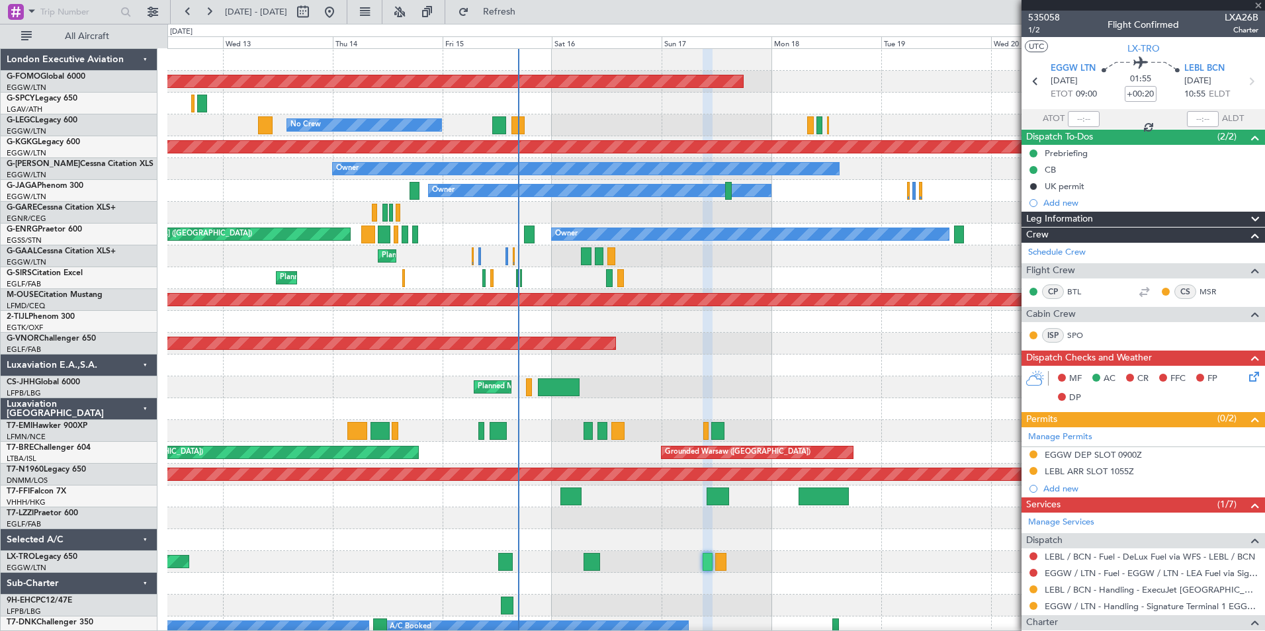
type input "-00:05"
type input "7"
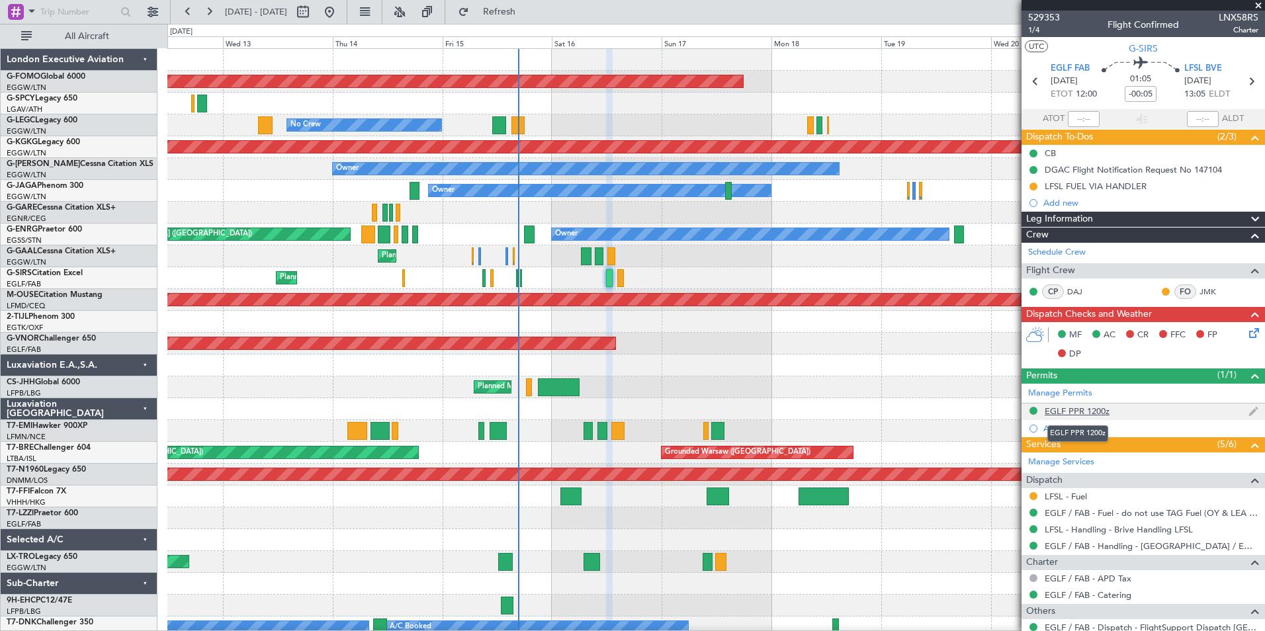
click at [1101, 409] on div "EGLF PPR 1200z" at bounding box center [1077, 411] width 65 height 11
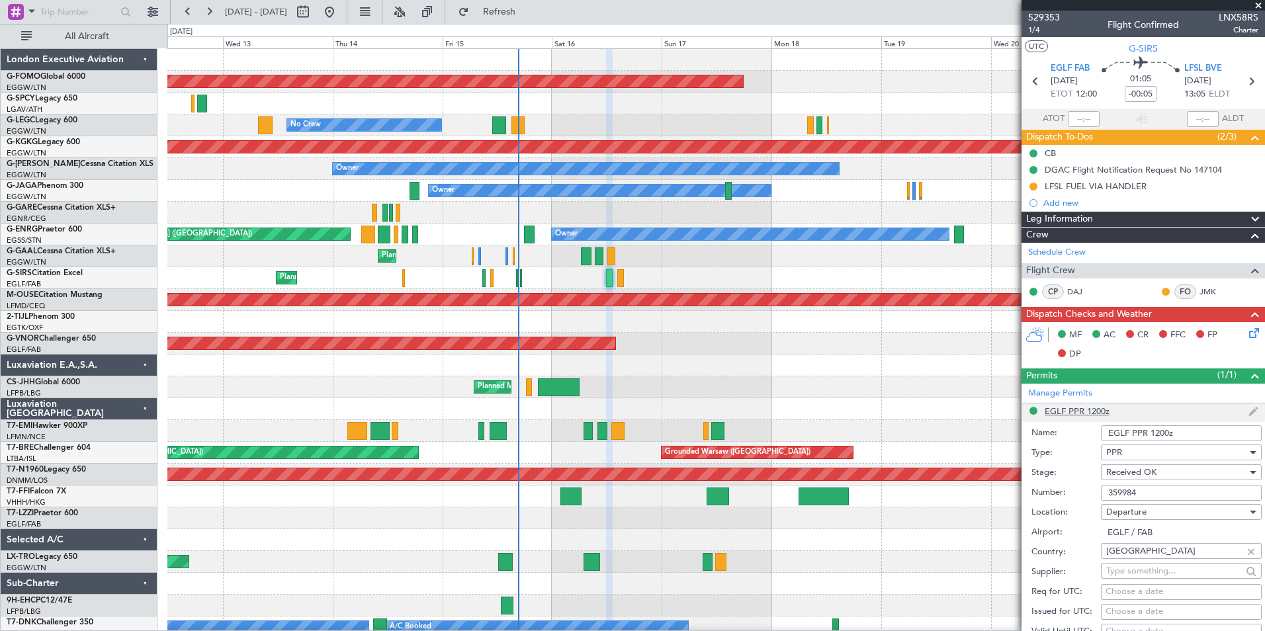
click at [1101, 409] on li "EGLF PPR 1200z Name: EGLF PPR 1200z Type: PPR Stage: Received OK Number: 359984…" at bounding box center [1142, 609] width 243 height 411
drag, startPoint x: 1101, startPoint y: 409, endPoint x: 1158, endPoint y: 497, distance: 104.2
click at [1158, 497] on input "359984" at bounding box center [1181, 493] width 161 height 16
drag, startPoint x: 1155, startPoint y: 494, endPoint x: 1076, endPoint y: 502, distance: 79.8
click at [1076, 502] on form "Name: EGLF PPR 1200z Type: PPR Stage: Received OK Number: 359984 Location: Depa…" at bounding box center [1142, 617] width 243 height 395
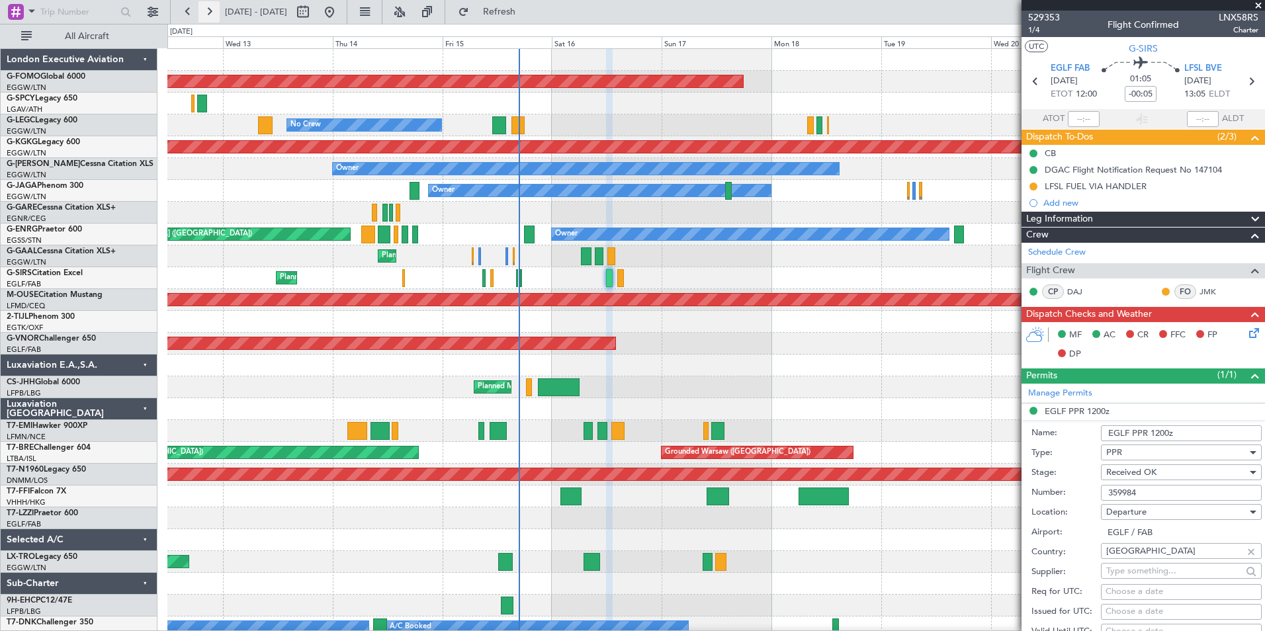
click at [211, 15] on button at bounding box center [208, 11] width 21 height 21
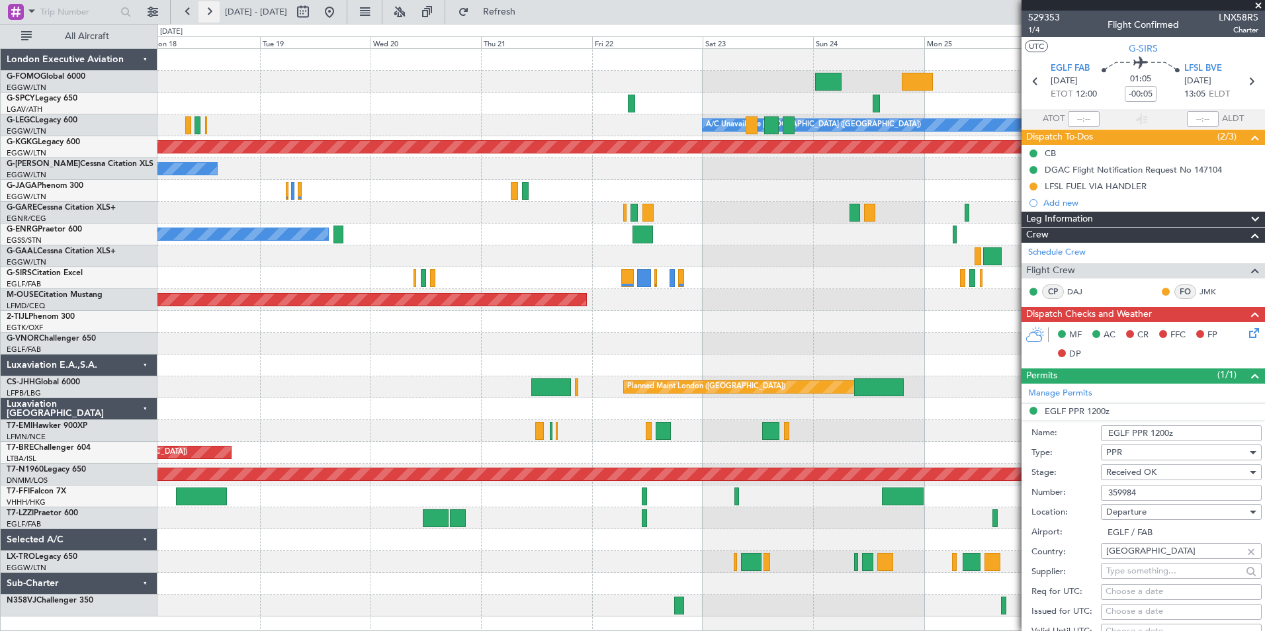
click at [211, 15] on button at bounding box center [208, 11] width 21 height 21
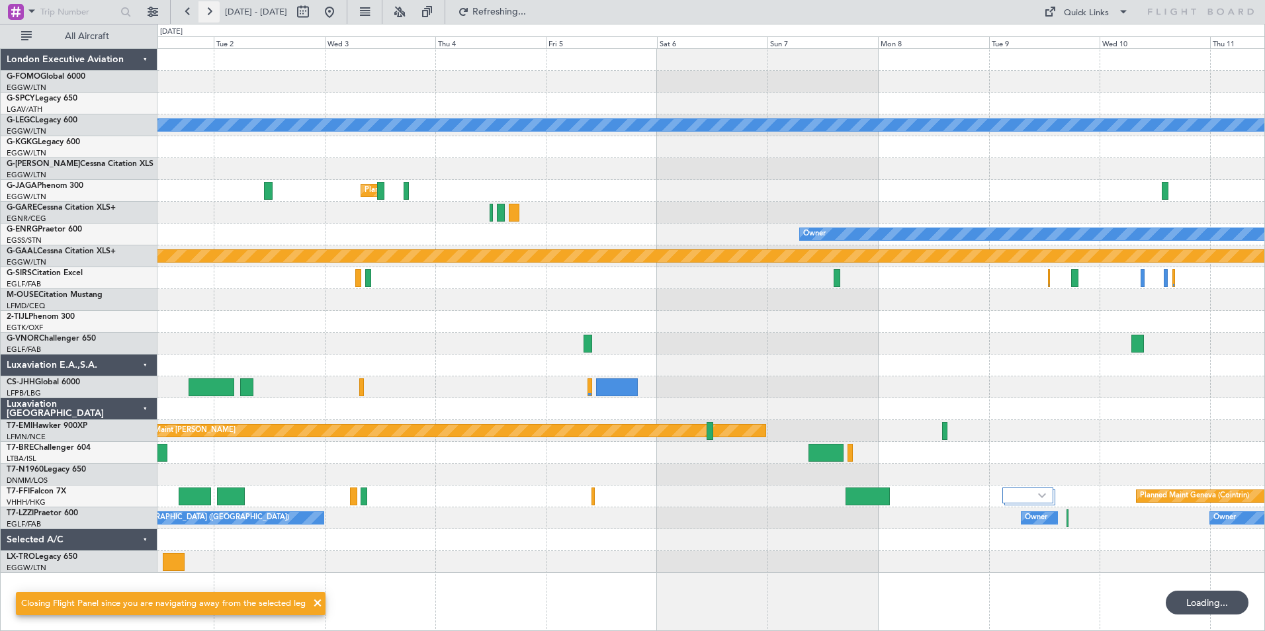
click at [211, 15] on button at bounding box center [208, 11] width 21 height 21
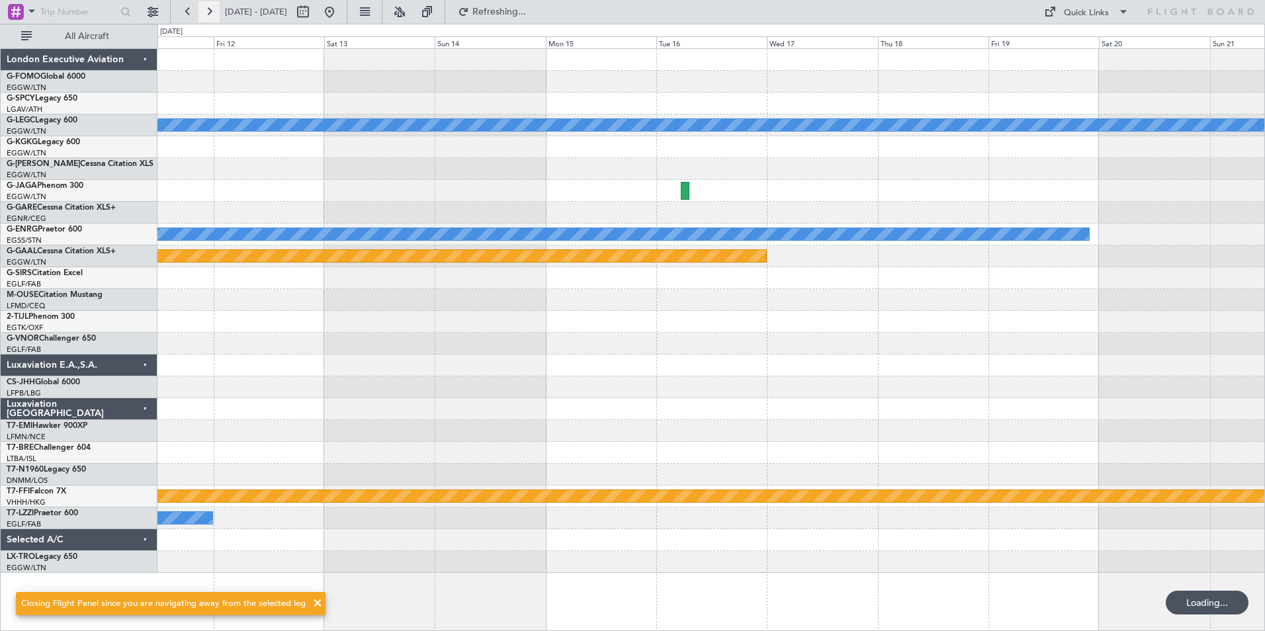
click at [211, 15] on button at bounding box center [208, 11] width 21 height 21
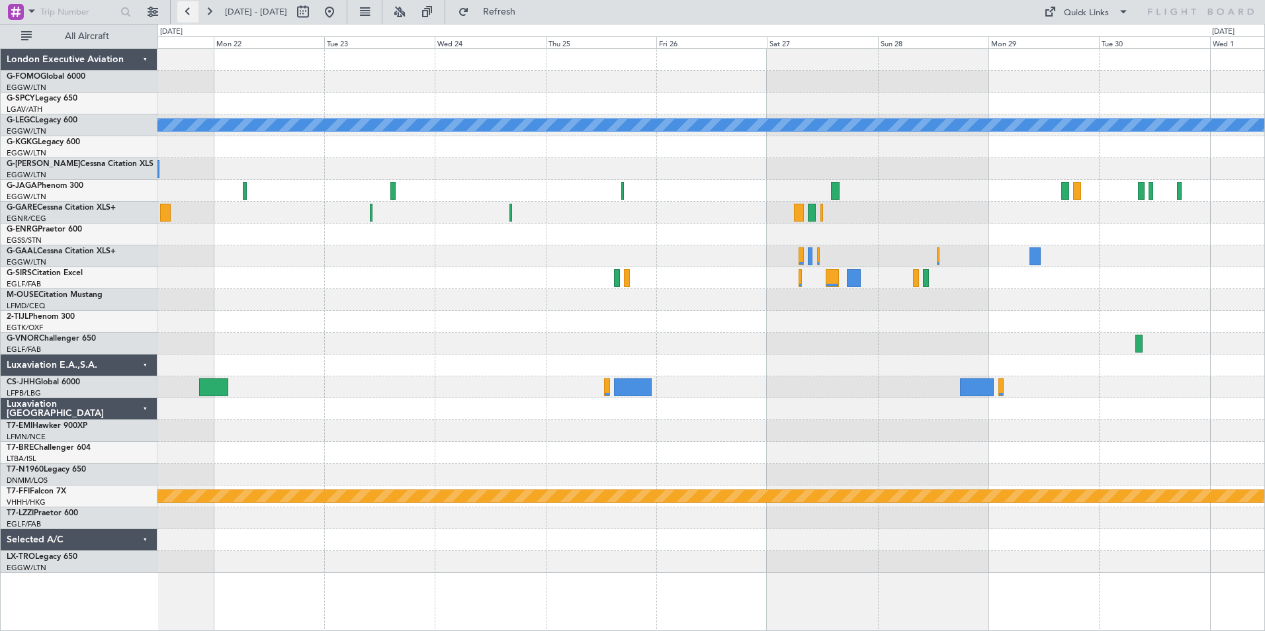
click at [184, 15] on button at bounding box center [187, 11] width 21 height 21
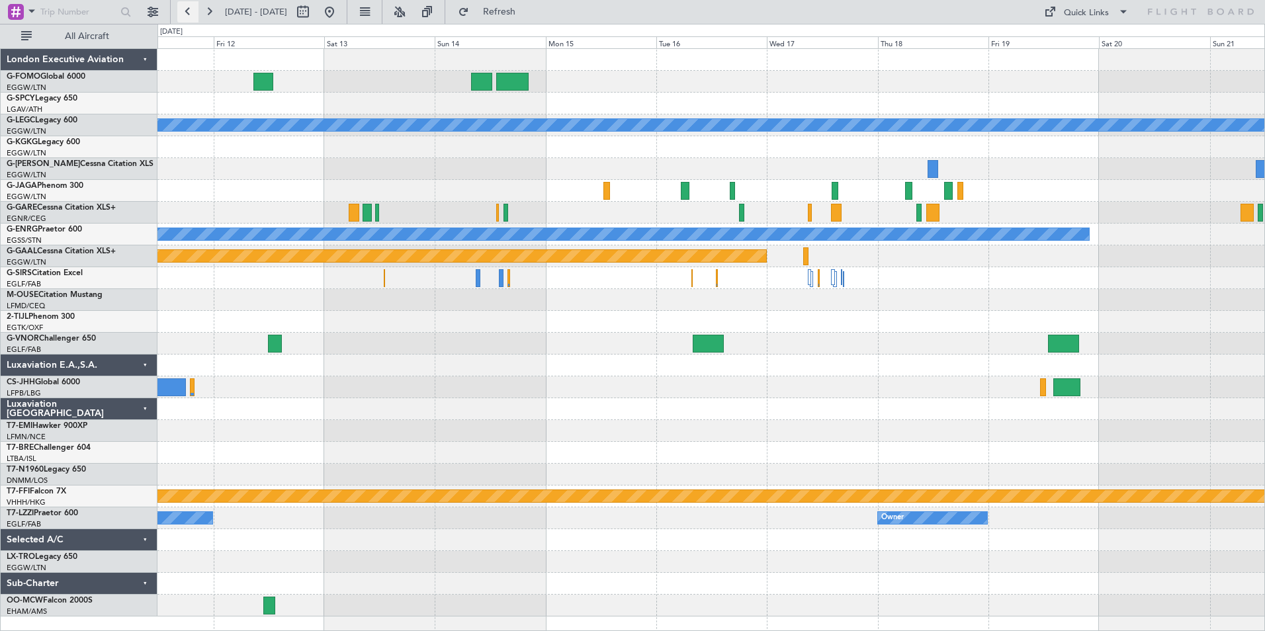
click at [184, 15] on button at bounding box center [187, 11] width 21 height 21
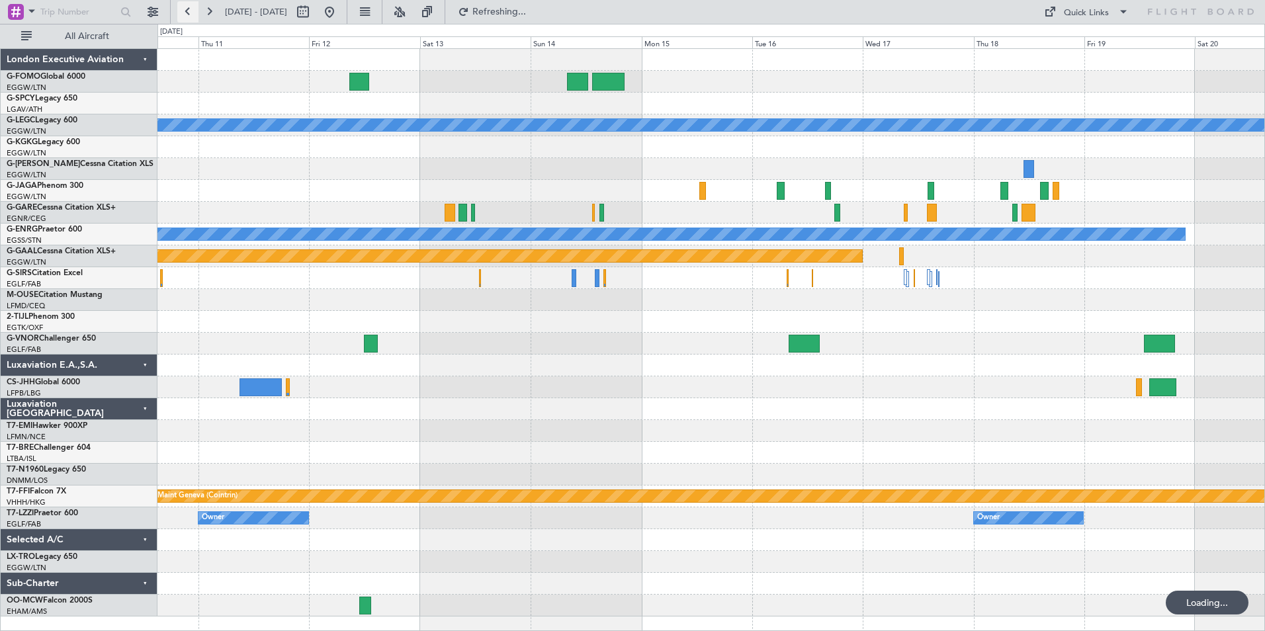
click at [184, 15] on button at bounding box center [187, 11] width 21 height 21
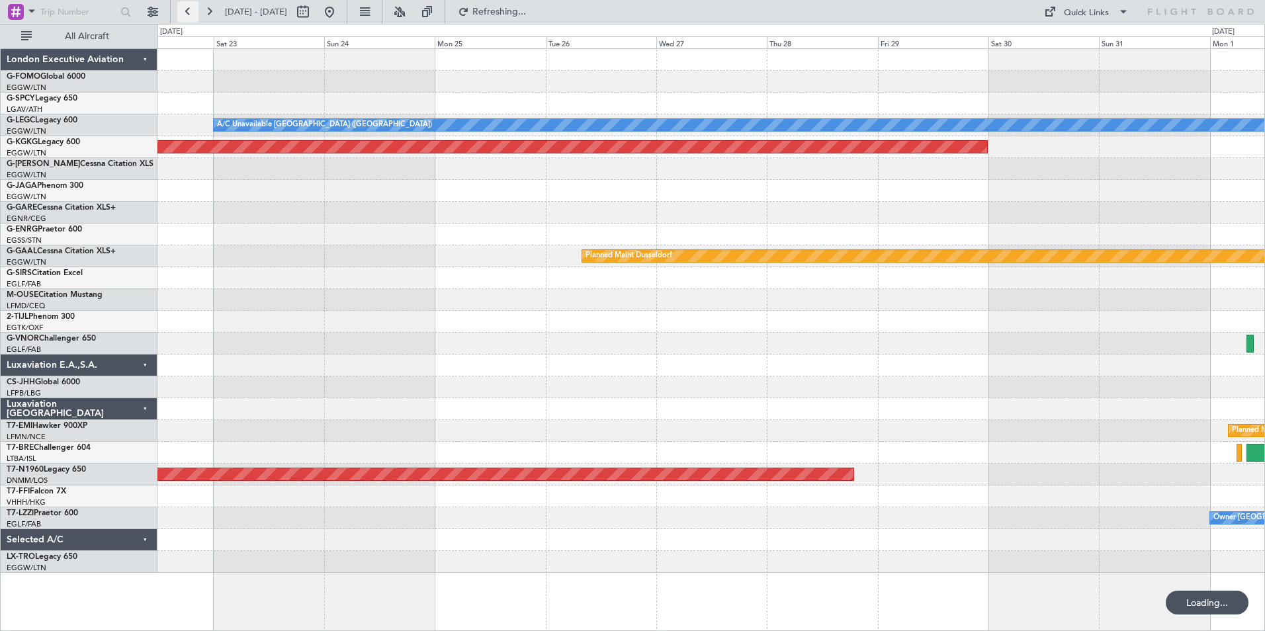
click at [184, 15] on button at bounding box center [187, 11] width 21 height 21
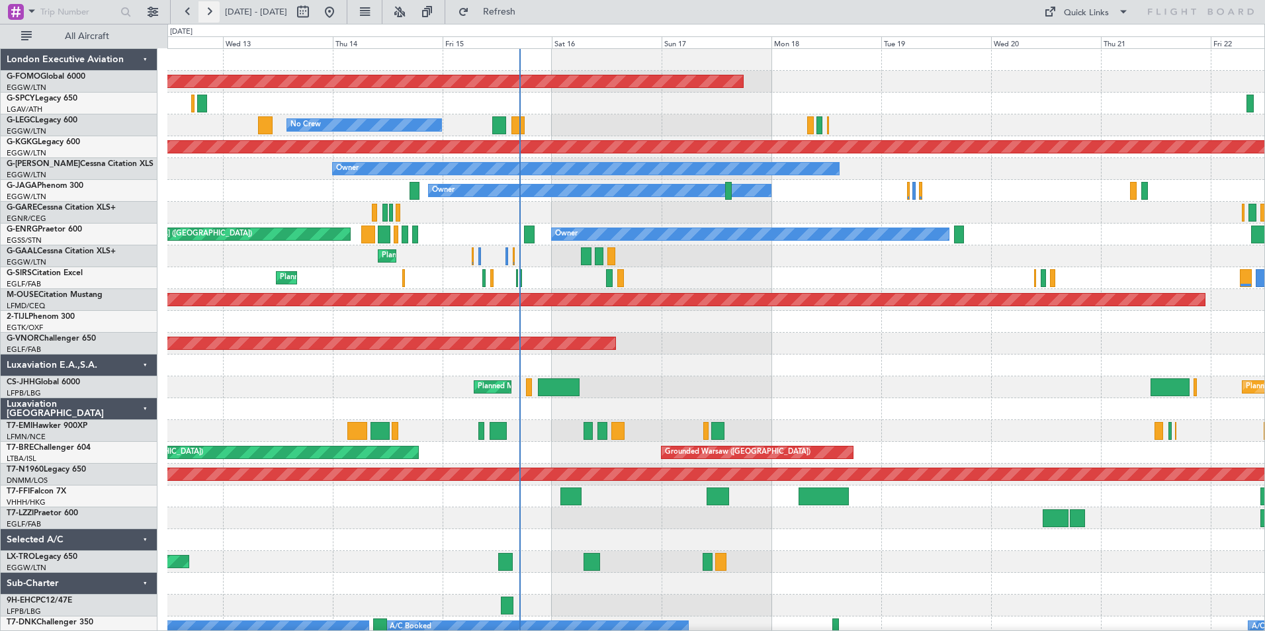
click at [208, 13] on button at bounding box center [208, 11] width 21 height 21
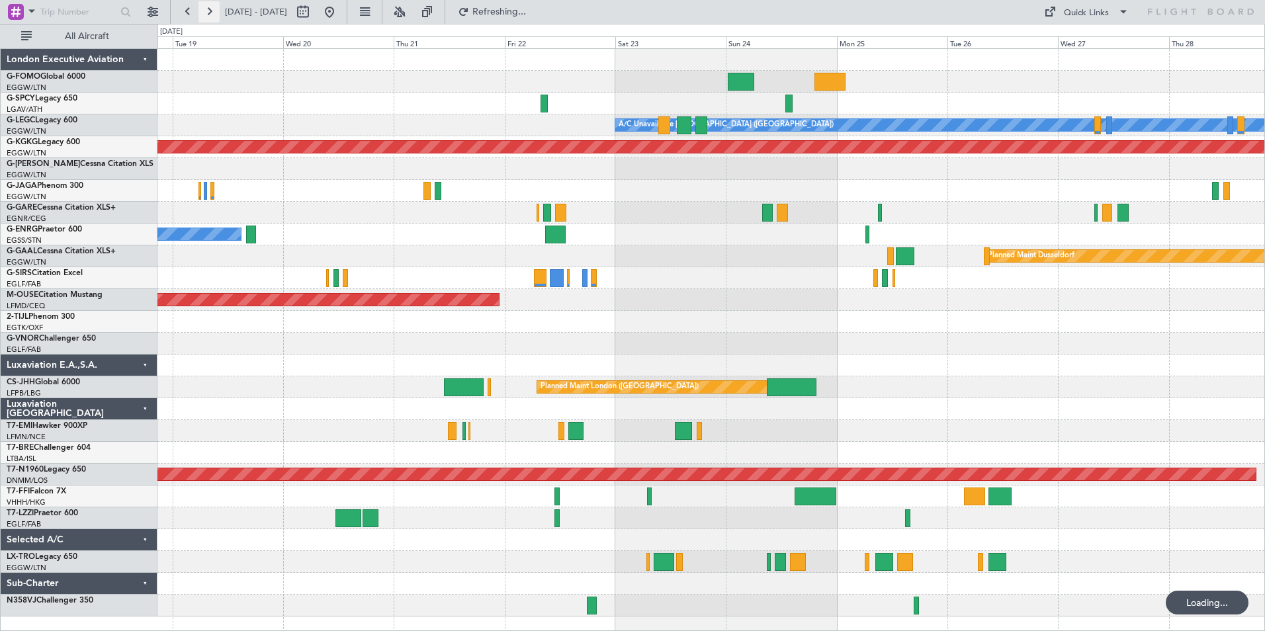
click at [208, 13] on button at bounding box center [208, 11] width 21 height 21
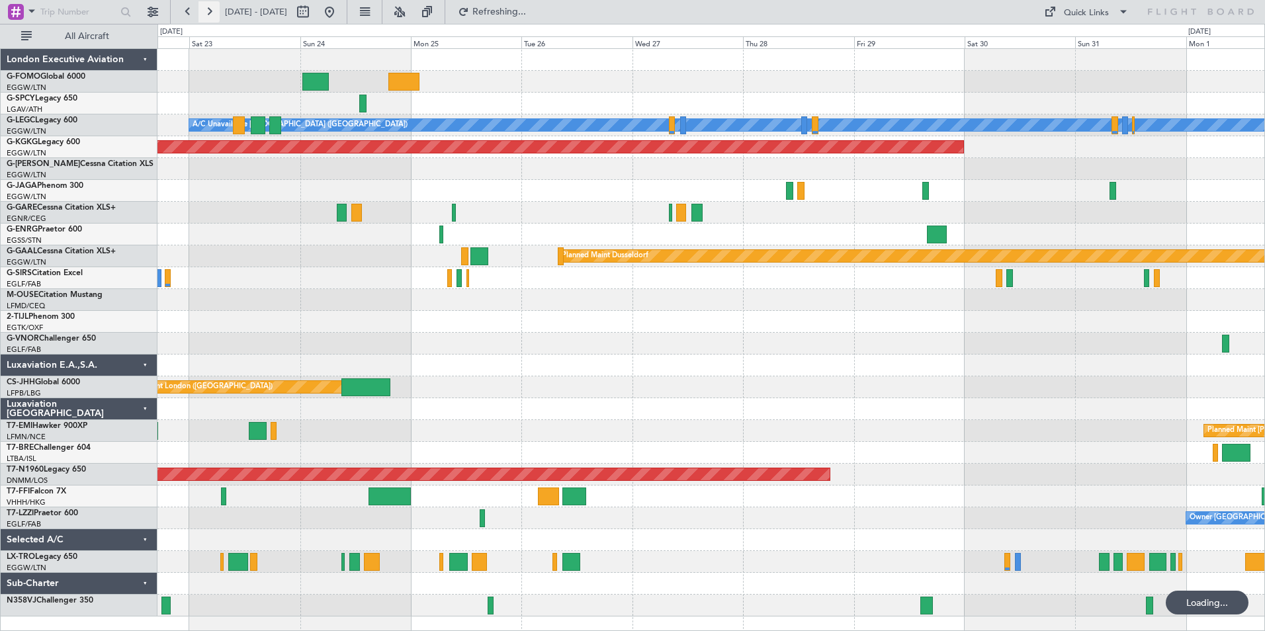
click at [208, 13] on button at bounding box center [208, 11] width 21 height 21
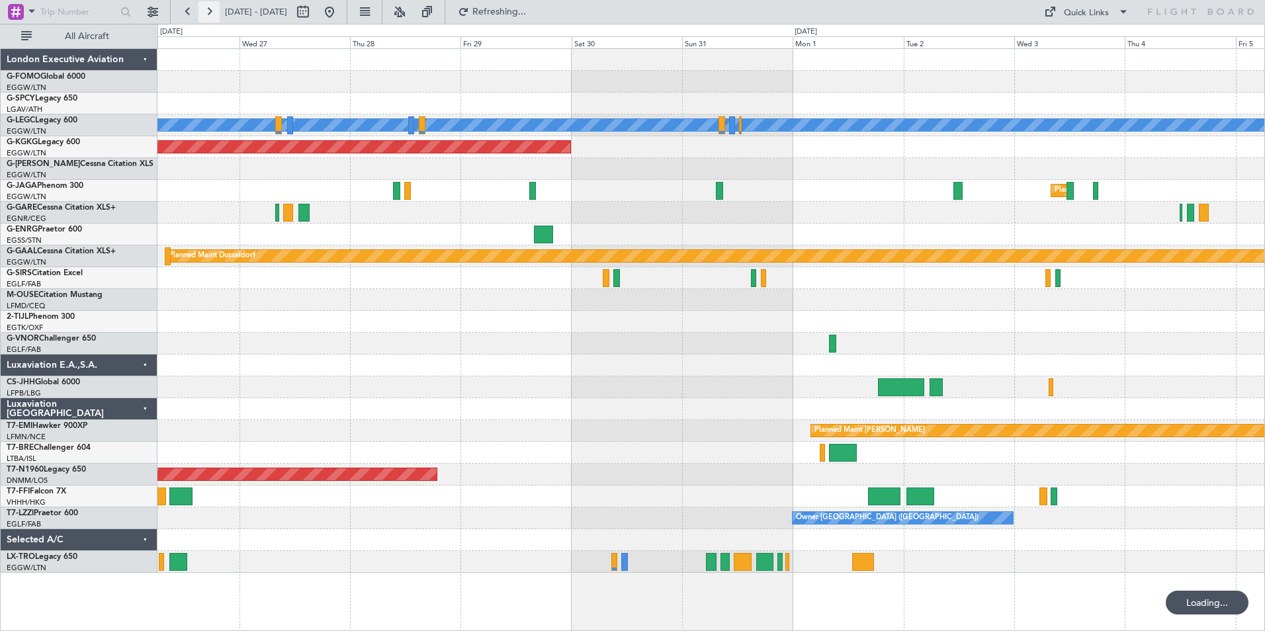
click at [208, 13] on button at bounding box center [208, 11] width 21 height 21
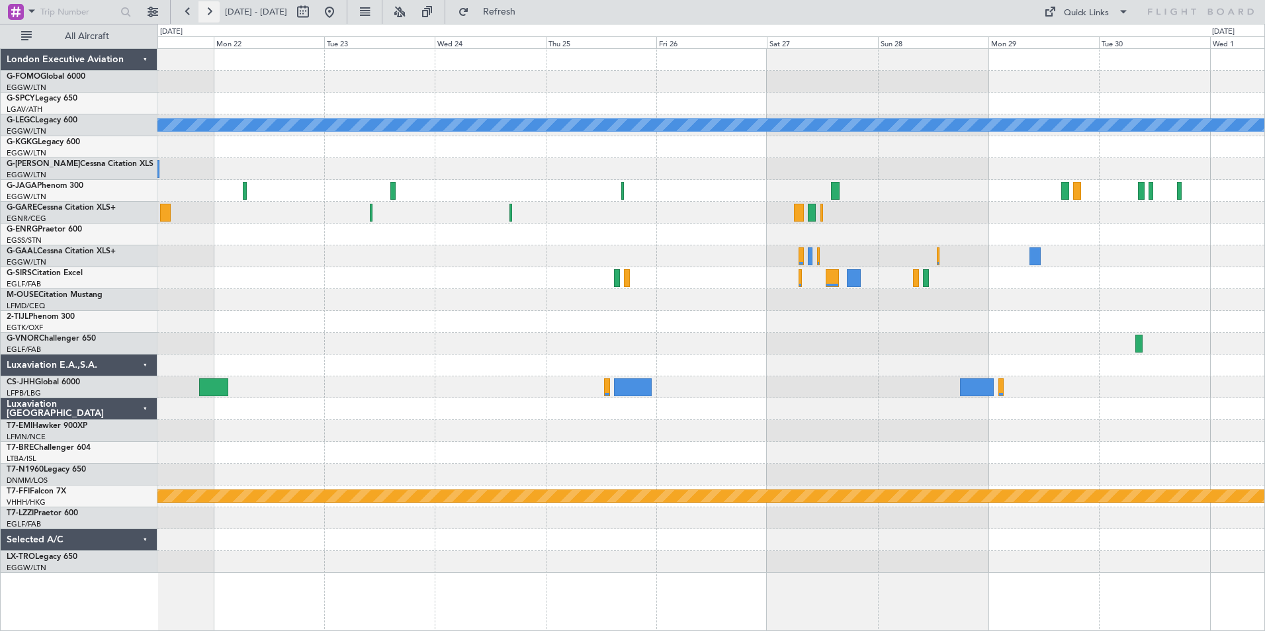
click at [208, 13] on button at bounding box center [208, 11] width 21 height 21
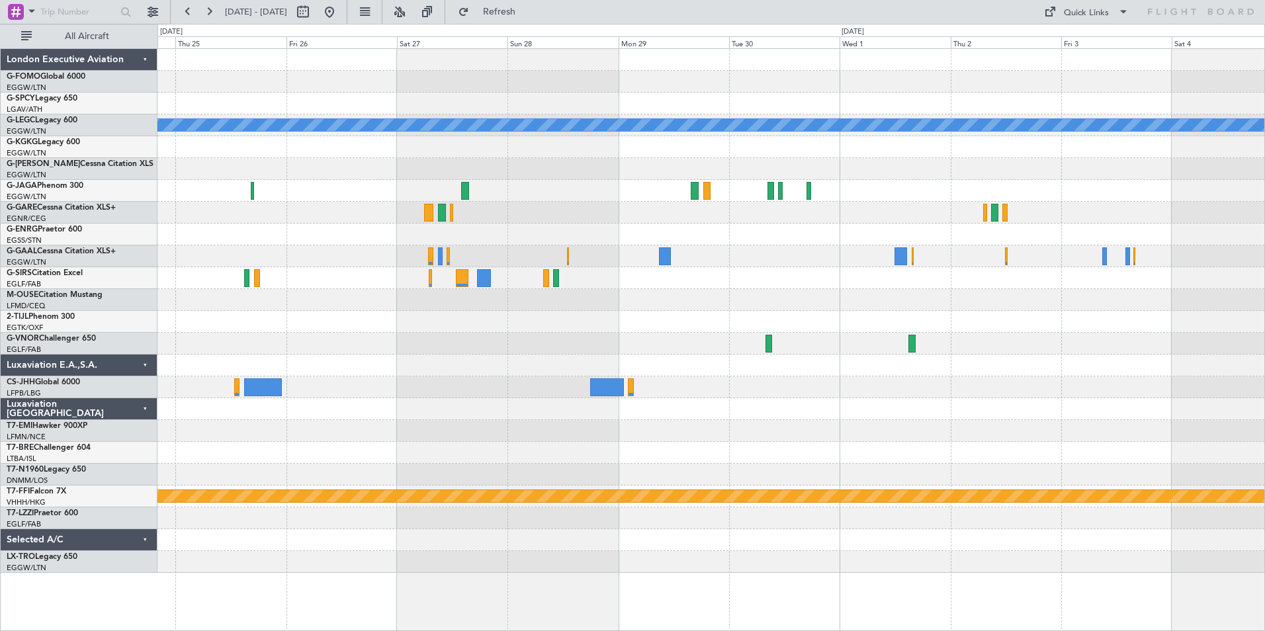
click at [982, 378] on div "A/C Unavailable London (Luton) Planned Maint Geneva (Cointrin)" at bounding box center [710, 311] width 1107 height 524
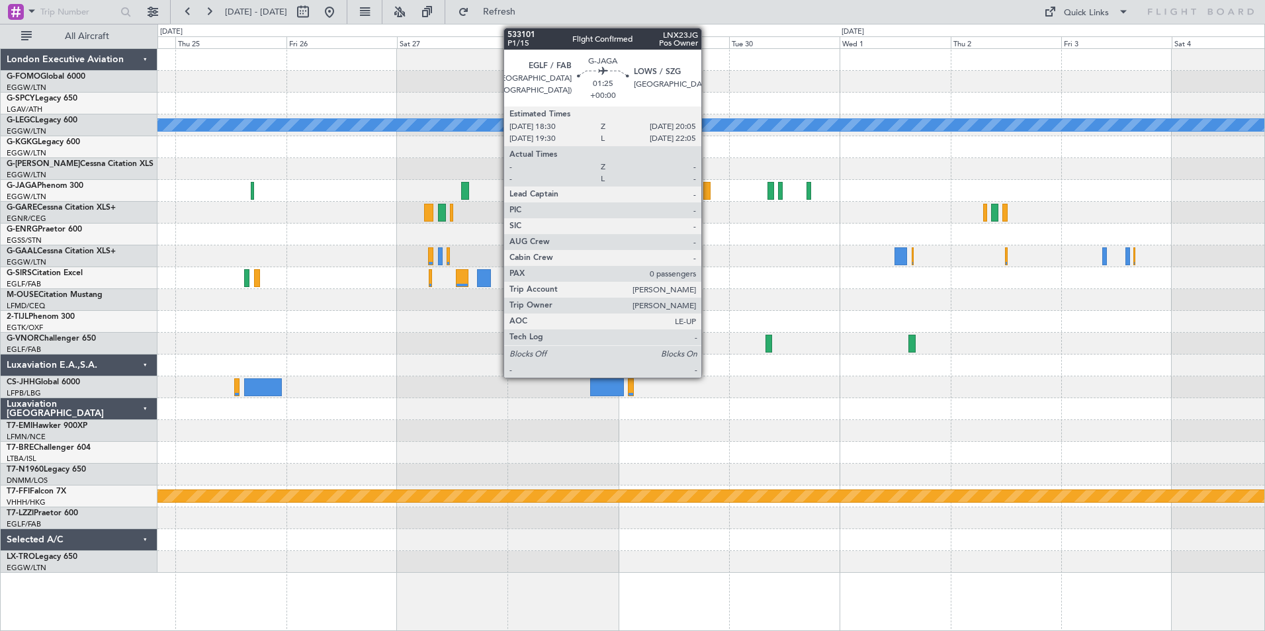
click at [707, 191] on div at bounding box center [707, 191] width 8 height 18
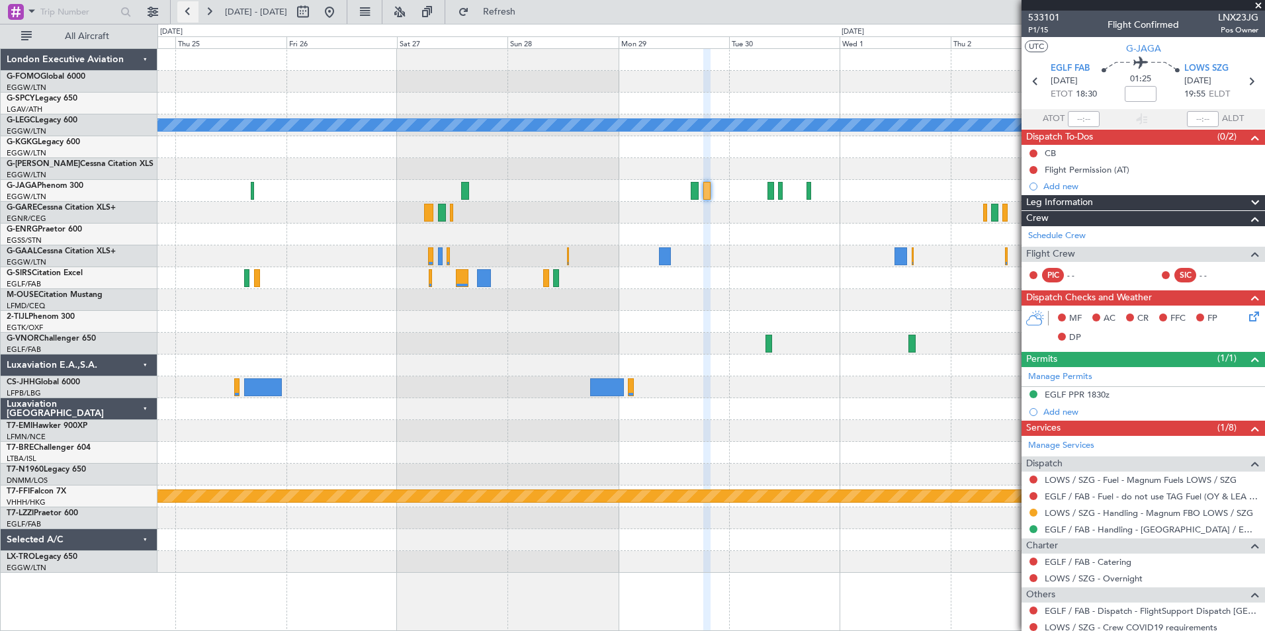
click at [191, 7] on button at bounding box center [187, 11] width 21 height 21
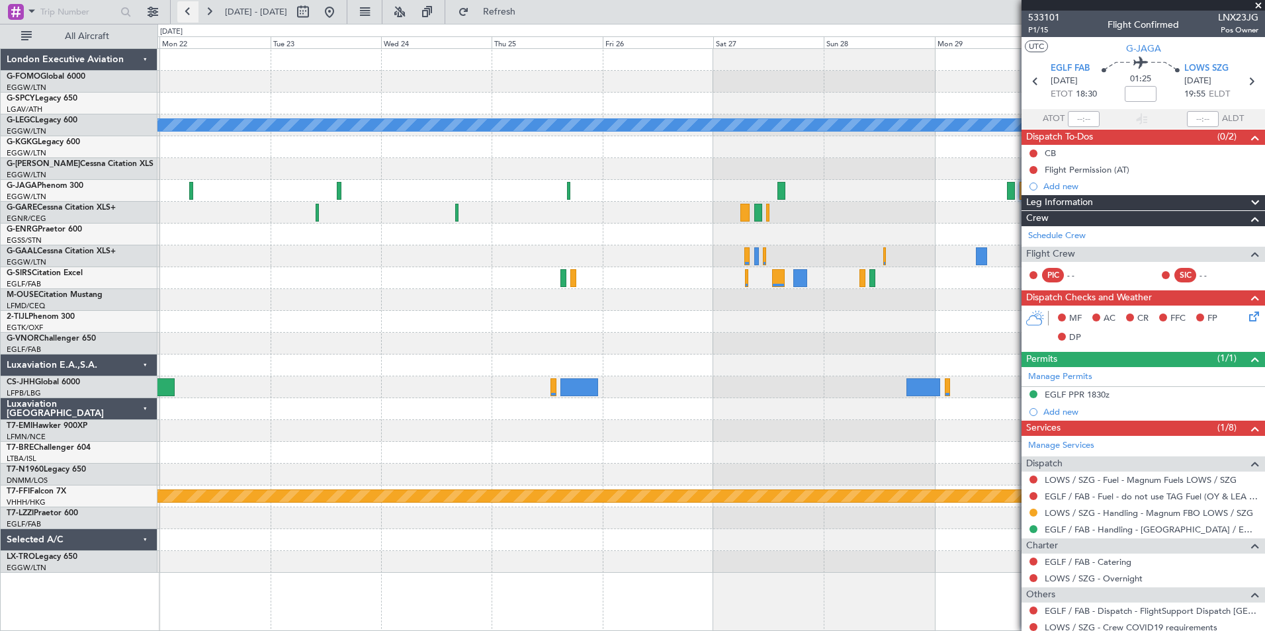
click at [191, 7] on button at bounding box center [187, 11] width 21 height 21
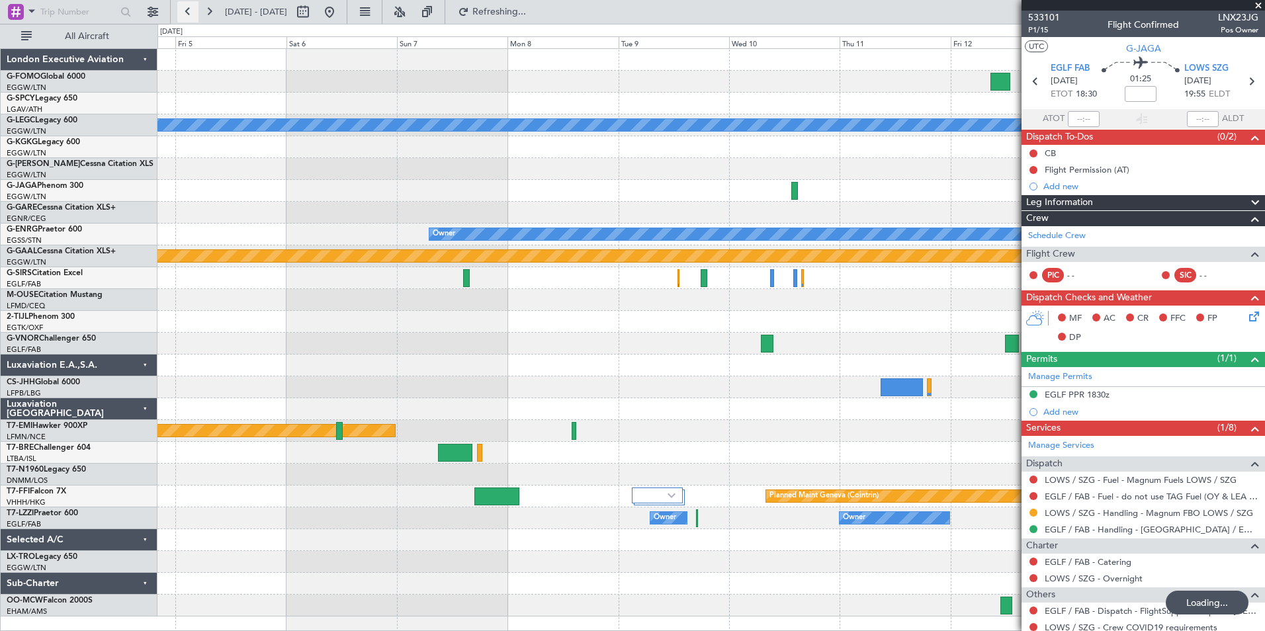
click at [191, 7] on button at bounding box center [187, 11] width 21 height 21
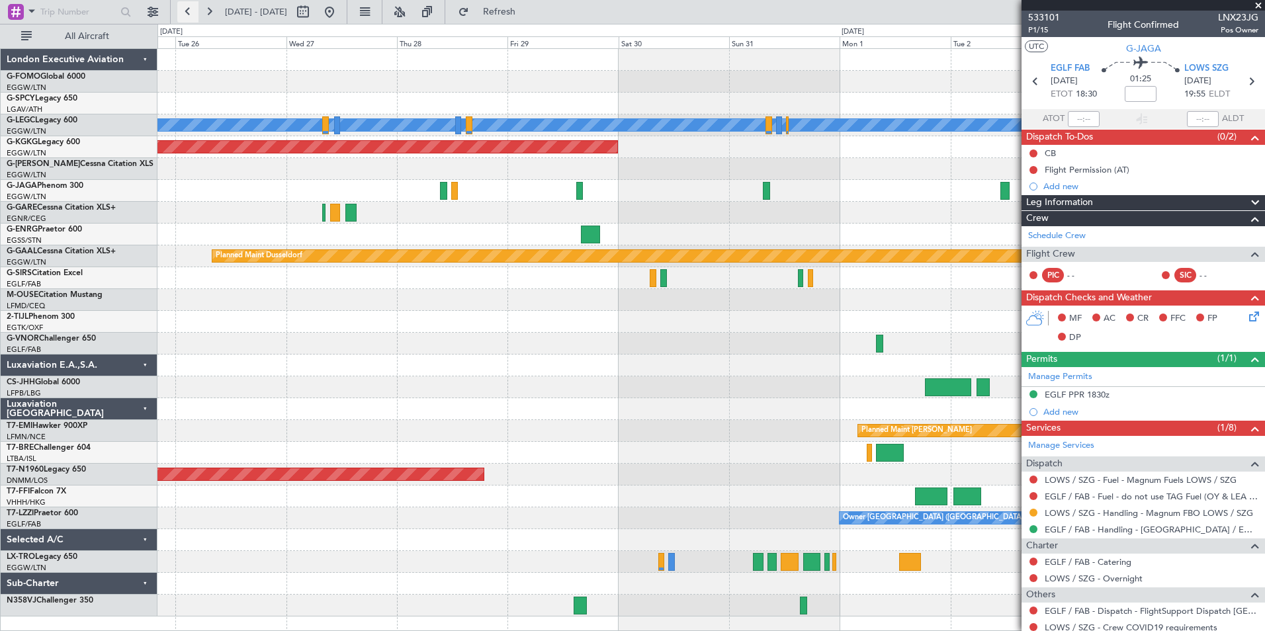
click at [191, 7] on button at bounding box center [187, 11] width 21 height 21
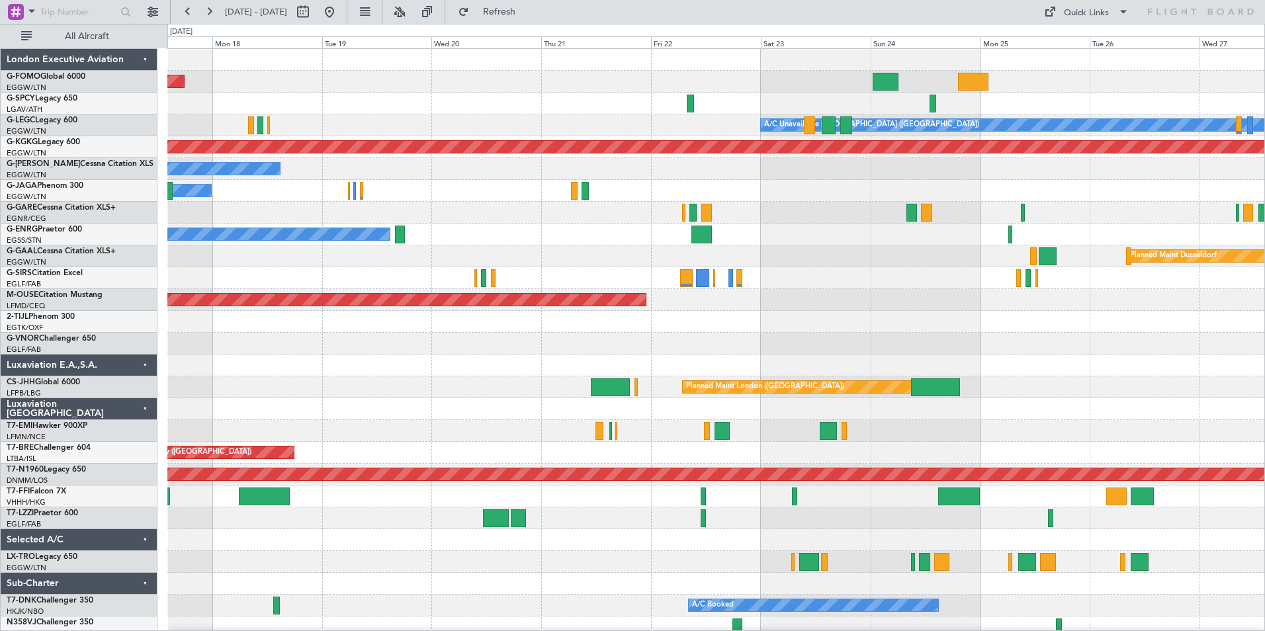
click at [234, 333] on div "Planned Maint Windsor Locks (Bradley Intl) A/C Unavailable London (Luton) AOG M…" at bounding box center [715, 343] width 1097 height 589
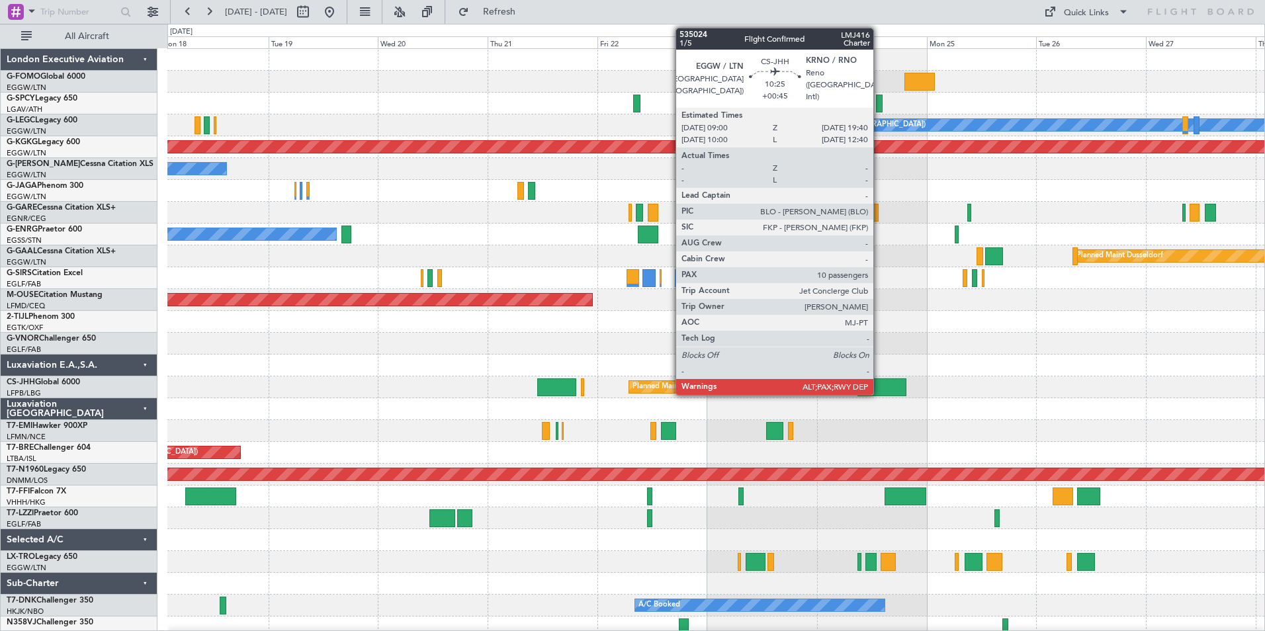
click at [879, 384] on div at bounding box center [881, 387] width 49 height 18
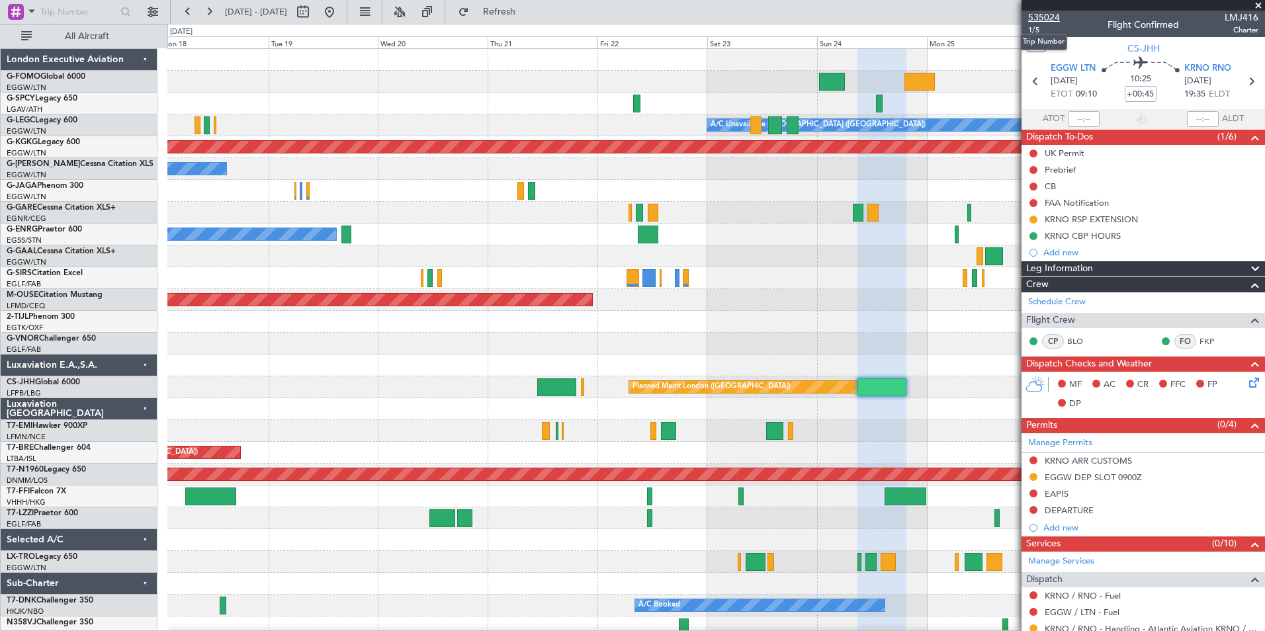
click at [1038, 19] on span "535024" at bounding box center [1044, 18] width 32 height 14
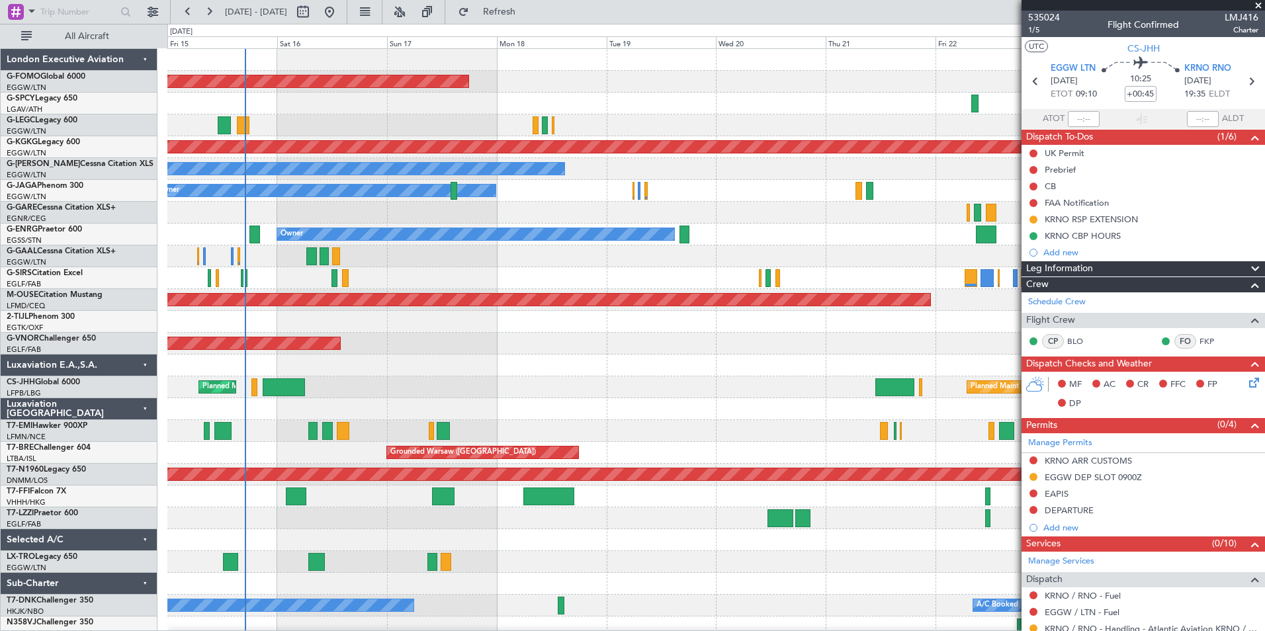
click at [657, 272] on div "Planned Maint Windsor Locks (Bradley Intl) A/C Unavailable London (Luton) No Cr…" at bounding box center [715, 343] width 1097 height 589
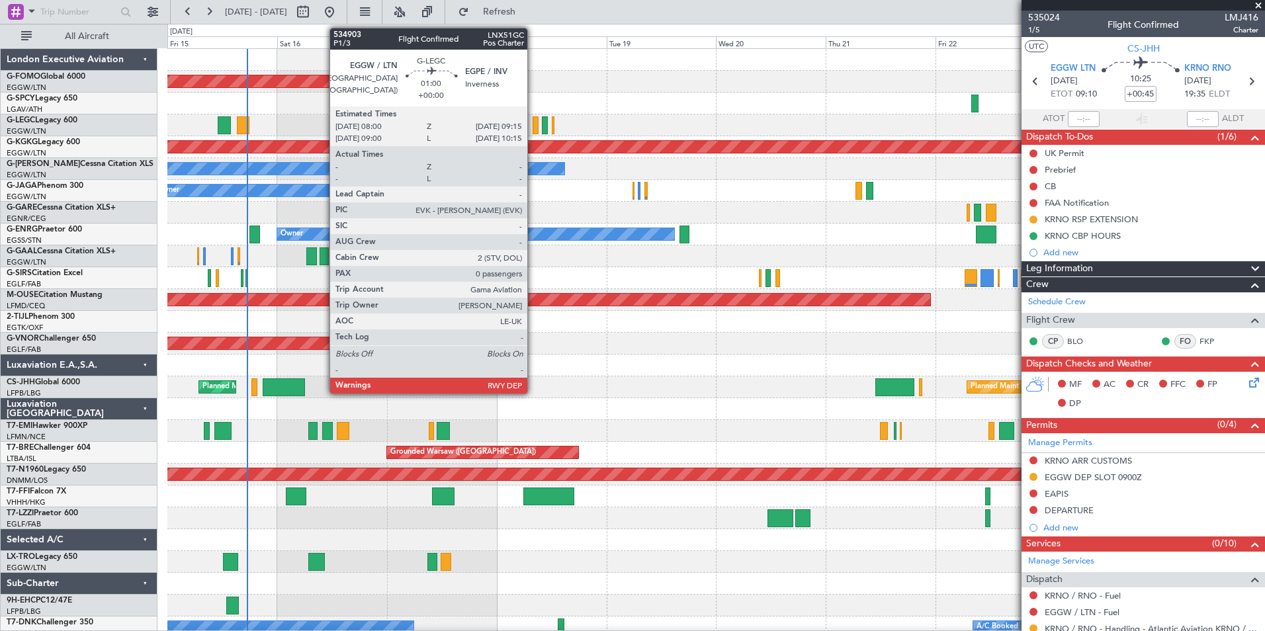
click at [533, 123] on div at bounding box center [536, 125] width 6 height 18
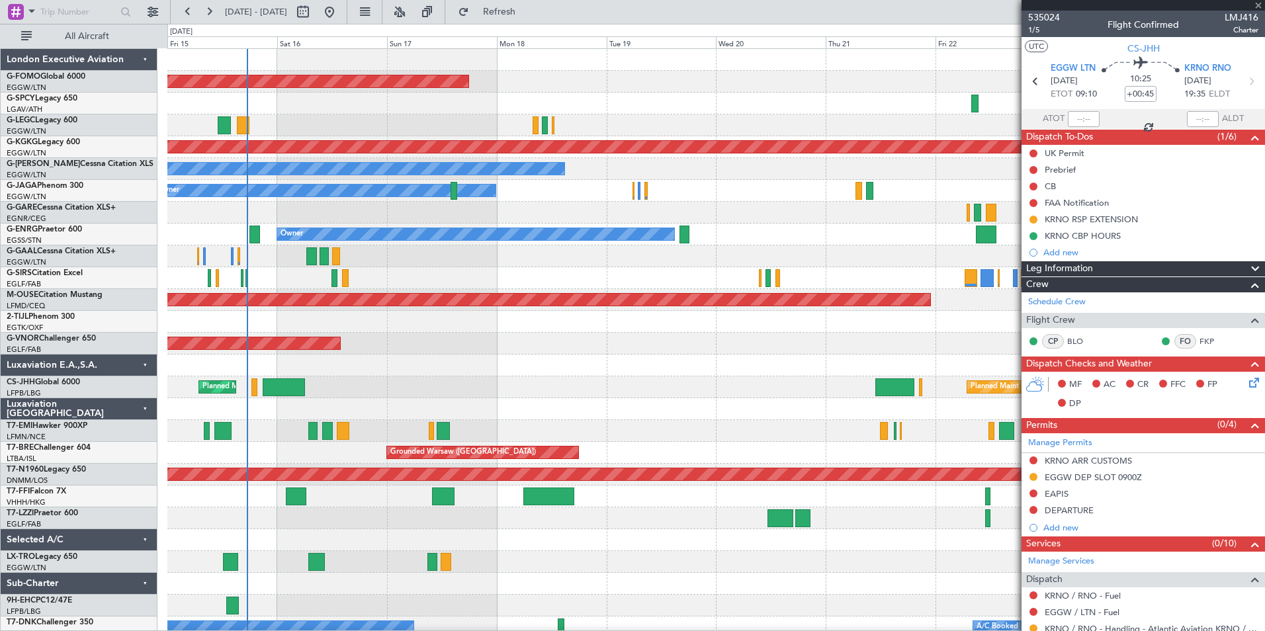
type input "0"
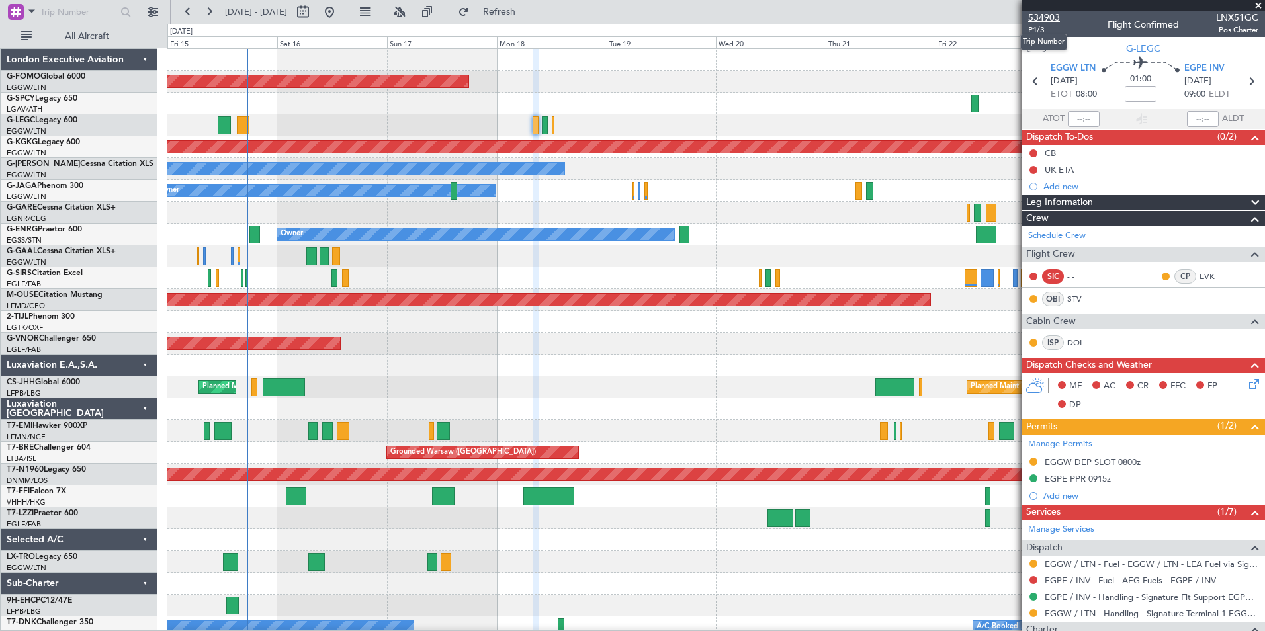
click at [1041, 19] on span "534903" at bounding box center [1044, 18] width 32 height 14
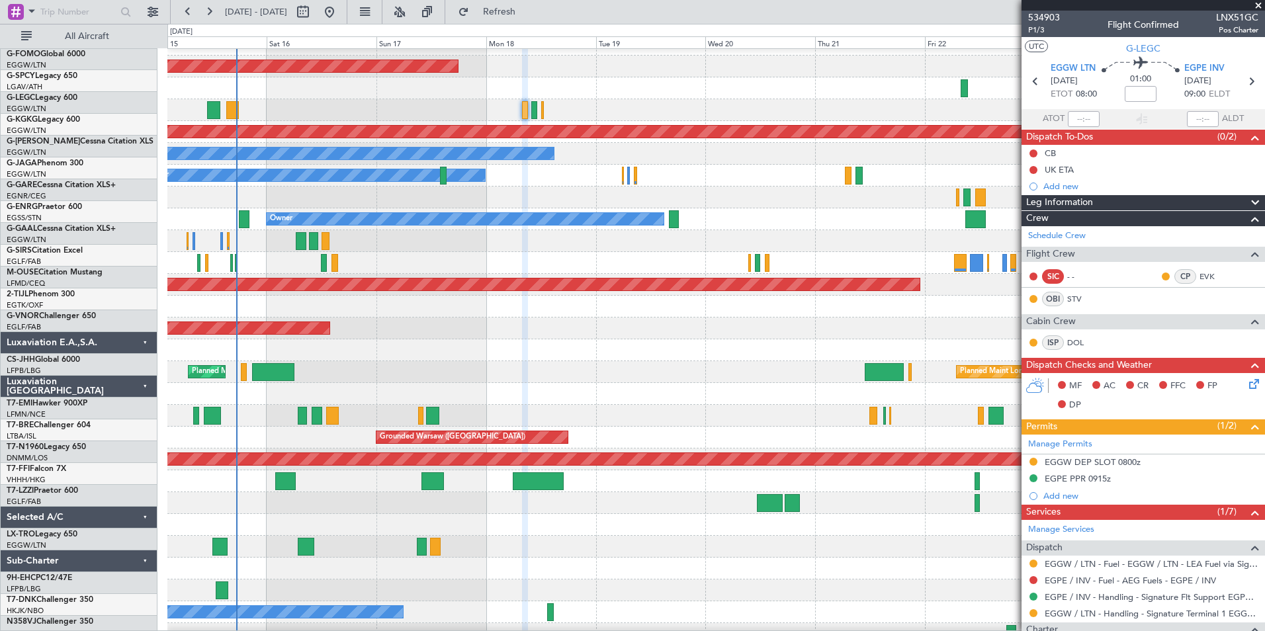
scroll to position [26, 0]
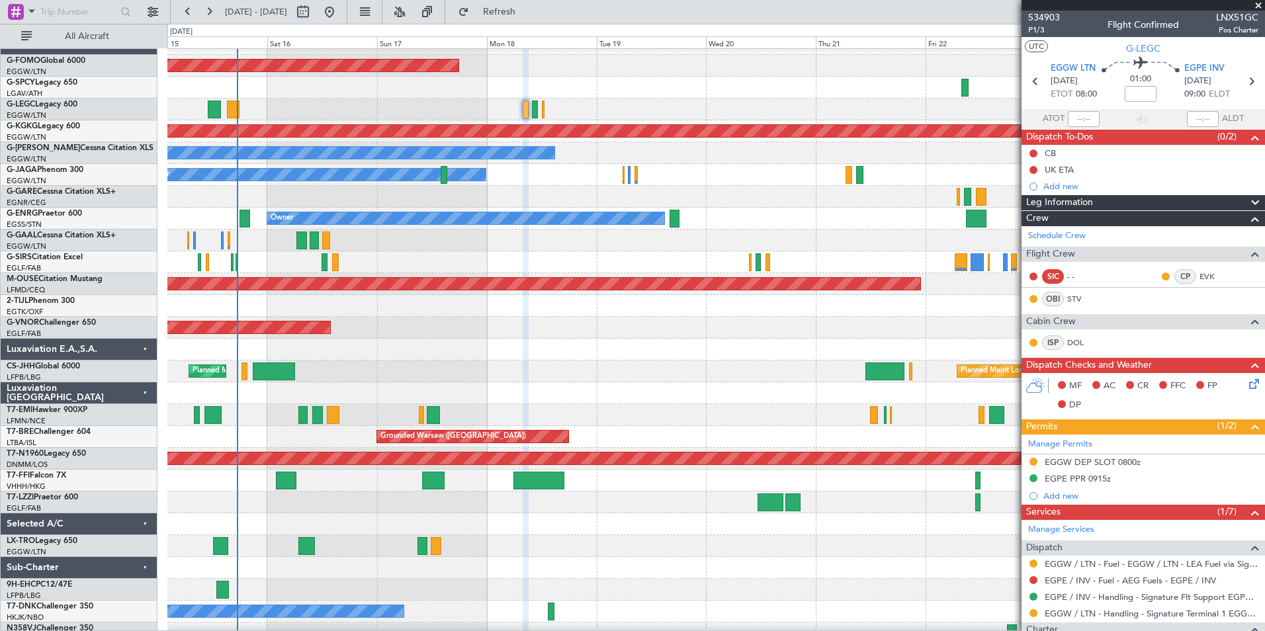
click at [536, 501] on div at bounding box center [715, 503] width 1097 height 22
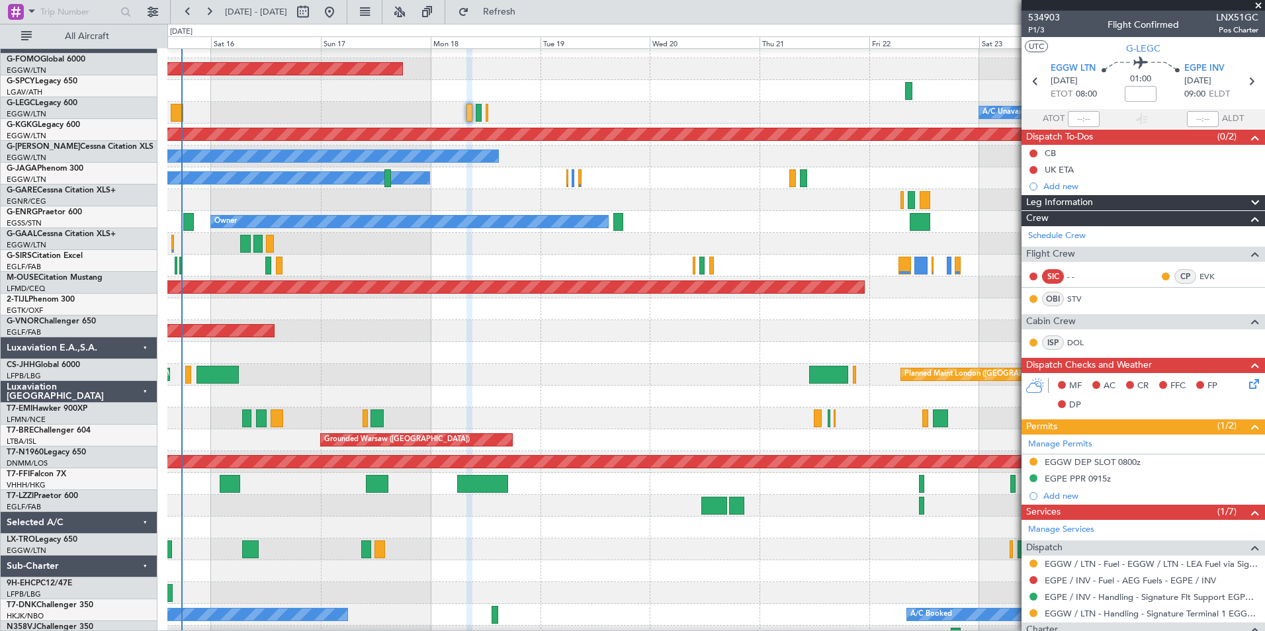
scroll to position [0, 0]
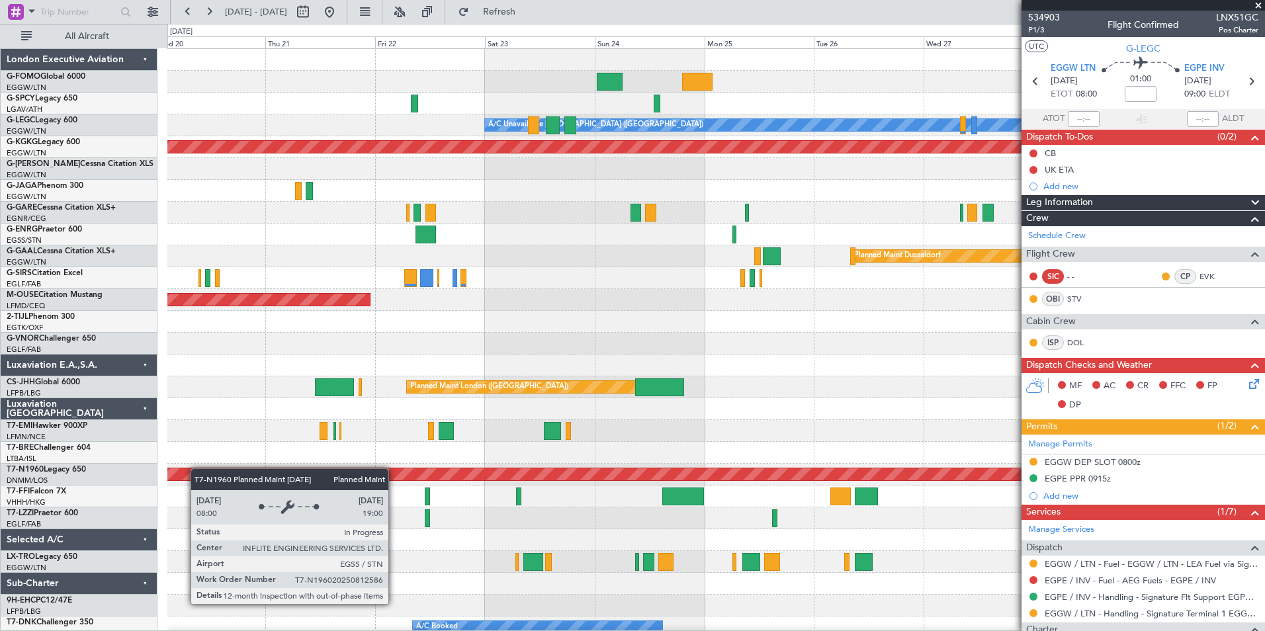
click at [173, 480] on div "Planned Maint Windsor Locks (Bradley Intl) A/C Unavailable London (Luton) AOG M…" at bounding box center [715, 354] width 1097 height 611
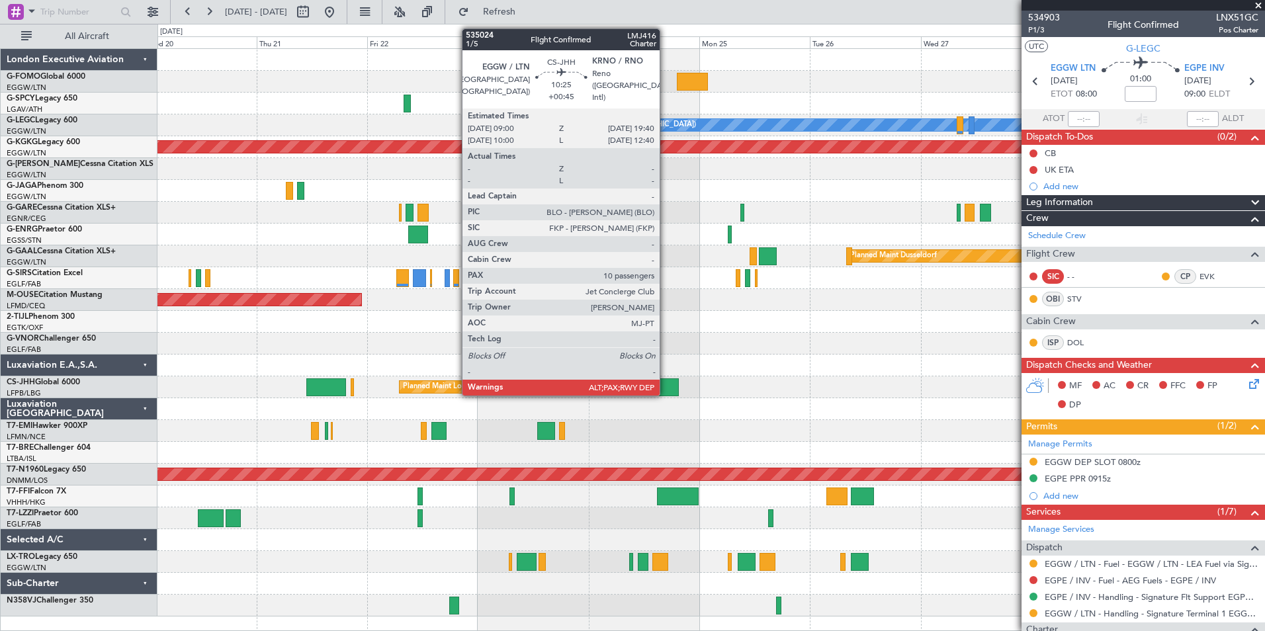
click at [666, 394] on div at bounding box center [654, 387] width 50 height 18
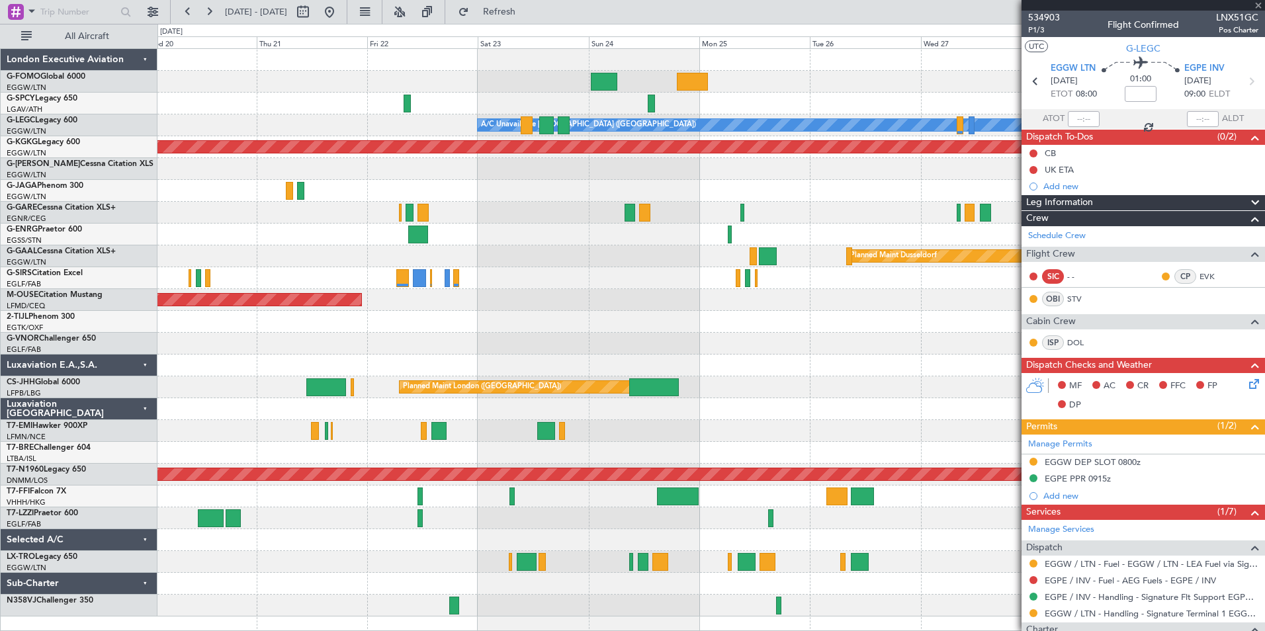
type input "+00:45"
type input "10"
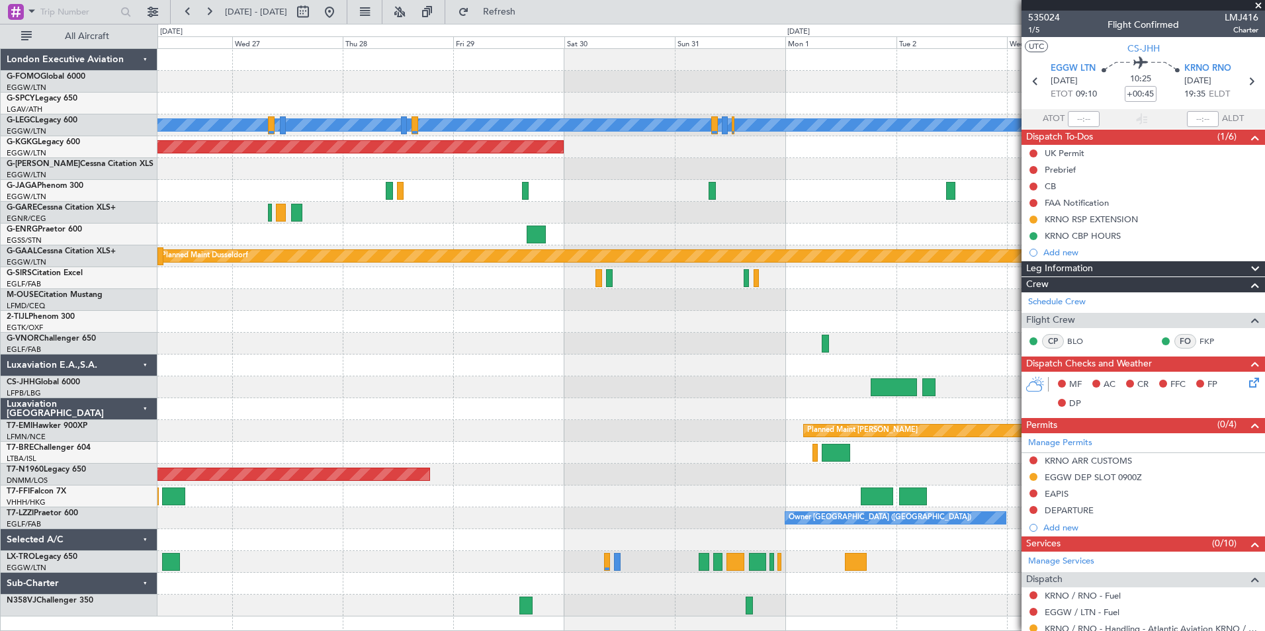
click at [58, 549] on div "A/C Unavailable London (Luton) AOG Maint Istanbul (Ataturk) Planned Maint Londo…" at bounding box center [632, 327] width 1265 height 607
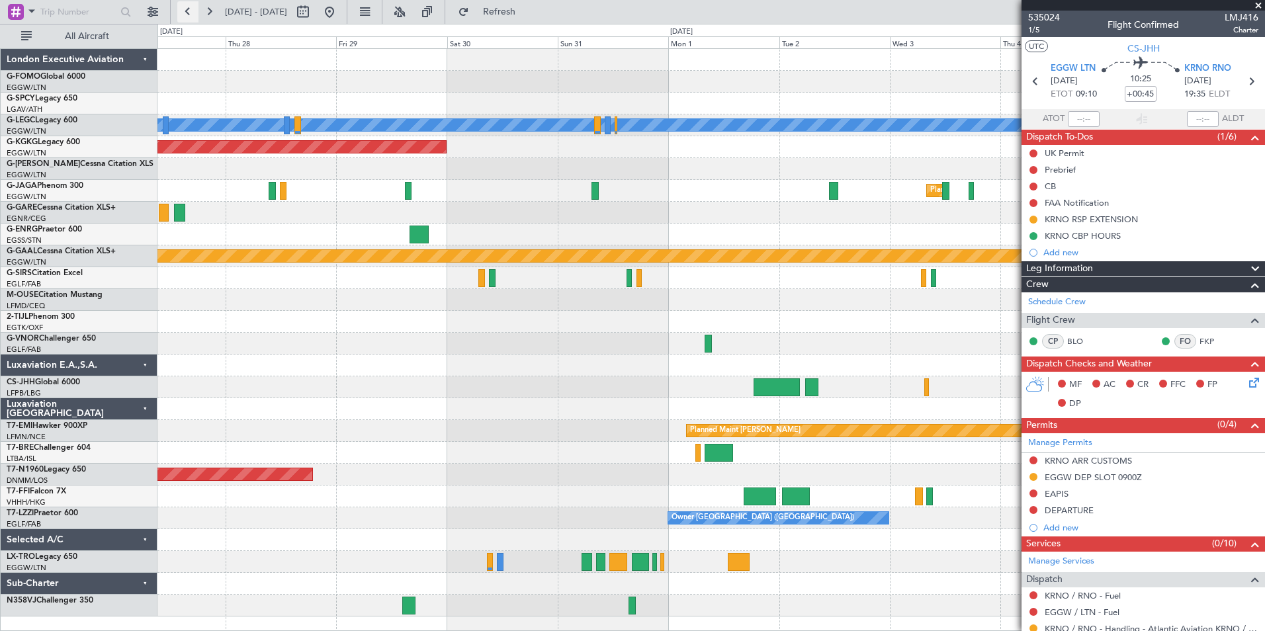
click at [189, 13] on button at bounding box center [187, 11] width 21 height 21
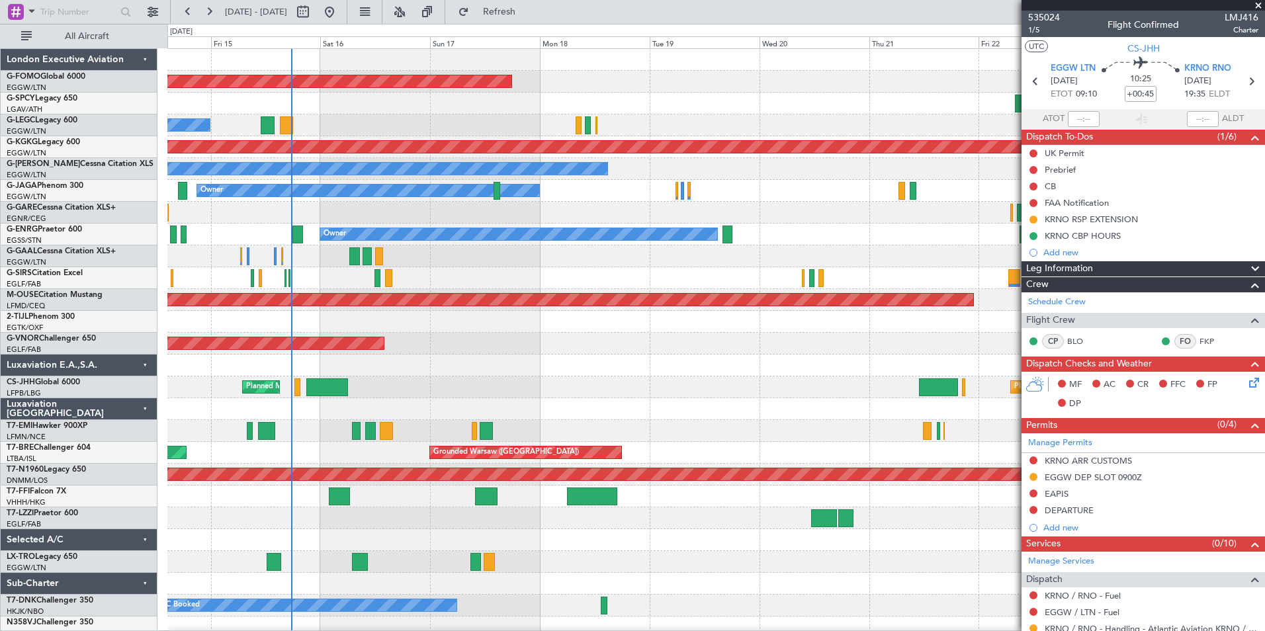
click at [560, 408] on div "Planned Maint Windsor Locks ([PERSON_NAME] Intl) A/C Unavailable [GEOGRAPHIC_DA…" at bounding box center [715, 343] width 1097 height 589
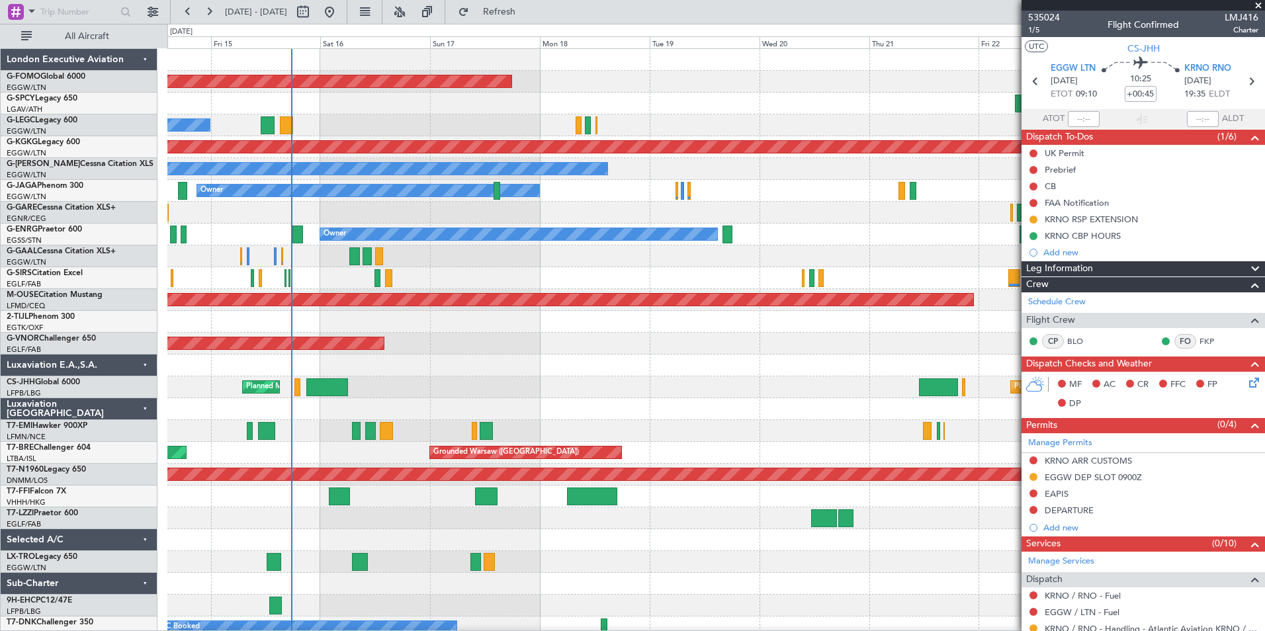
click at [288, 115] on div "A/C Unavailable London (Luton) No Crew" at bounding box center [715, 125] width 1097 height 22
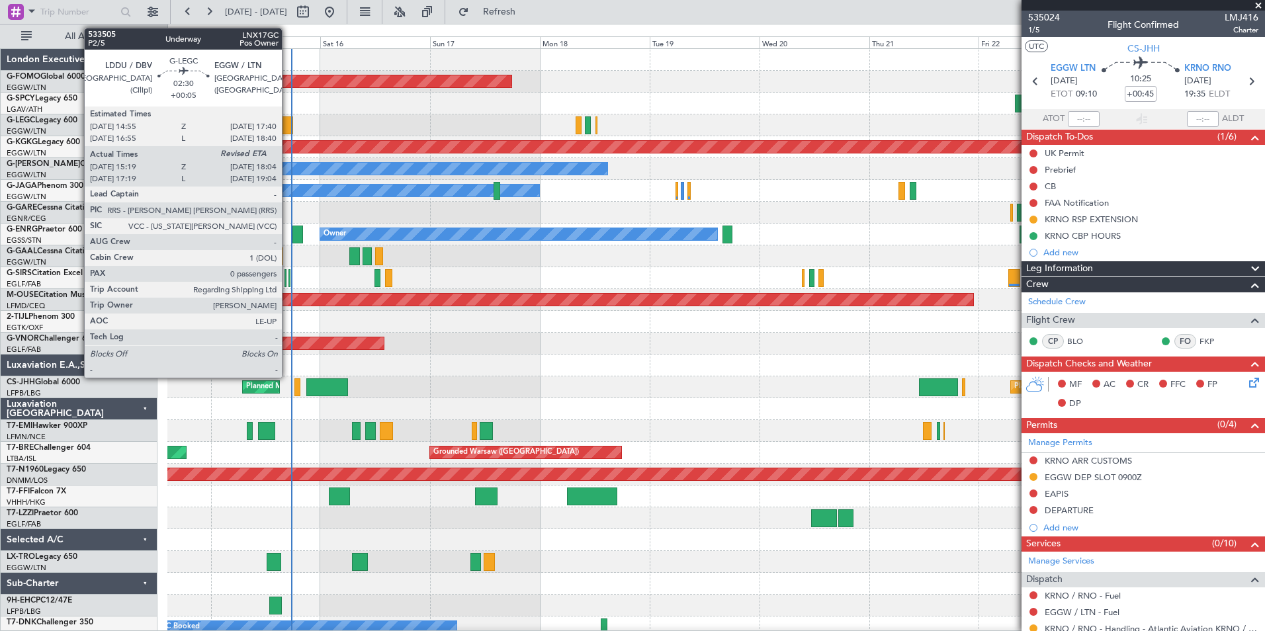
click at [288, 119] on div at bounding box center [286, 125] width 13 height 18
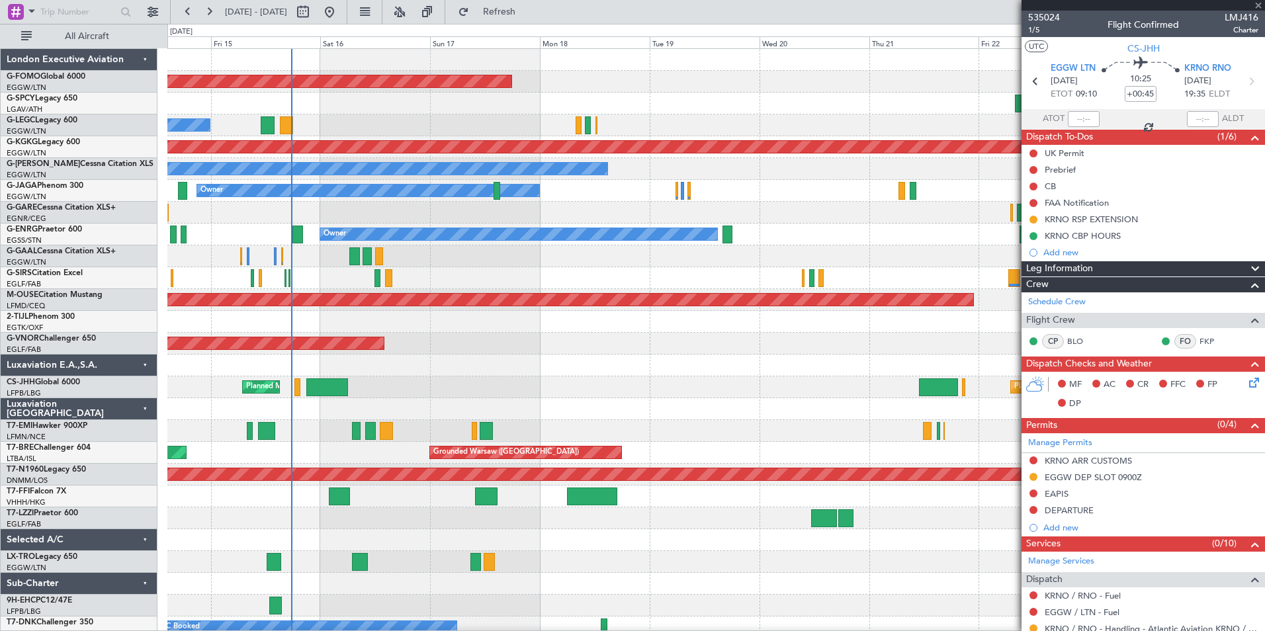
type input "+00:05"
type input "15:19"
type input "0"
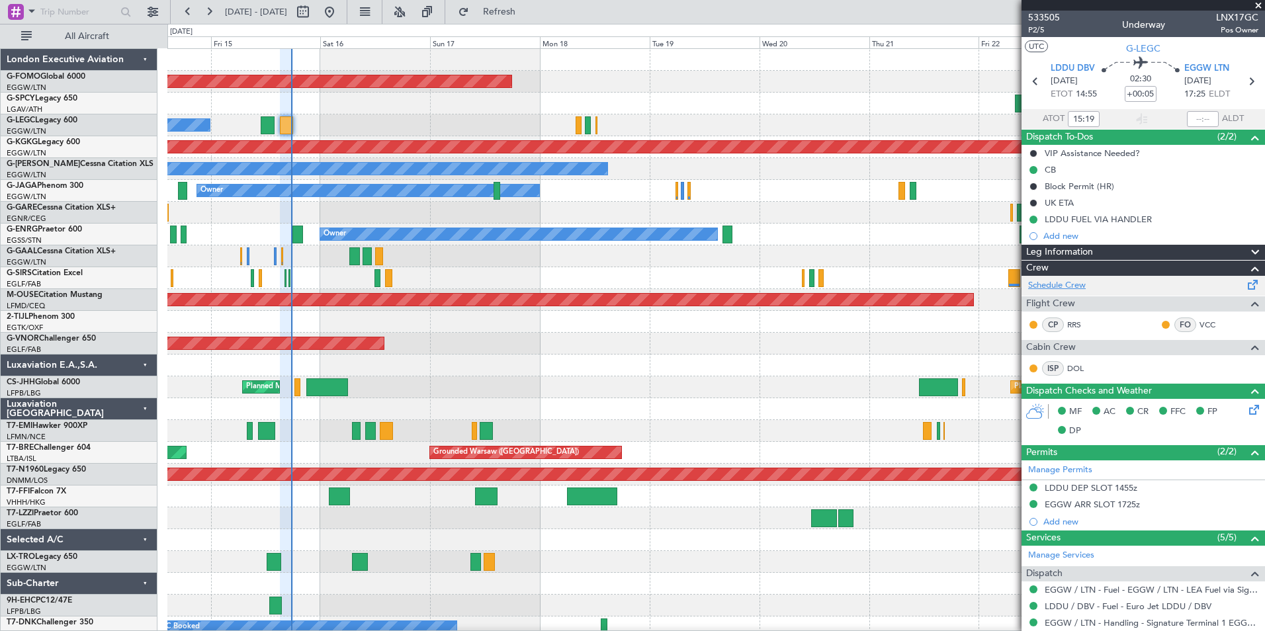
click at [1076, 284] on link "Schedule Crew" at bounding box center [1057, 285] width 58 height 13
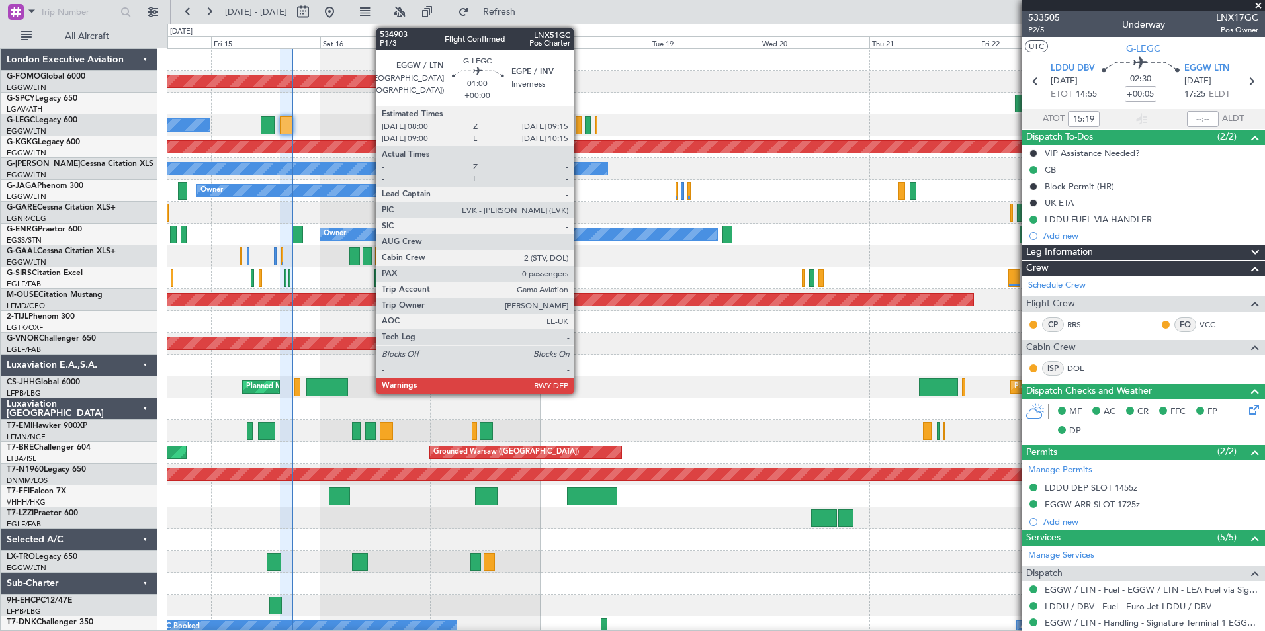
click at [580, 130] on div at bounding box center [579, 125] width 6 height 18
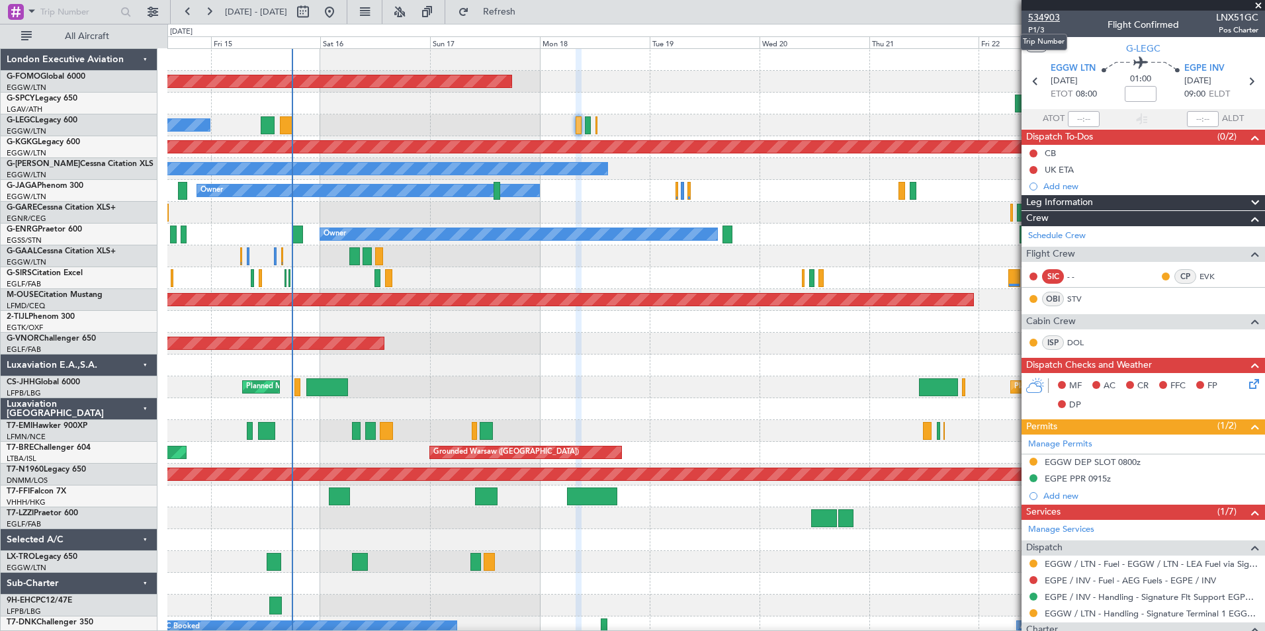
click at [1051, 15] on span "534903" at bounding box center [1044, 18] width 32 height 14
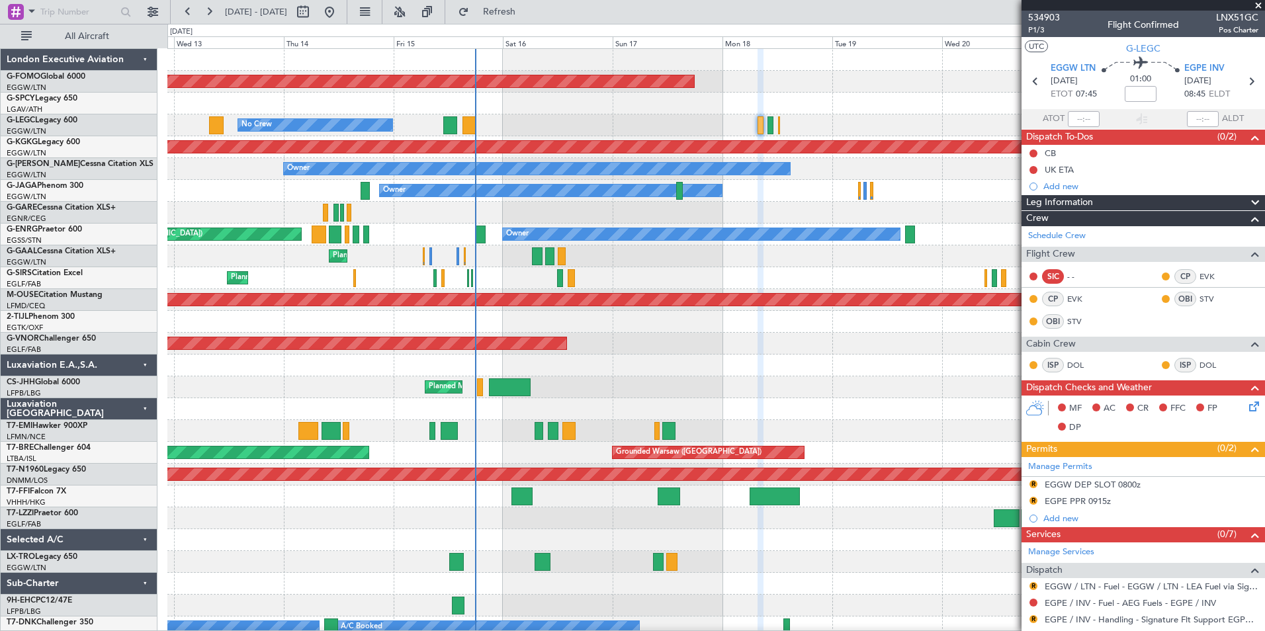
click at [599, 493] on div "Planned Maint Windsor Locks (Bradley Intl) No Crew A/C Unavailable London (Luto…" at bounding box center [715, 354] width 1097 height 611
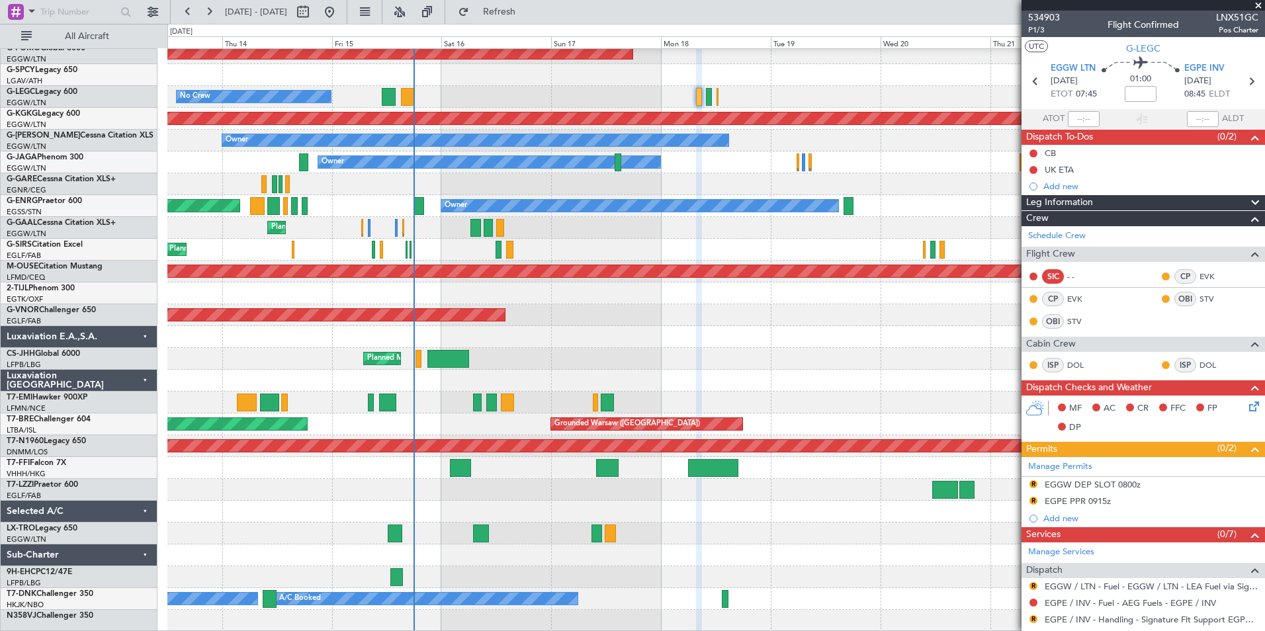
click at [407, 106] on div "No Crew A/C Unavailable London (Luton)" at bounding box center [715, 97] width 1097 height 22
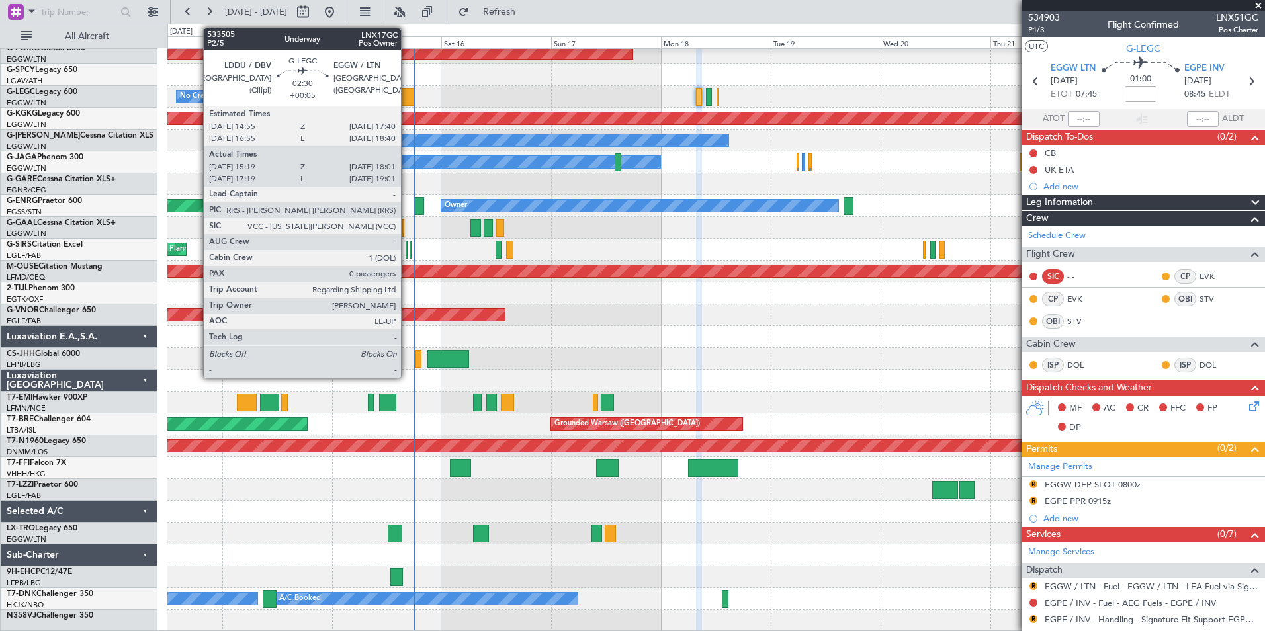
click at [407, 102] on div at bounding box center [407, 97] width 13 height 18
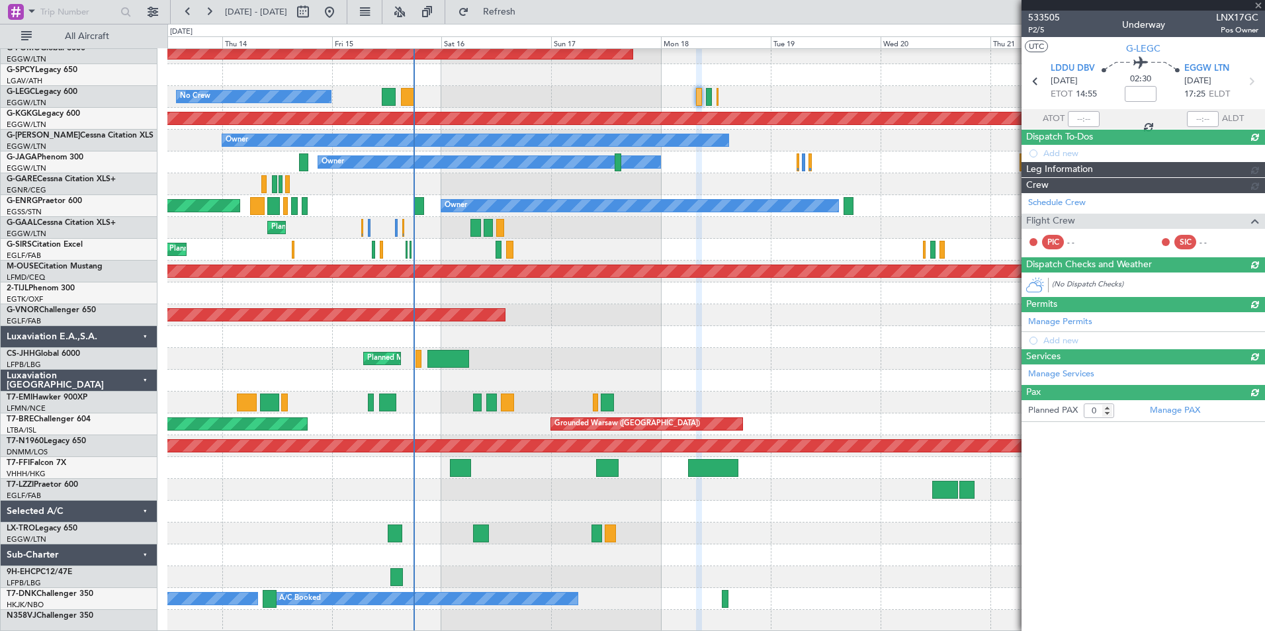
type input "+00:05"
type input "15:19"
type input "17:46"
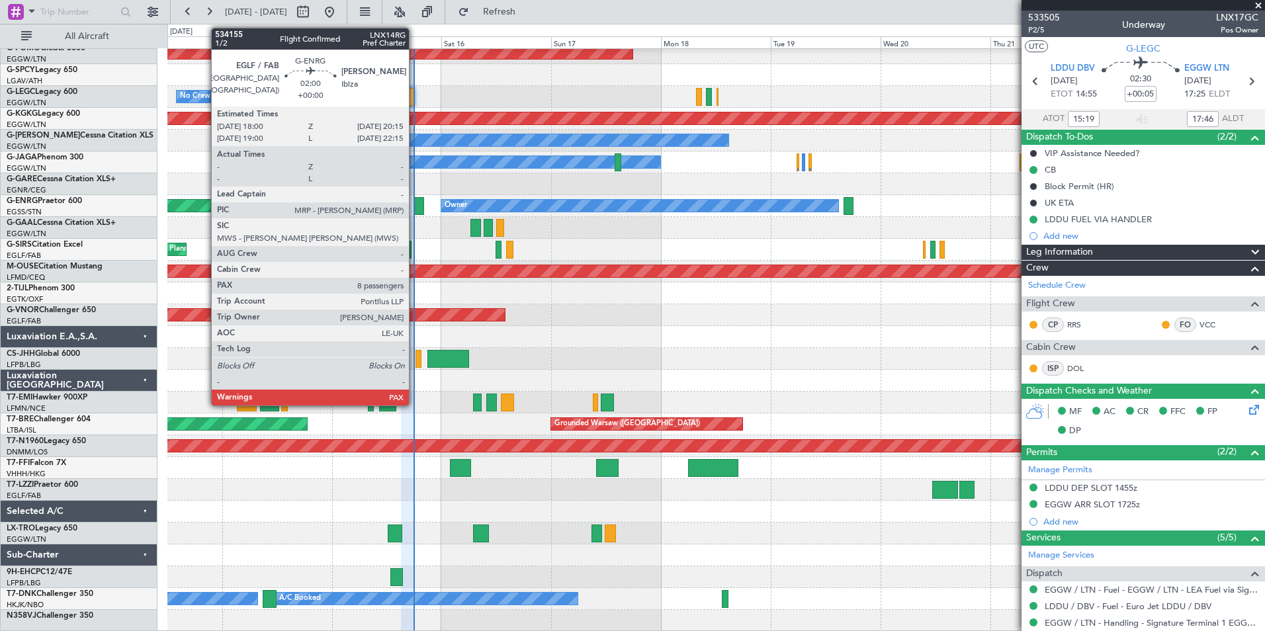
click at [415, 201] on div at bounding box center [418, 206] width 11 height 18
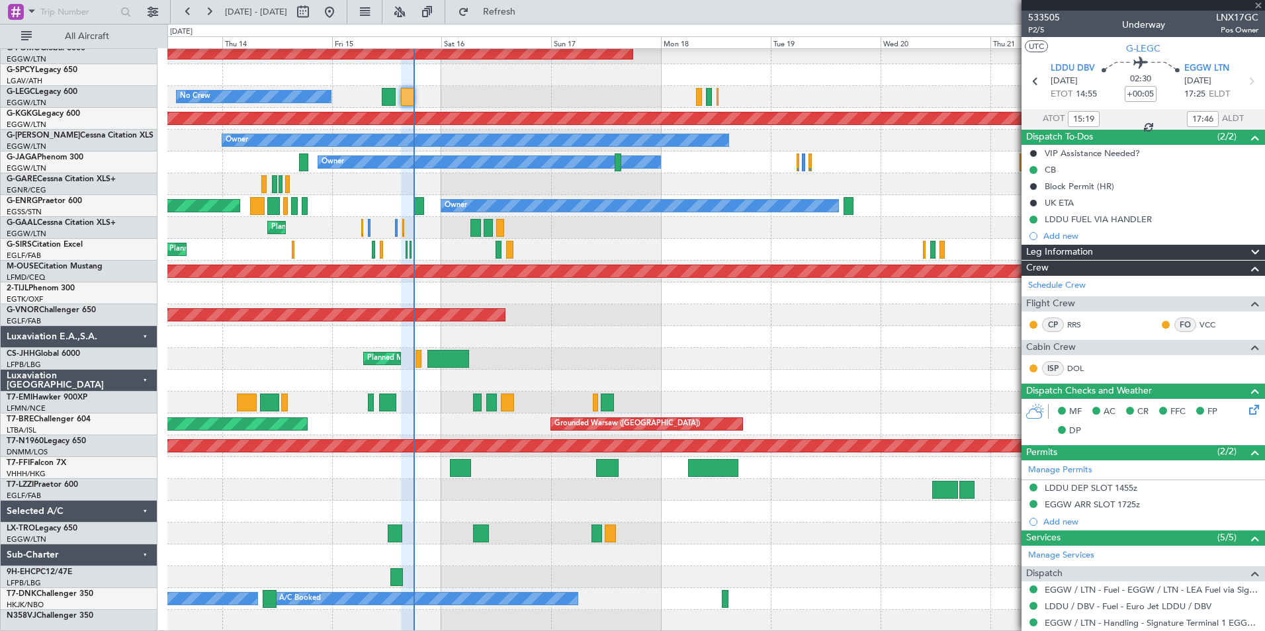
type input "8"
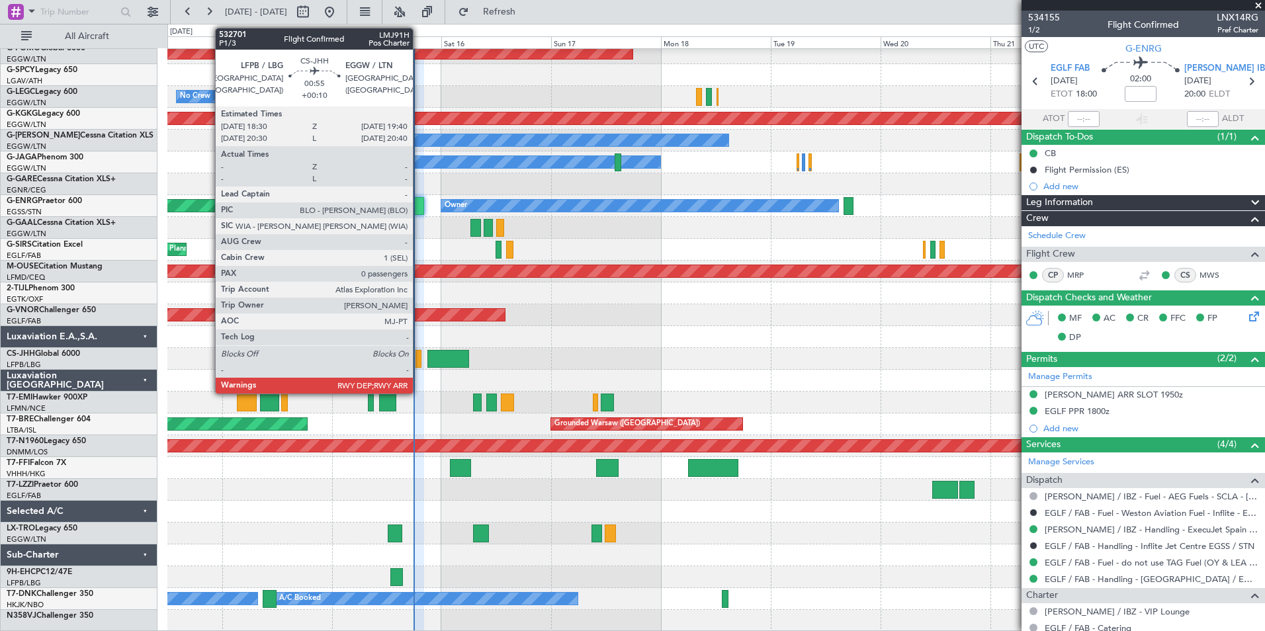
click at [419, 355] on div at bounding box center [418, 359] width 6 height 18
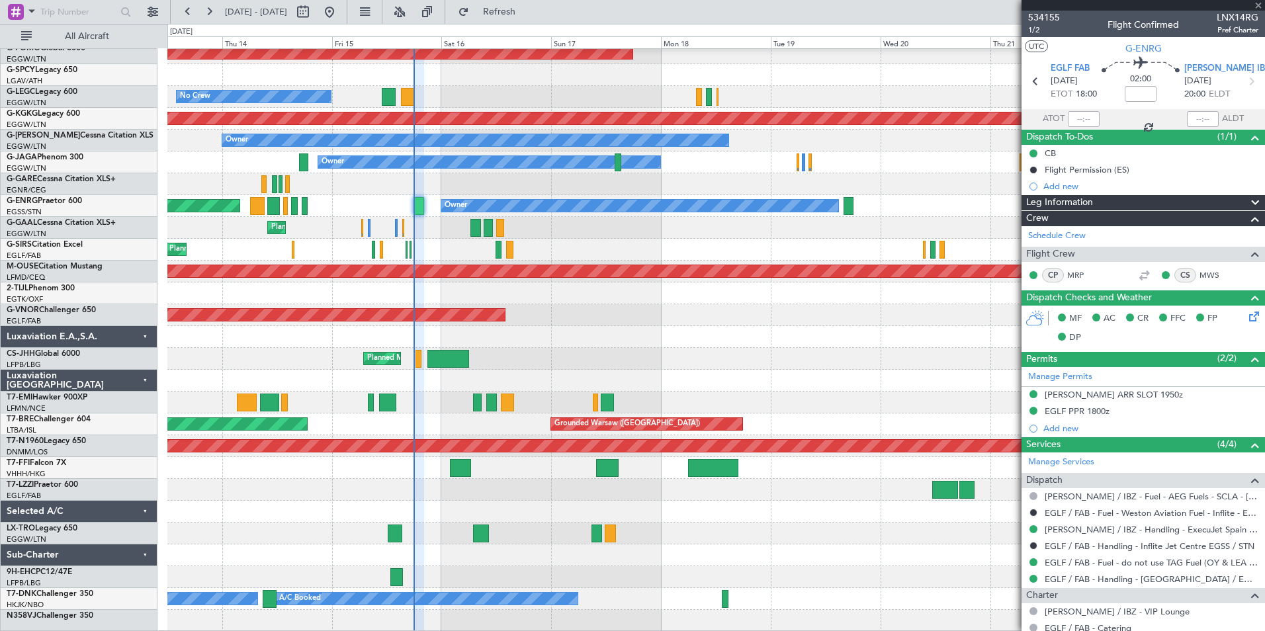
type input "+00:10"
type input "0"
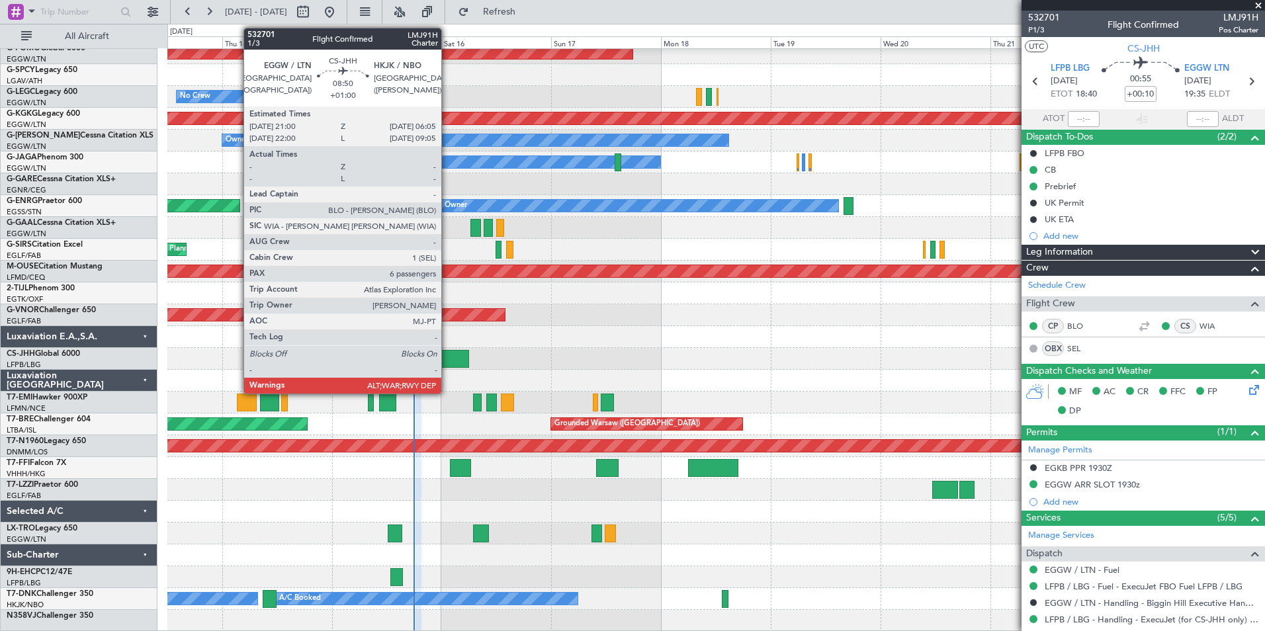
click at [447, 365] on div at bounding box center [448, 359] width 42 height 18
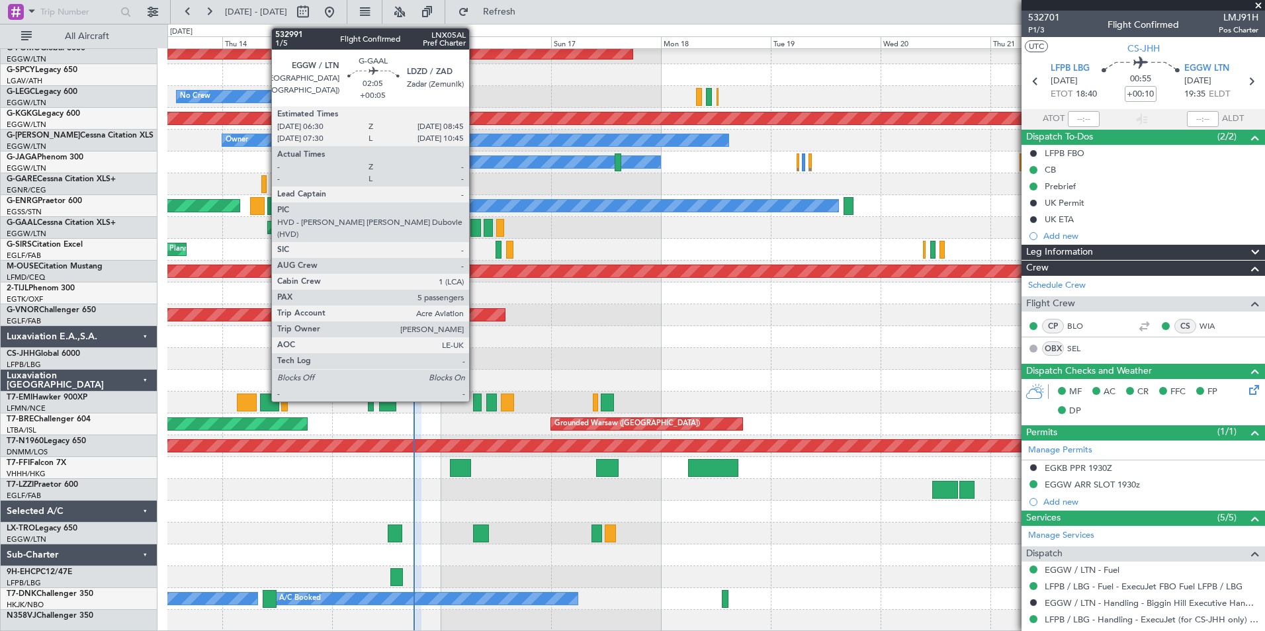
click at [475, 223] on div at bounding box center [475, 228] width 11 height 18
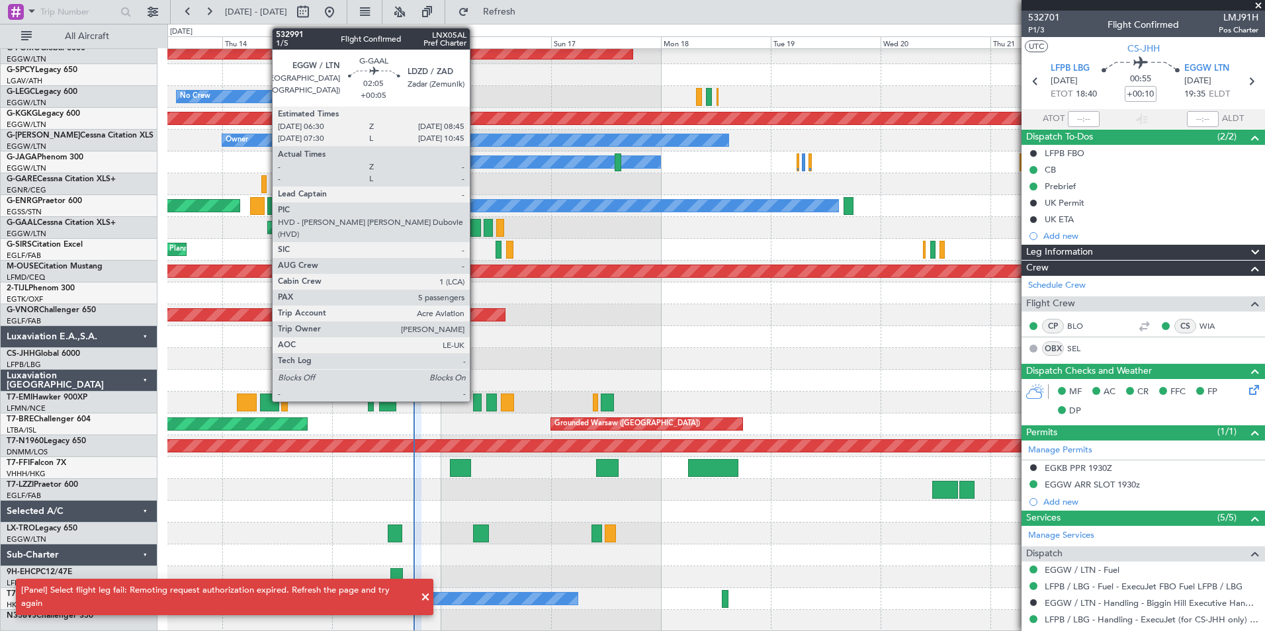
click at [476, 233] on div at bounding box center [475, 228] width 11 height 18
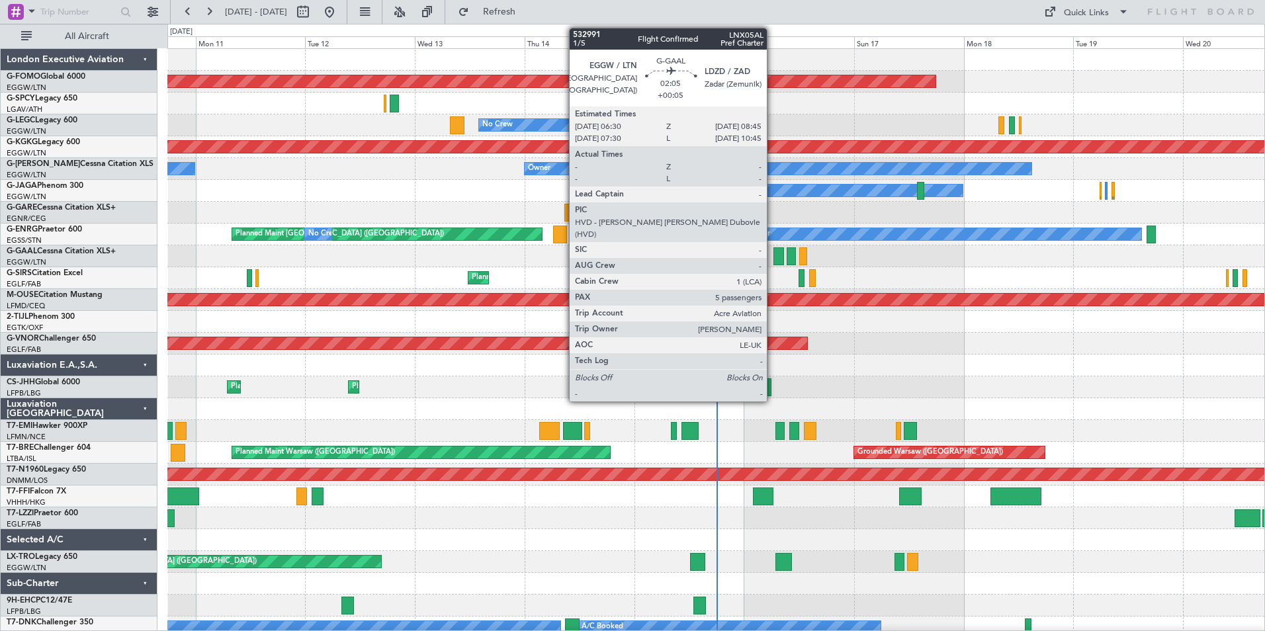
click at [773, 257] on div at bounding box center [778, 256] width 11 height 18
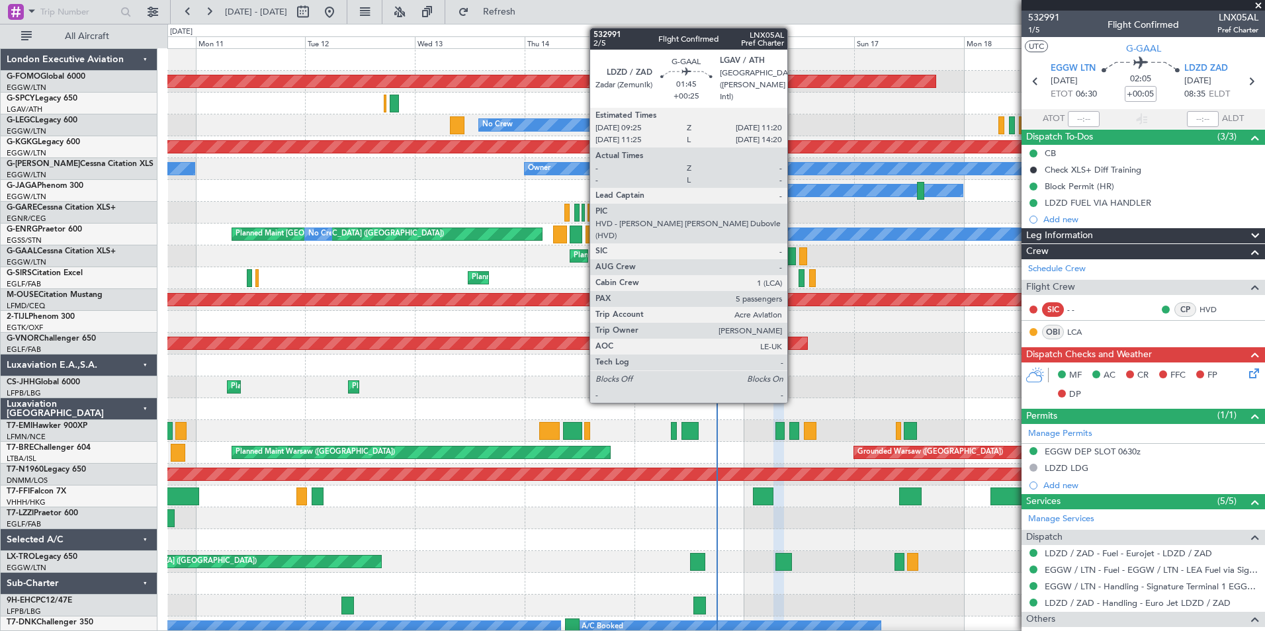
click at [793, 259] on div at bounding box center [791, 256] width 9 height 18
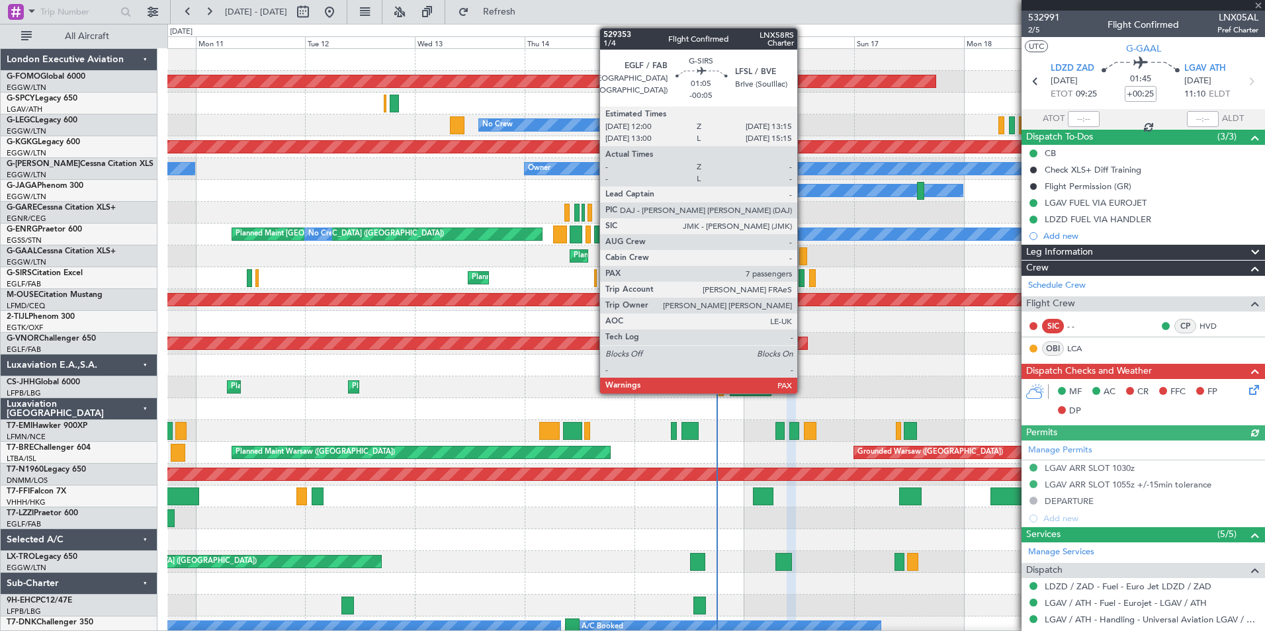
click at [803, 280] on div at bounding box center [801, 278] width 6 height 18
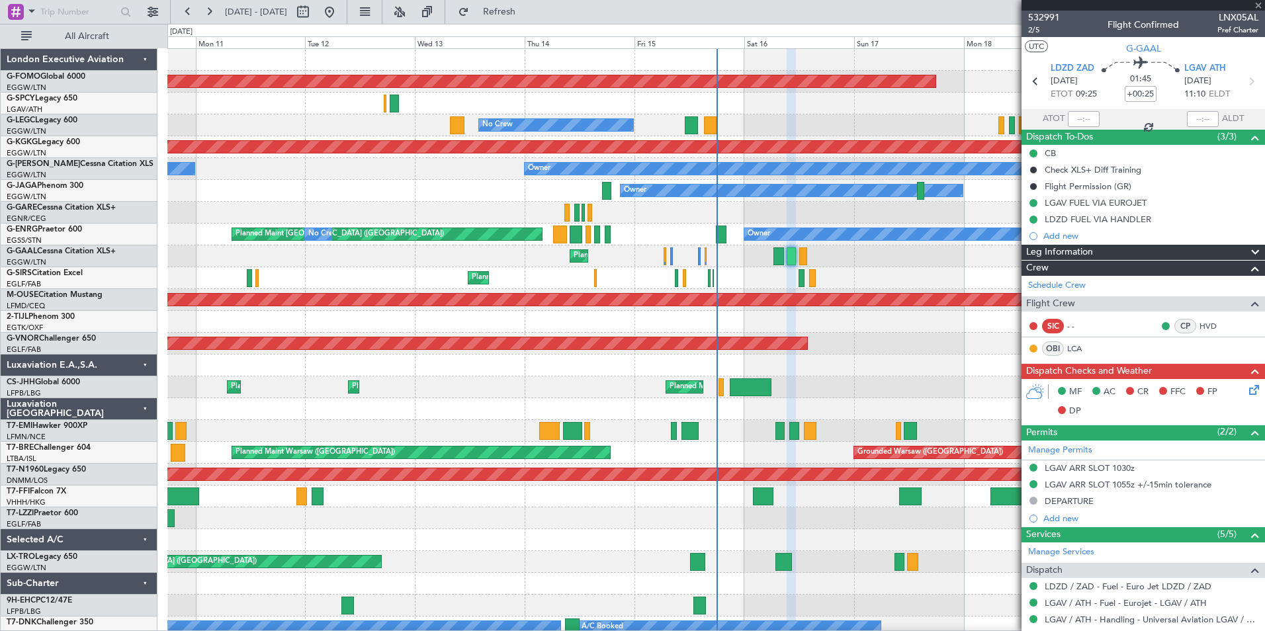
type input "-00:05"
type input "7"
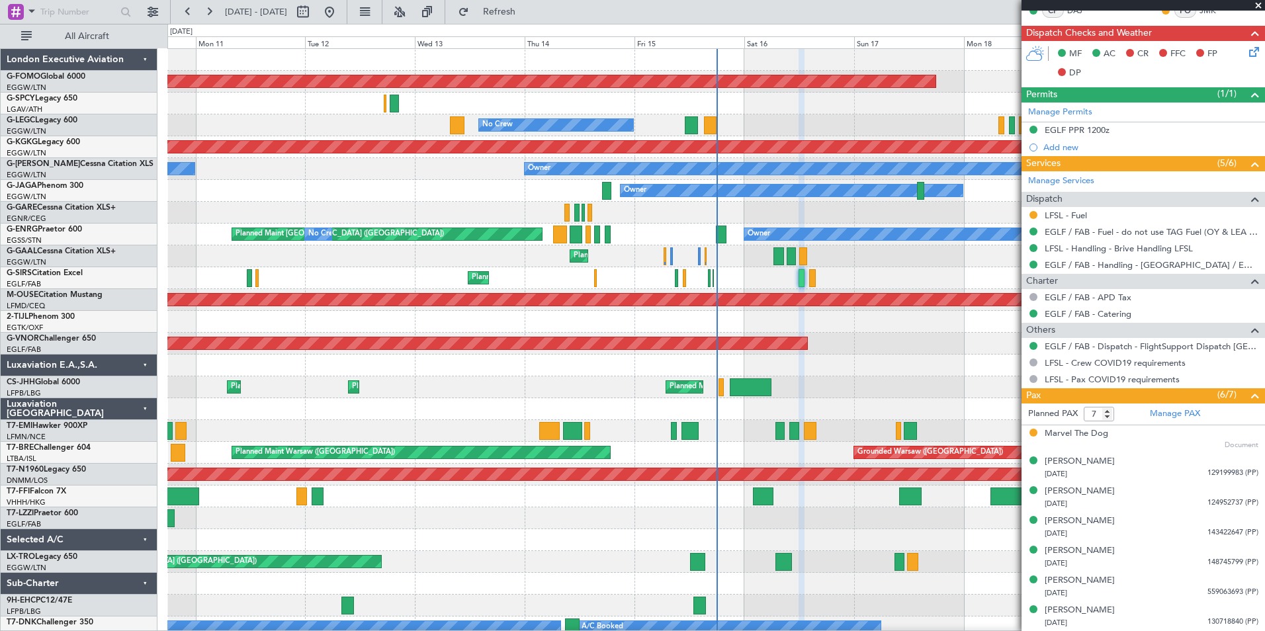
scroll to position [7, 0]
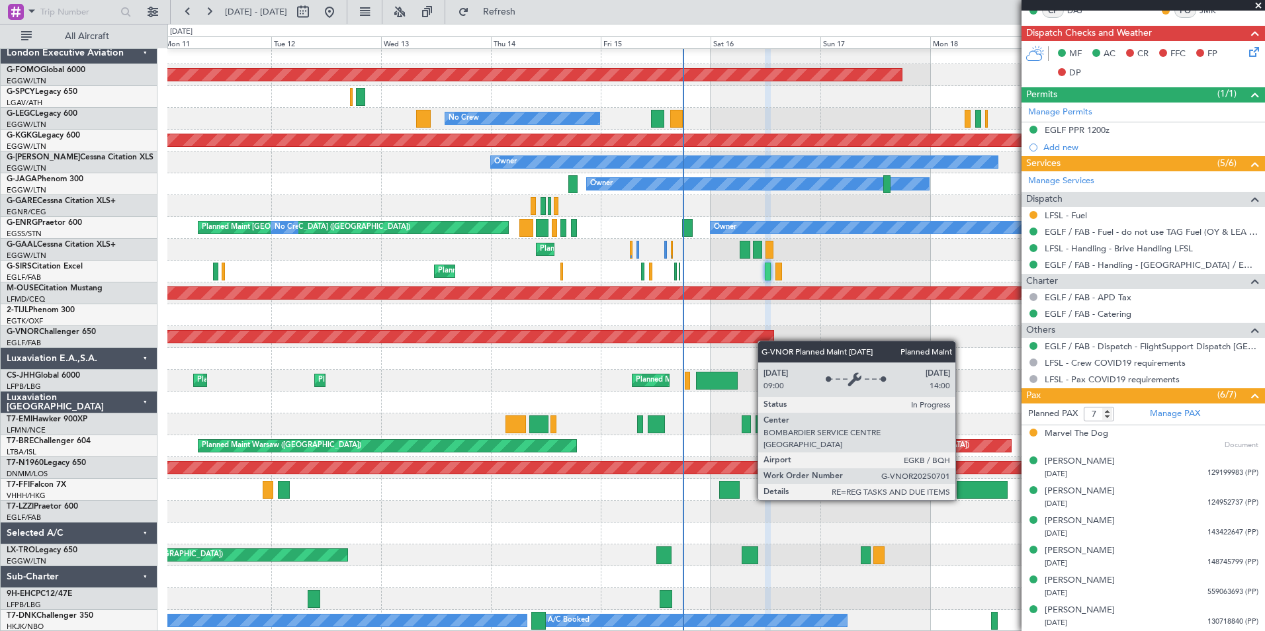
click at [759, 330] on div "Planned Maint Windsor Locks (Bradley Intl) No Crew A/C Unavailable London (Luto…" at bounding box center [715, 336] width 1097 height 589
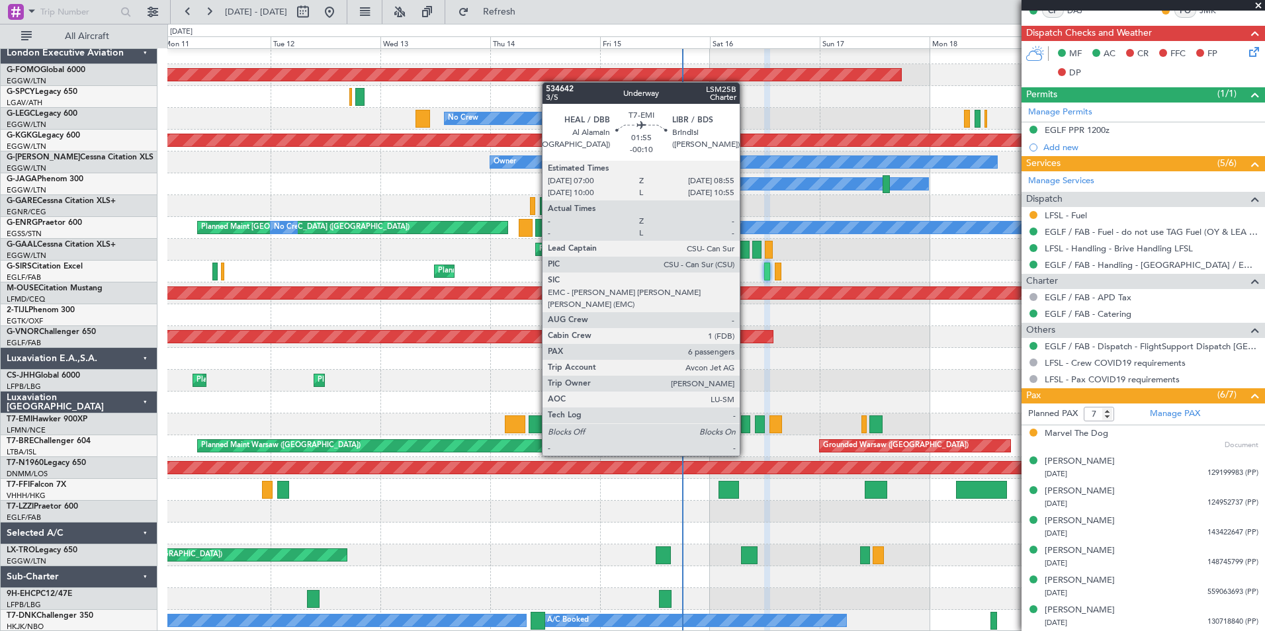
click at [746, 431] on div at bounding box center [745, 424] width 9 height 18
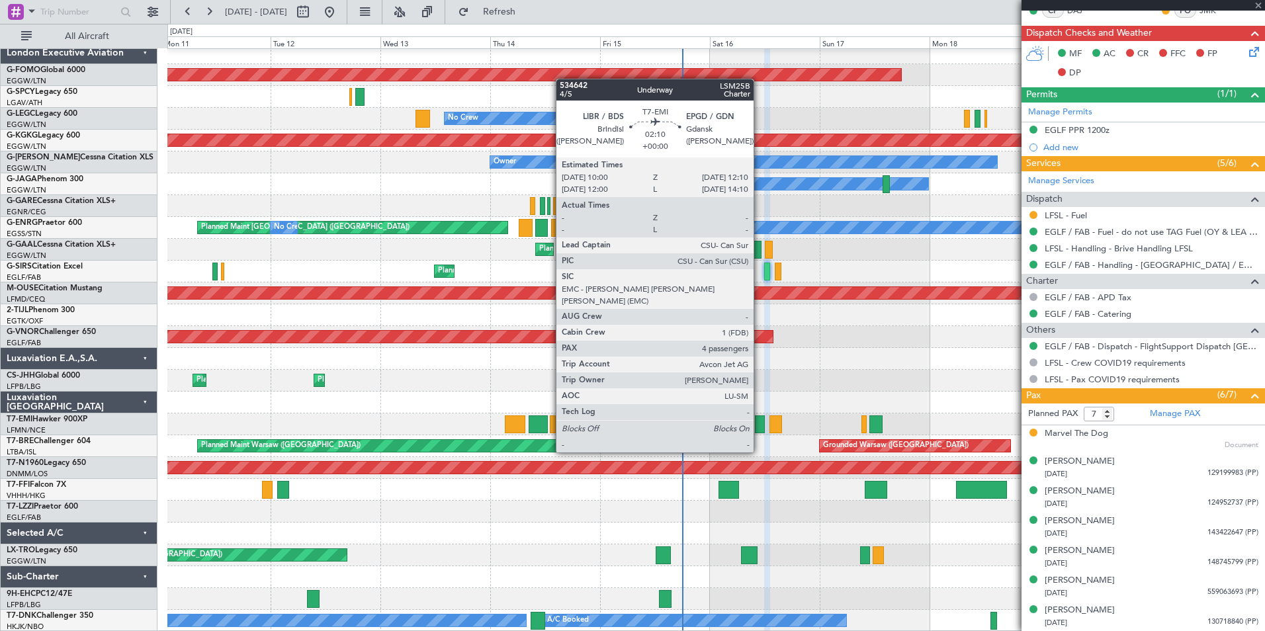
type input "-00:10"
type input "6"
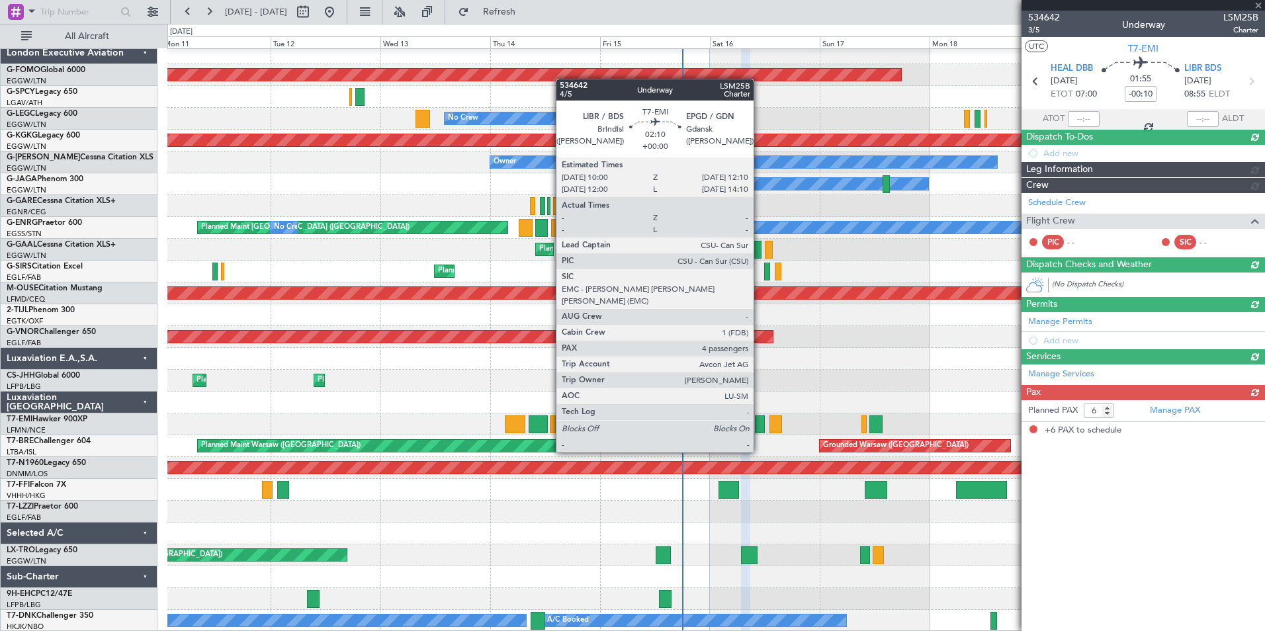
scroll to position [0, 0]
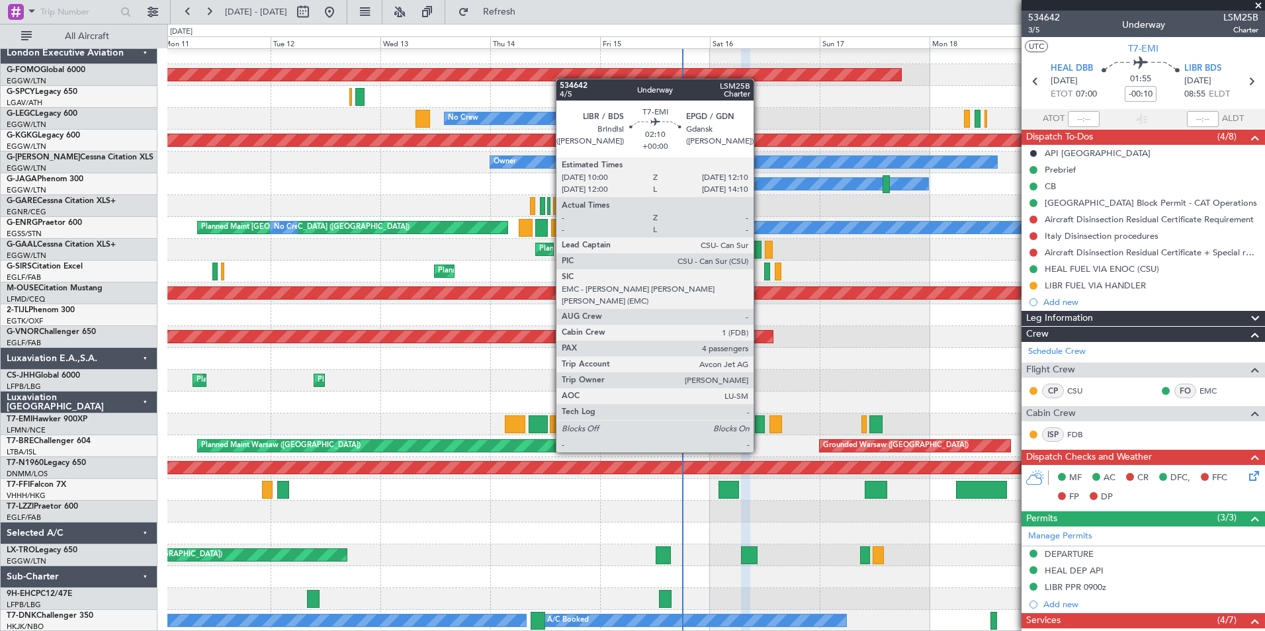
click at [759, 427] on div at bounding box center [760, 424] width 10 height 18
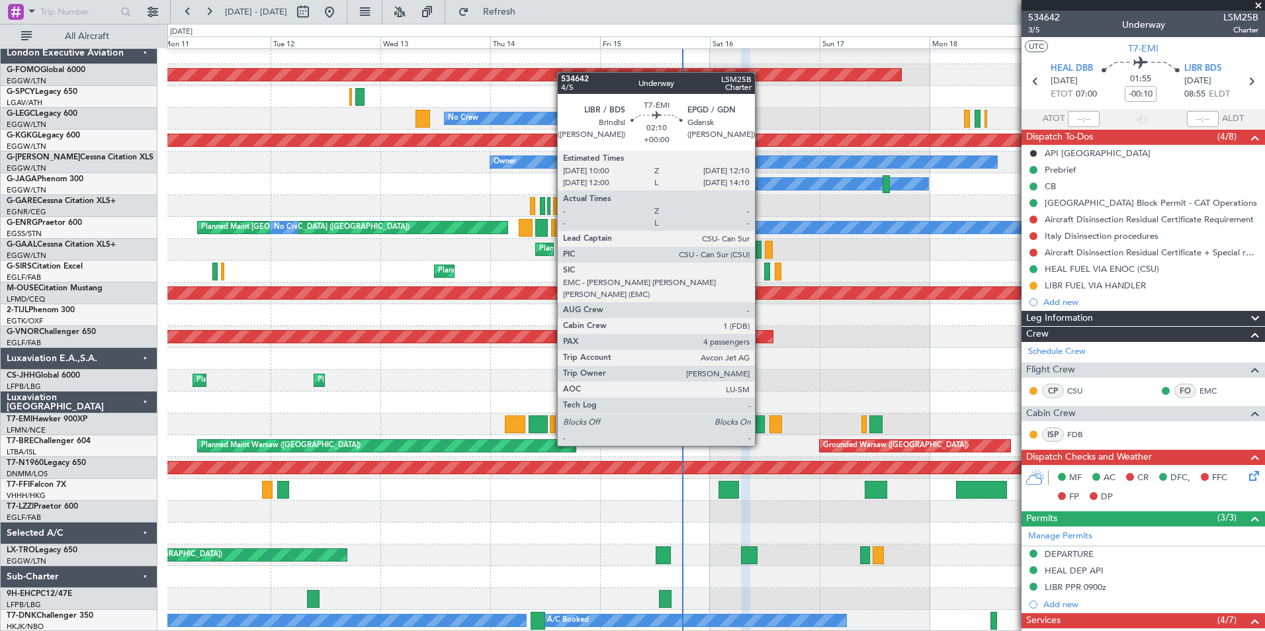
click at [761, 421] on div at bounding box center [760, 424] width 10 height 18
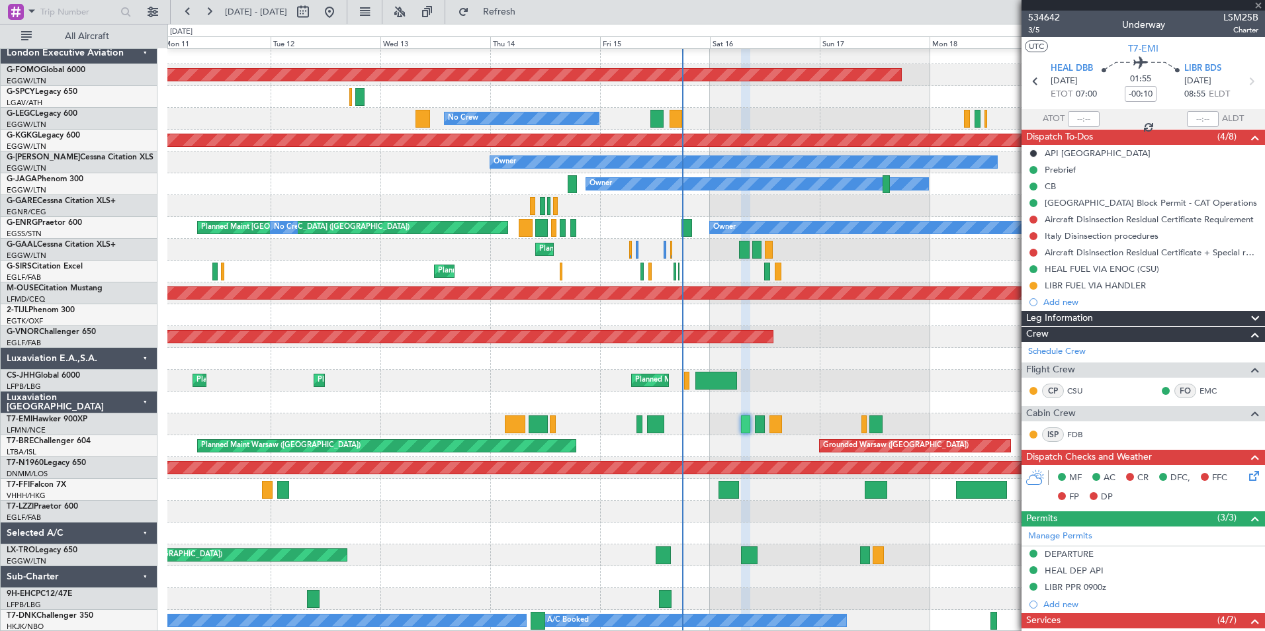
type input "4"
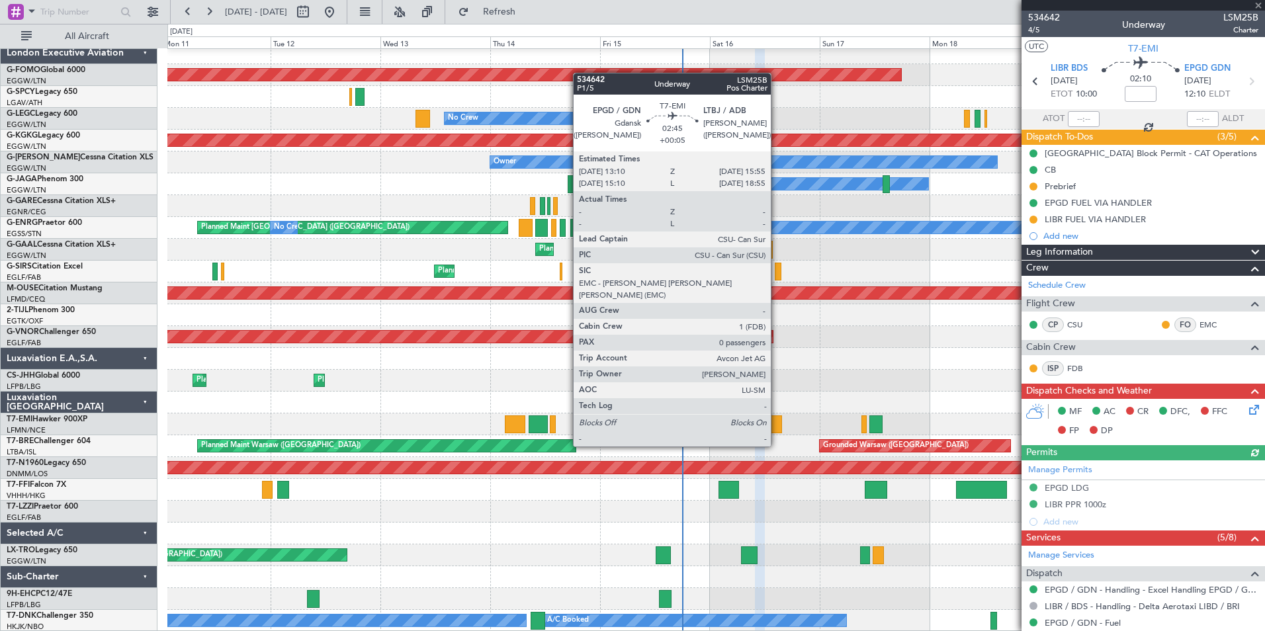
click at [777, 421] on div at bounding box center [775, 424] width 13 height 18
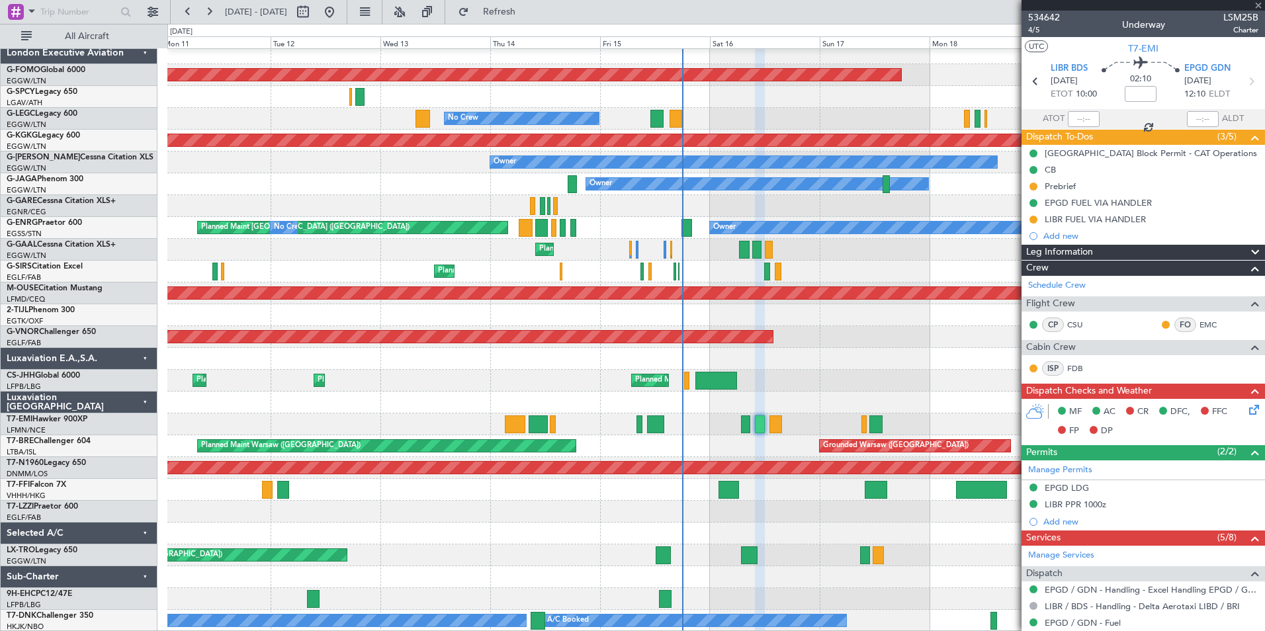
type input "+00:05"
type input "0"
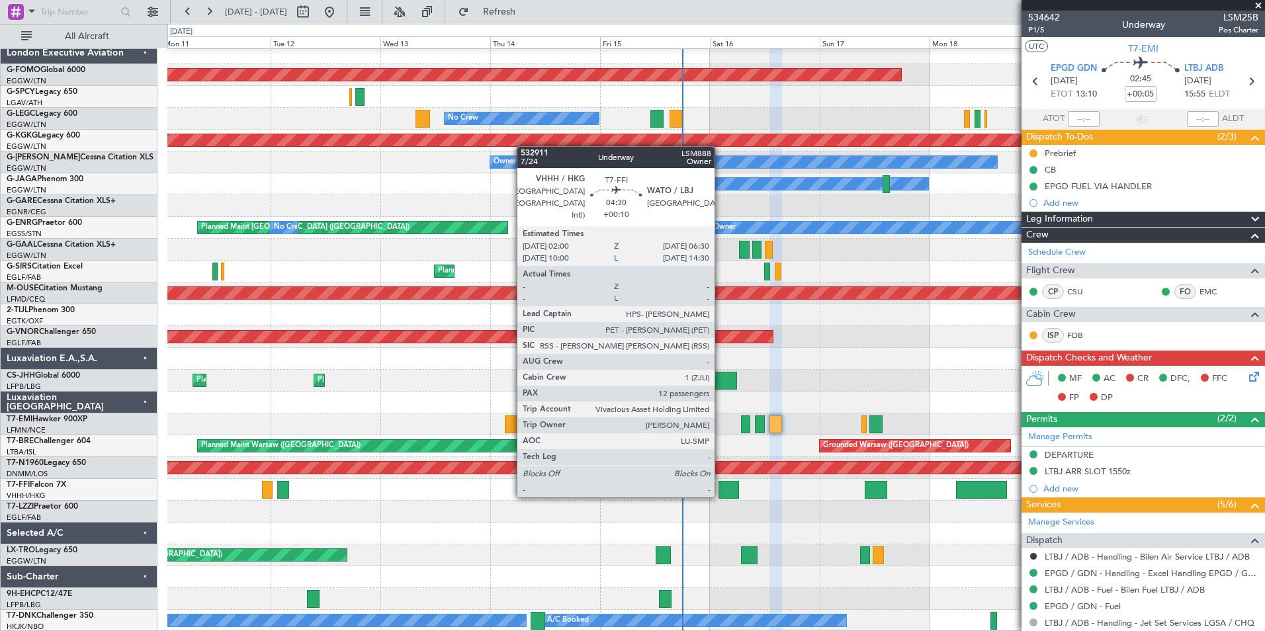
click at [720, 496] on div at bounding box center [728, 490] width 21 height 18
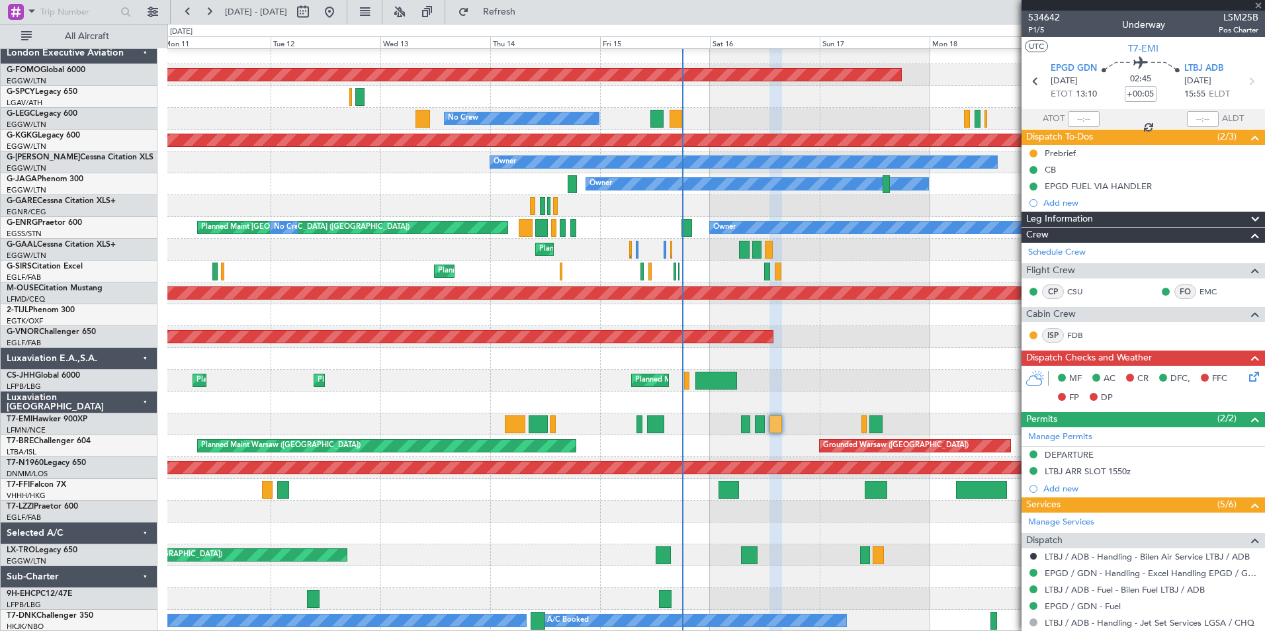
type input "+00:10"
type input "12"
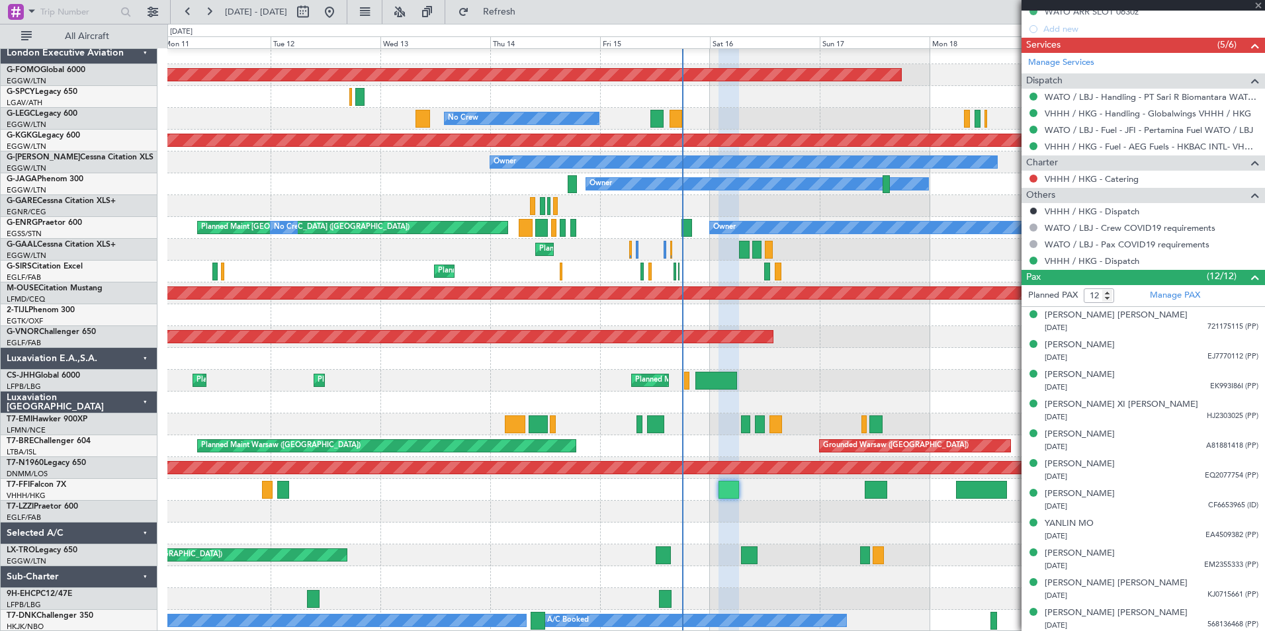
scroll to position [575, 0]
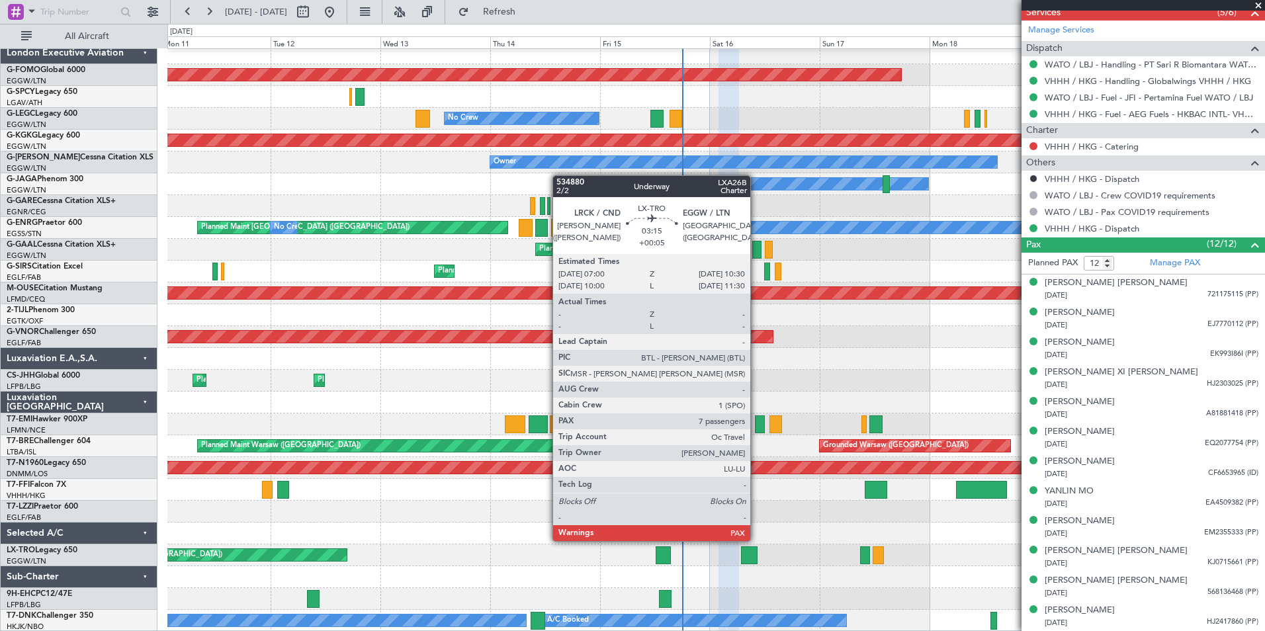
click at [756, 553] on div at bounding box center [749, 555] width 17 height 18
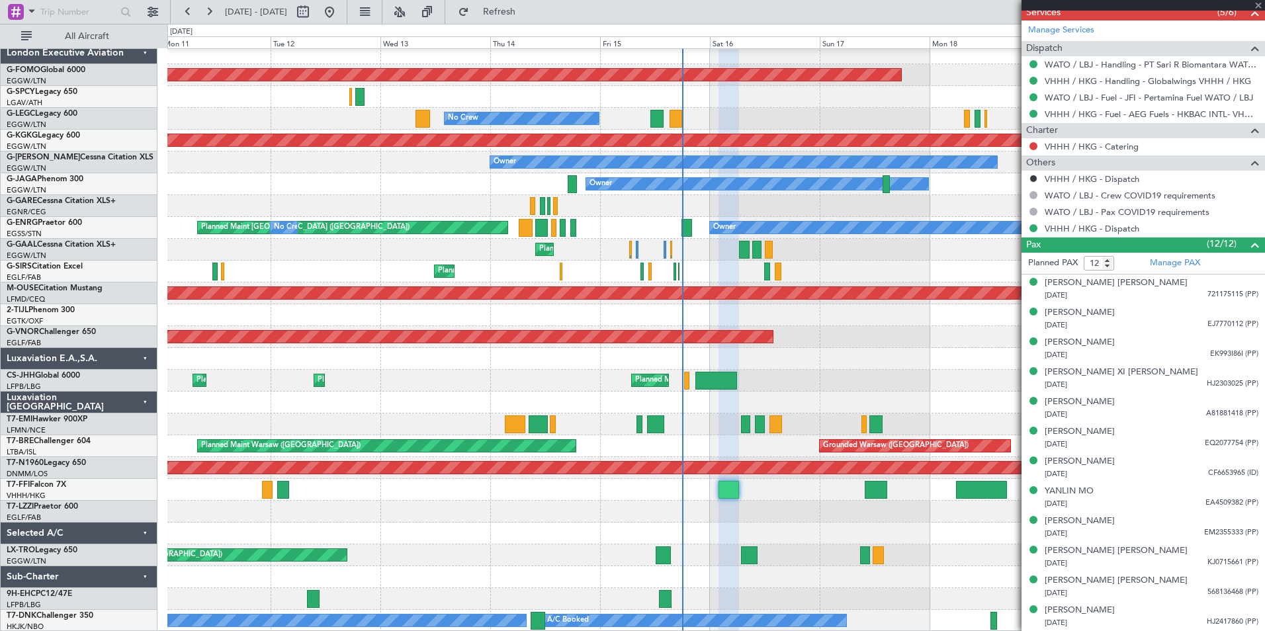
type input "+00:05"
type input "7"
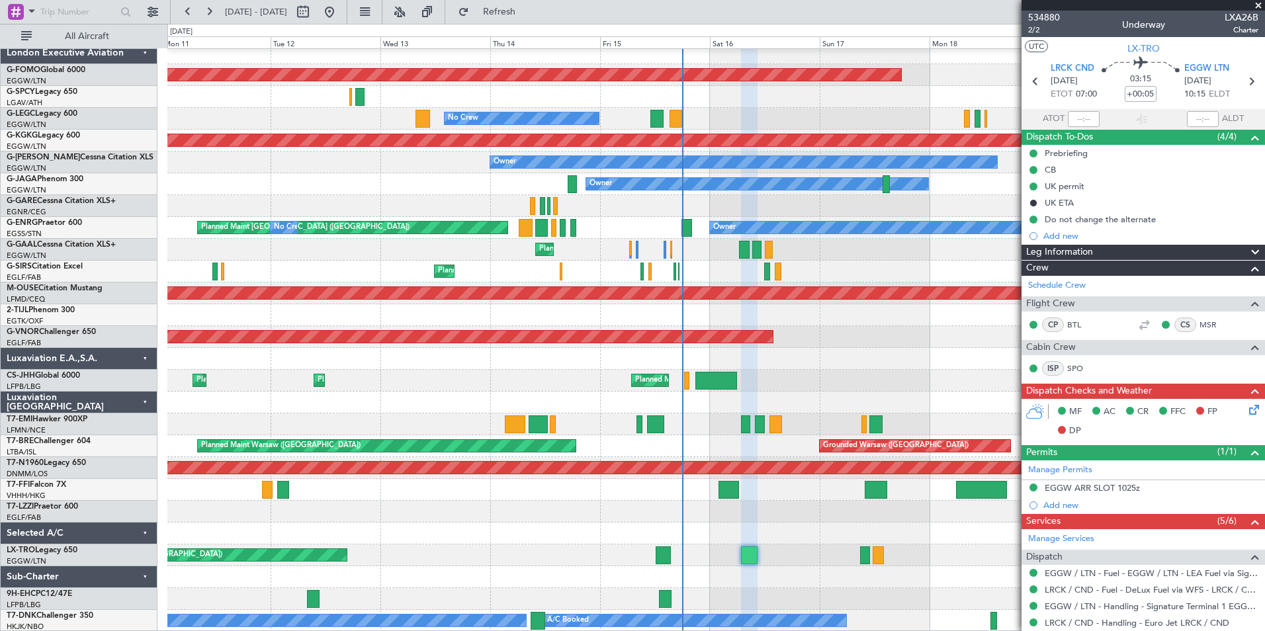
scroll to position [360, 0]
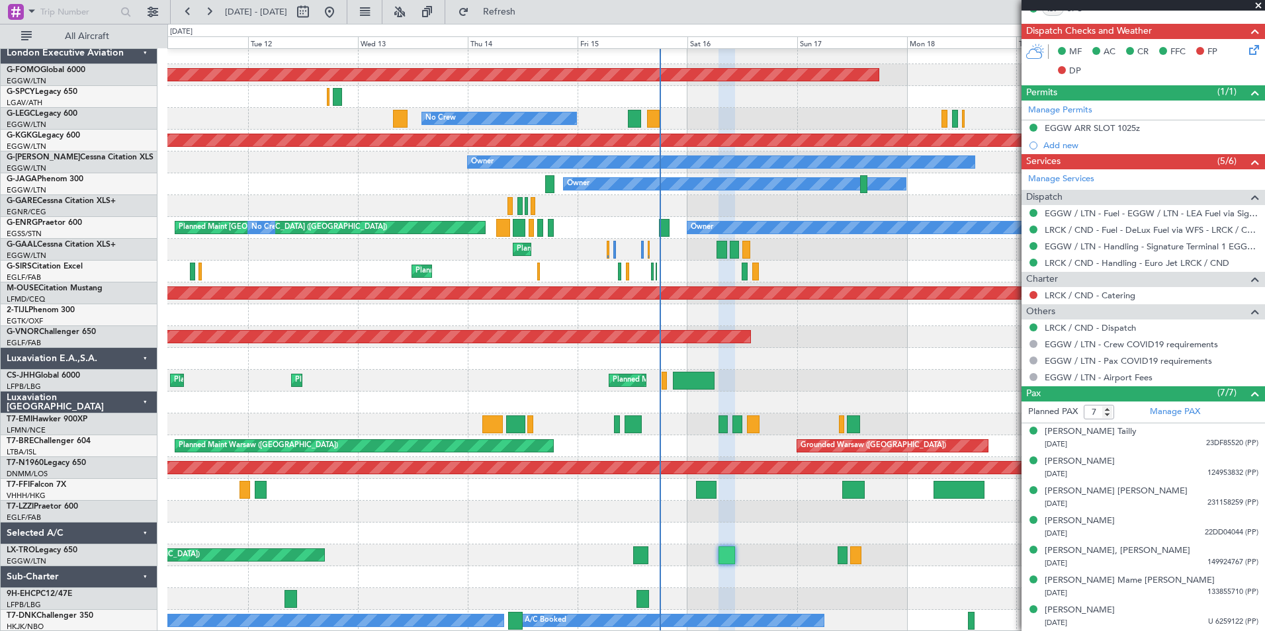
click at [797, 525] on div "Planned Maint Windsor Locks ([PERSON_NAME] Intl) No Crew A/C Unavailable [GEOGR…" at bounding box center [715, 336] width 1097 height 589
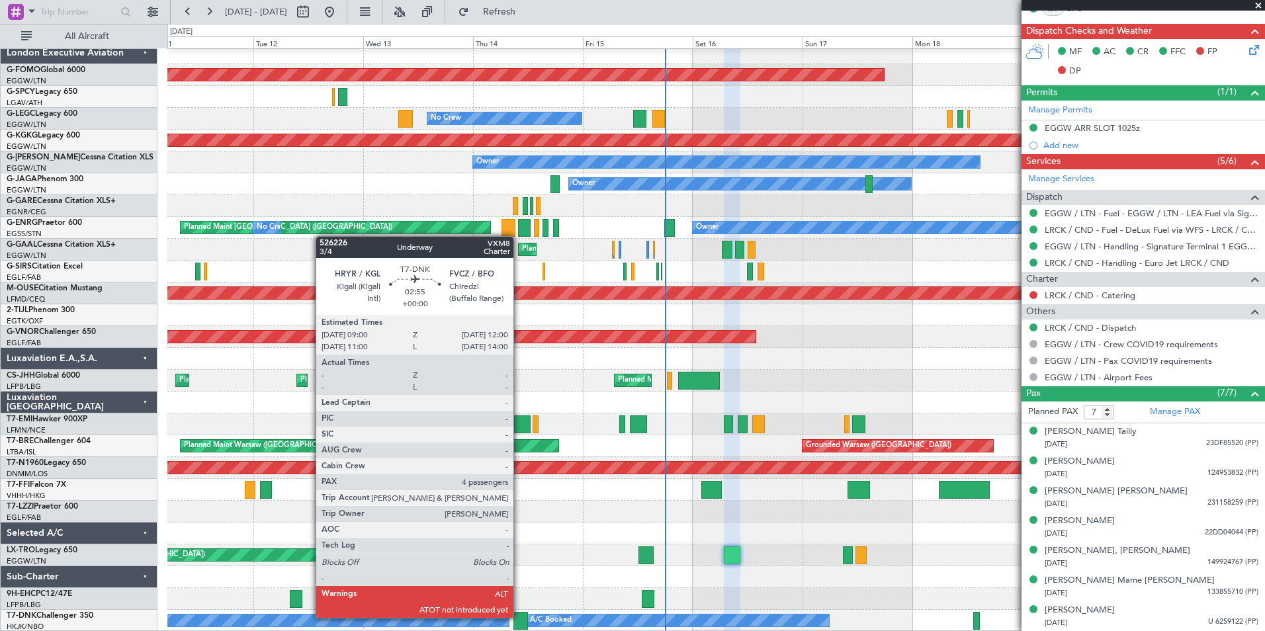
click at [519, 617] on div at bounding box center [520, 621] width 14 height 18
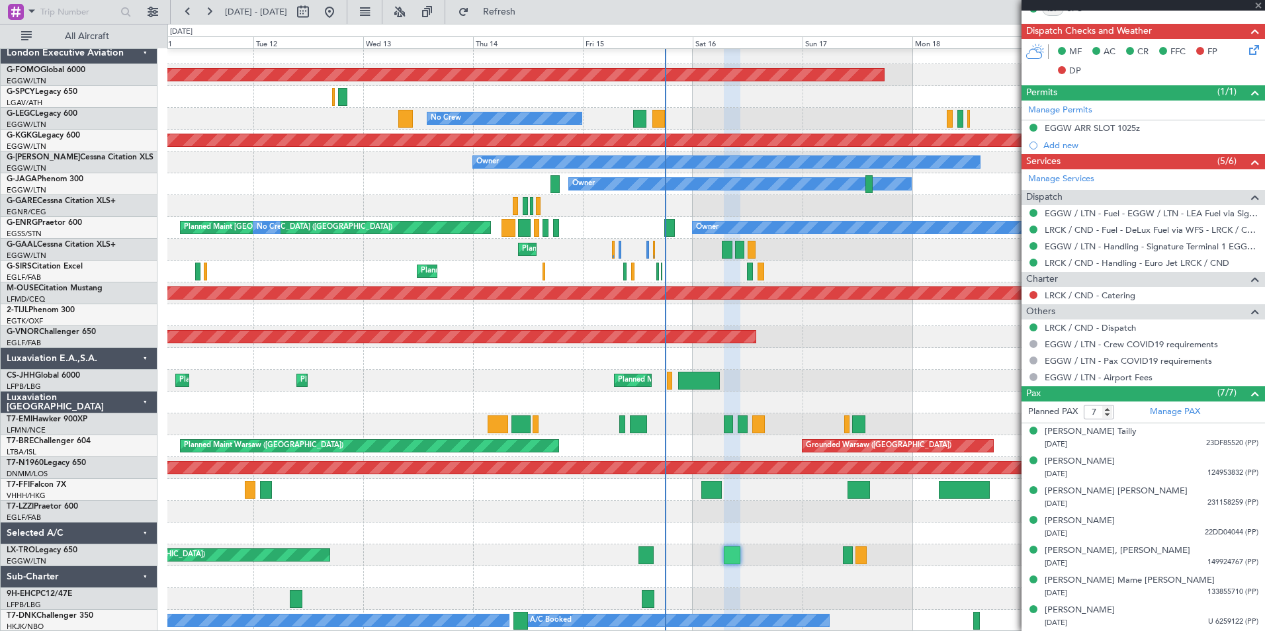
type input "4"
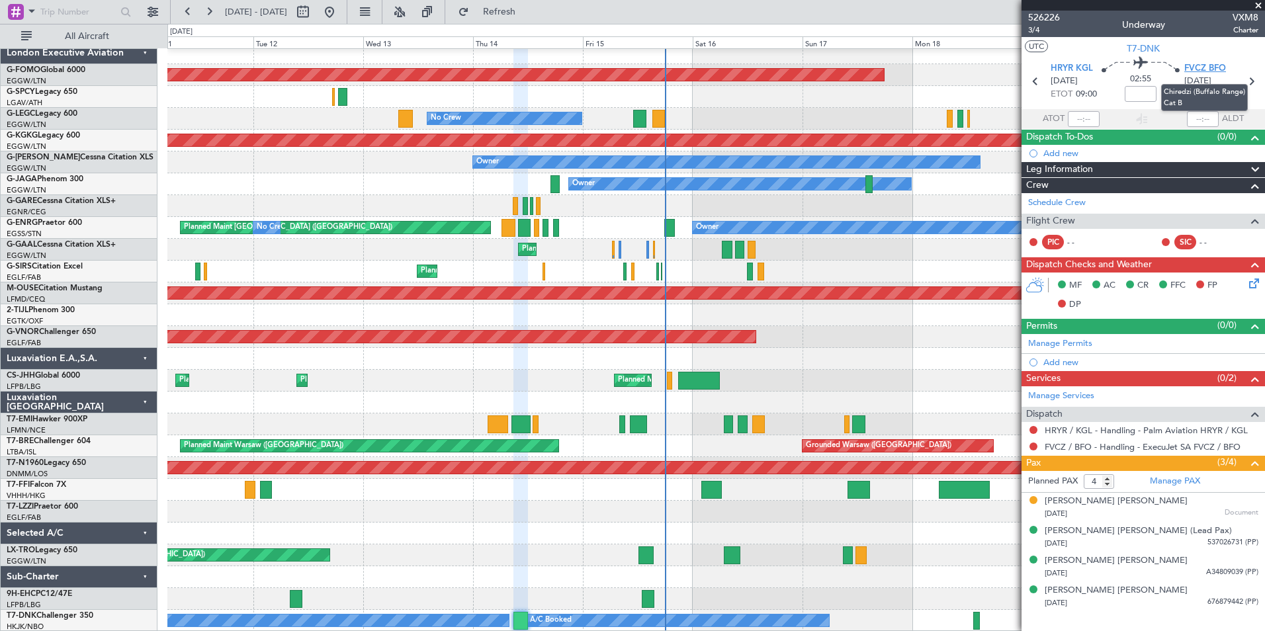
click at [1193, 65] on span "FVCZ BFO" at bounding box center [1205, 68] width 42 height 13
